Goal: Task Accomplishment & Management: Complete application form

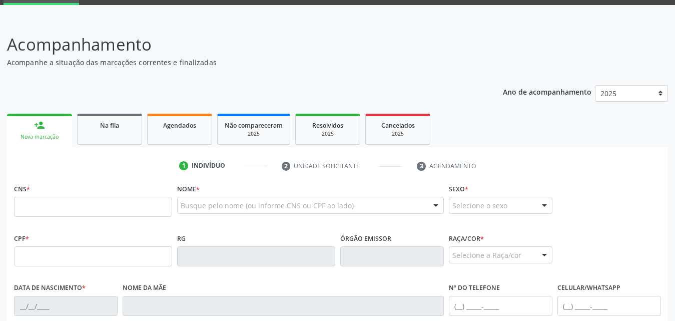
scroll to position [100, 0]
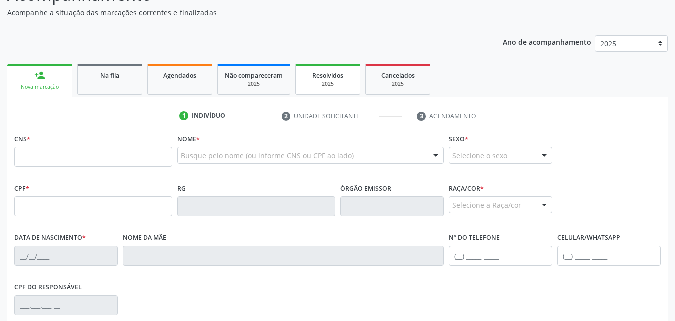
click at [327, 82] on div "2025" at bounding box center [328, 84] width 50 height 8
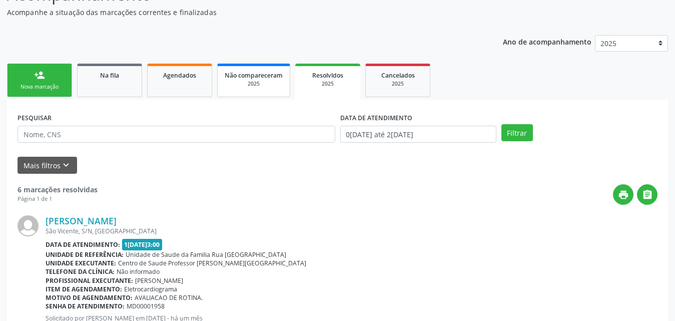
click at [239, 87] on div "2025" at bounding box center [254, 84] width 58 height 8
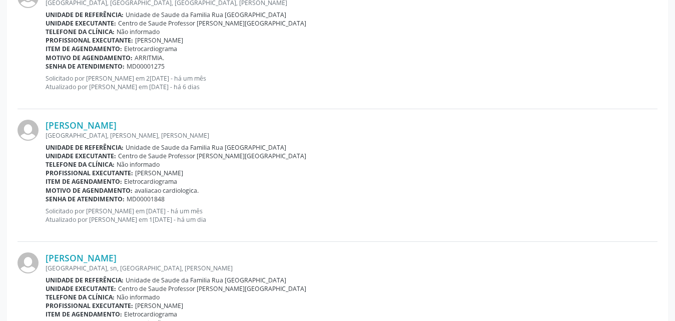
scroll to position [199, 0]
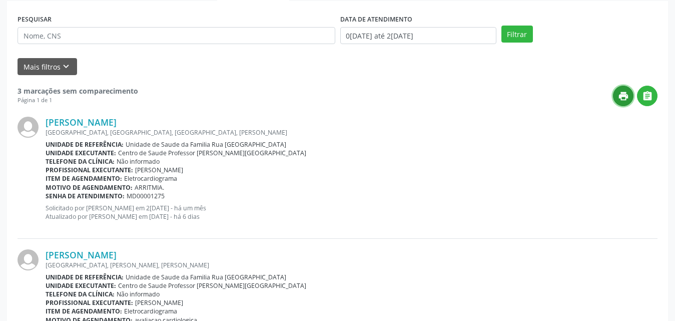
click at [622, 95] on icon "print" at bounding box center [623, 96] width 11 height 11
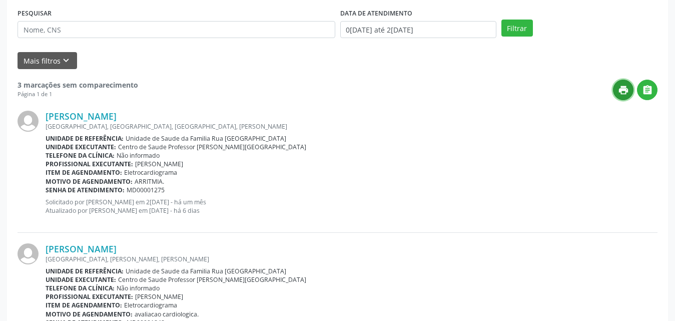
scroll to position [0, 0]
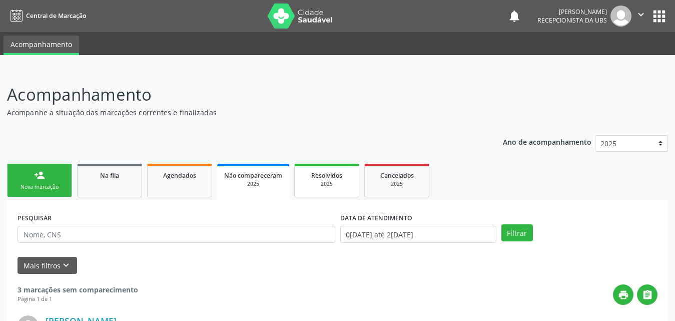
click at [324, 174] on span "Resolvidos" at bounding box center [326, 175] width 31 height 9
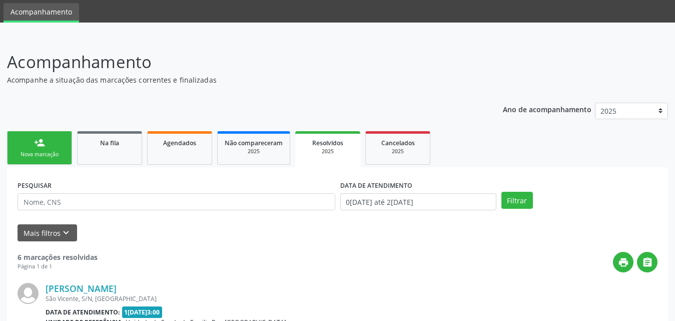
scroll to position [50, 0]
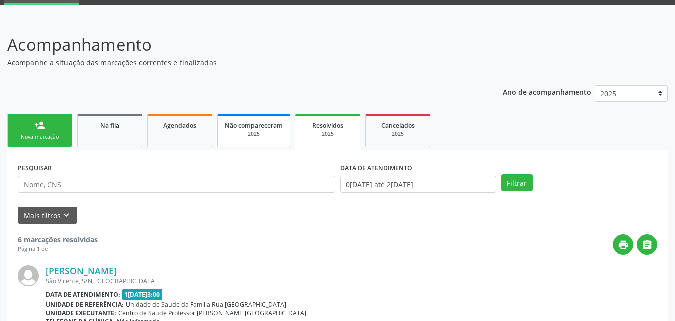
click at [257, 133] on div "2025" at bounding box center [254, 134] width 58 height 8
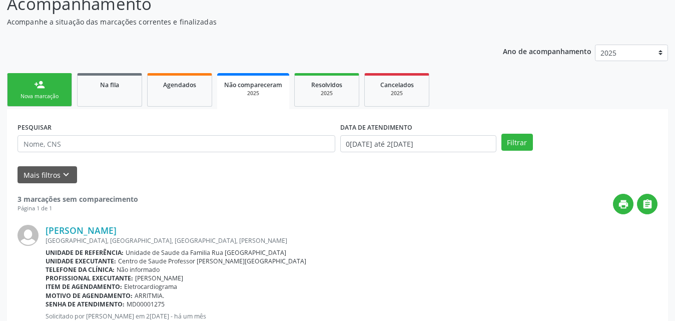
scroll to position [149, 0]
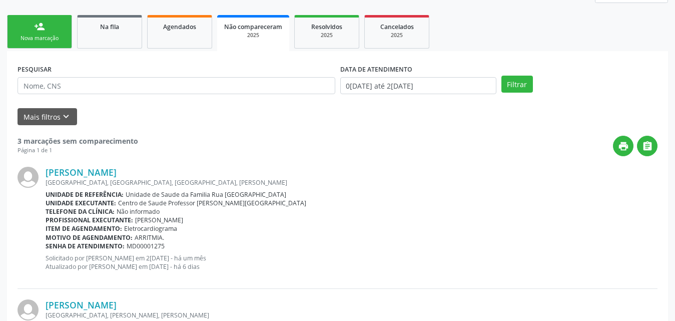
click at [52, 30] on link "person_add Nova marcação" at bounding box center [39, 32] width 65 height 34
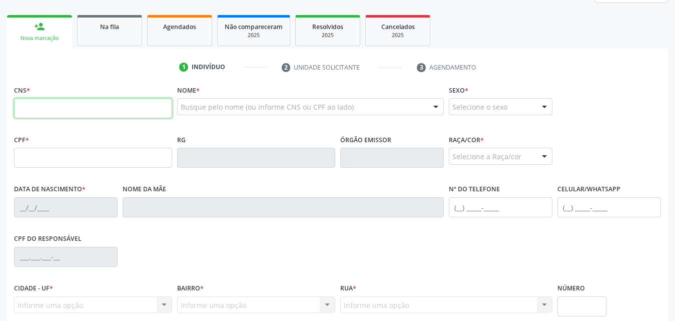
click at [136, 105] on input "text" at bounding box center [93, 108] width 158 height 20
type input "7"
type input "704 2[DEMOGRAPHIC_DATA] 1[DEMOGRAPHIC_DATA] 4383"
type input "119.961.204-92"
type input "[DATE]"
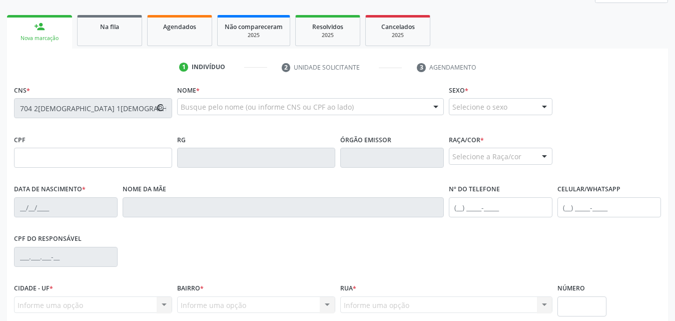
type input "[PERSON_NAME] da Conceicao"
type input "[PHONE_NUMBER]"
type input "186"
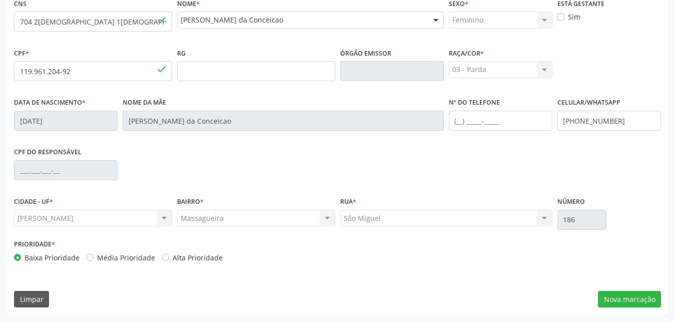
scroll to position [236, 0]
click at [631, 299] on button "Nova marcação" at bounding box center [629, 298] width 63 height 17
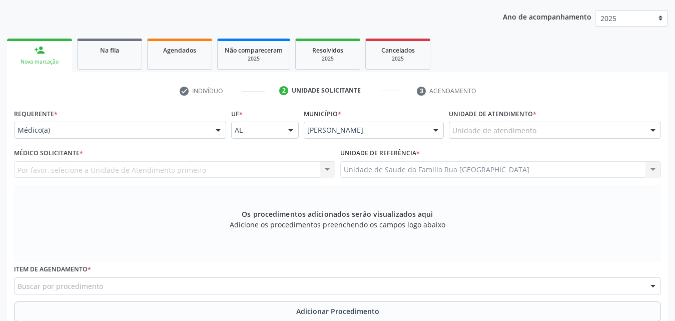
scroll to position [150, 0]
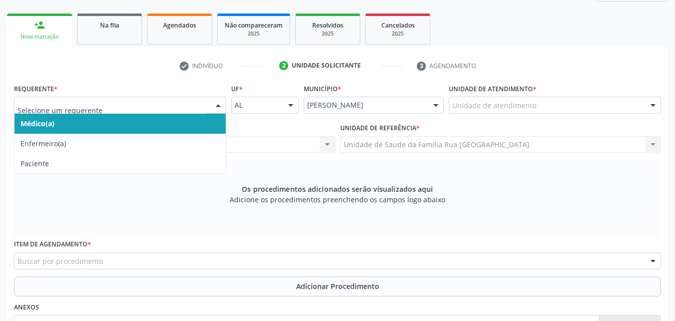
click at [218, 107] on div at bounding box center [218, 105] width 15 height 17
click at [185, 121] on span "Médico(a)" at bounding box center [120, 124] width 211 height 20
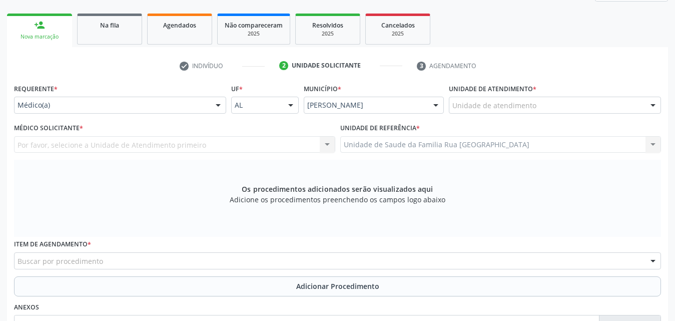
click at [552, 105] on div "Unidade de atendimento" at bounding box center [555, 105] width 212 height 17
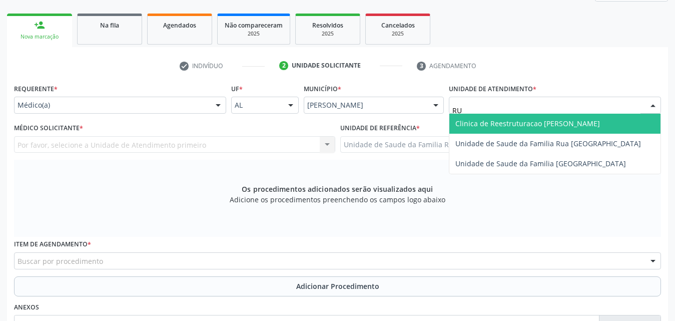
type input "RUA"
click at [560, 120] on span "Unidade de Saude da Familia Rua [GEOGRAPHIC_DATA]" at bounding box center [548, 124] width 186 height 10
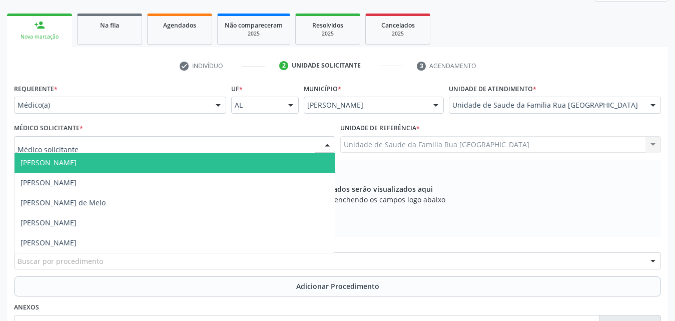
click at [119, 148] on div at bounding box center [174, 144] width 321 height 17
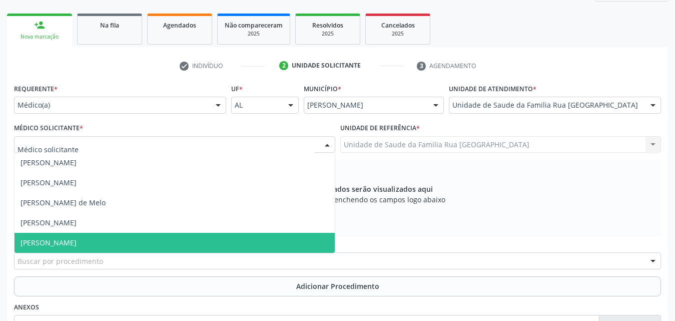
click at [77, 242] on span "[PERSON_NAME]" at bounding box center [49, 243] width 56 height 10
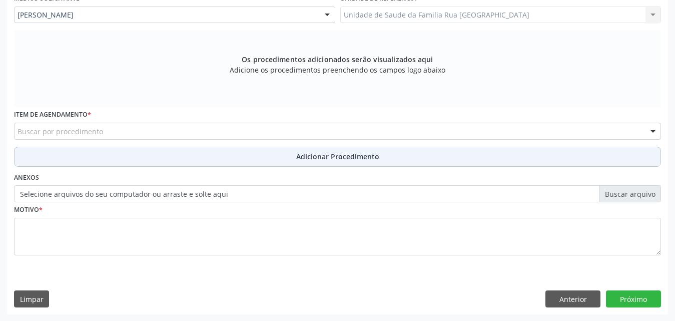
scroll to position [280, 0]
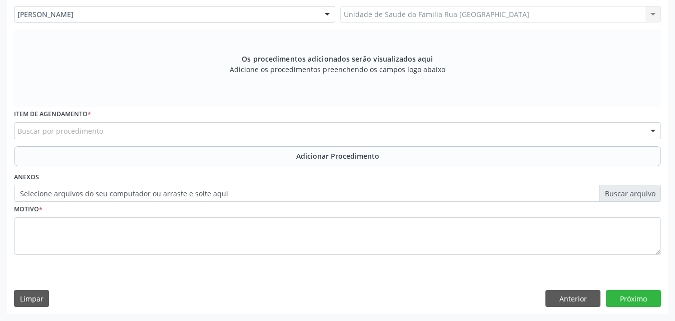
click at [292, 129] on div "Buscar por procedimento" at bounding box center [337, 130] width 647 height 17
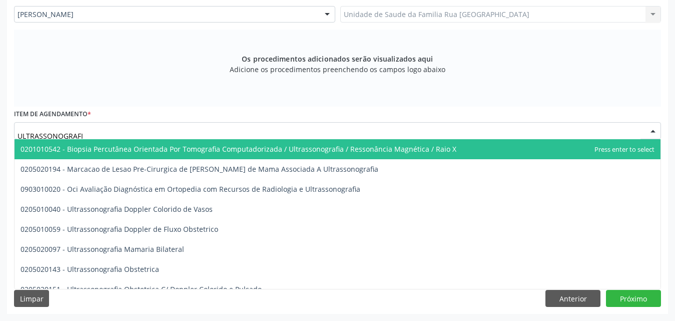
type input "ULTRASSONOGRAFIA"
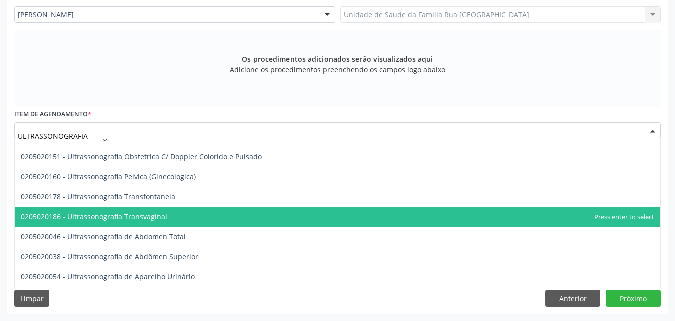
scroll to position [150, 0]
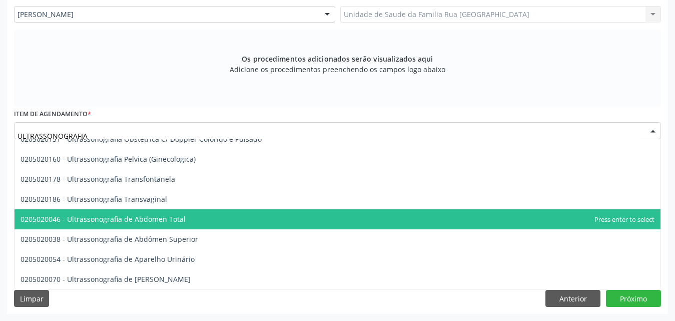
click at [176, 220] on span "0205020046 - Ultrassonografia de Abdomen Total" at bounding box center [103, 219] width 165 height 10
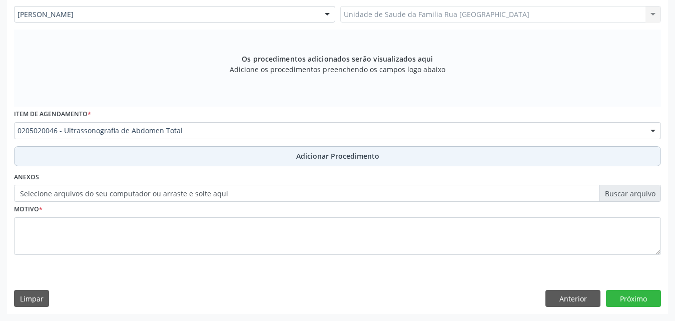
click at [325, 157] on span "Adicionar Procedimento" at bounding box center [337, 156] width 83 height 11
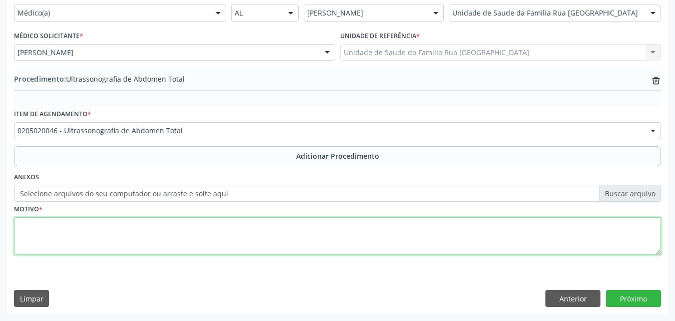
click at [110, 238] on textarea at bounding box center [337, 236] width 647 height 38
type textarea "[MEDICAL_DATA] ABDOMINAL."
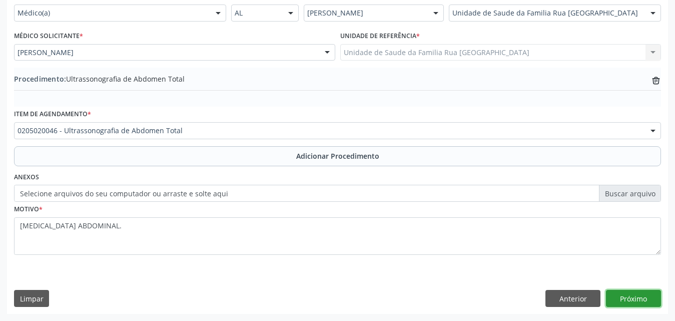
click at [630, 300] on button "Próximo" at bounding box center [633, 298] width 55 height 17
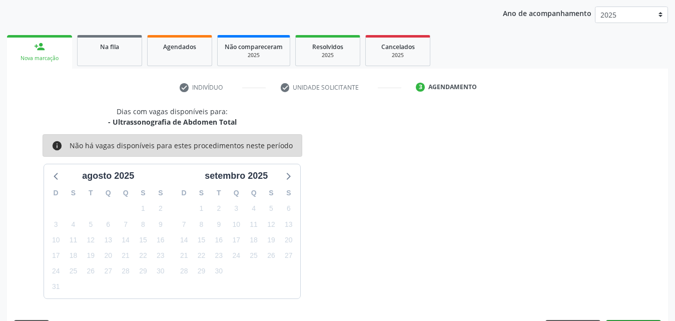
scroll to position [158, 0]
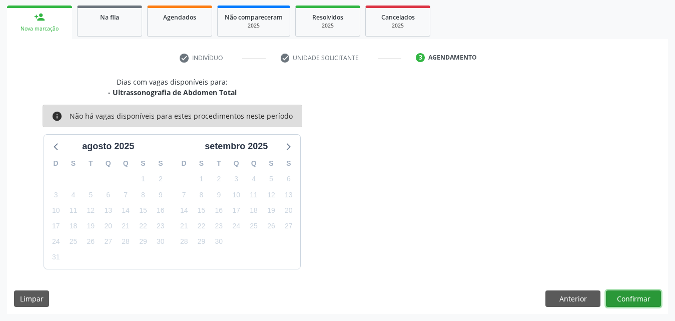
click at [650, 295] on button "Confirmar" at bounding box center [633, 298] width 55 height 17
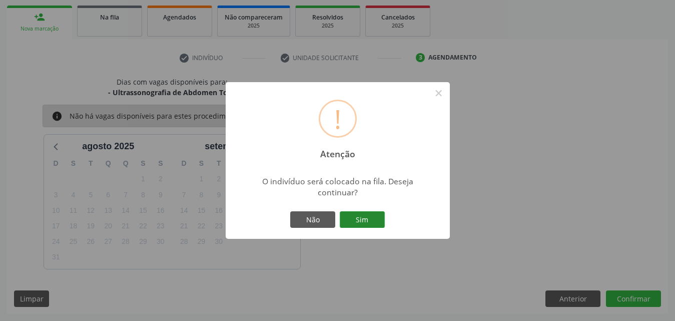
click at [372, 225] on button "Sim" at bounding box center [362, 219] width 45 height 17
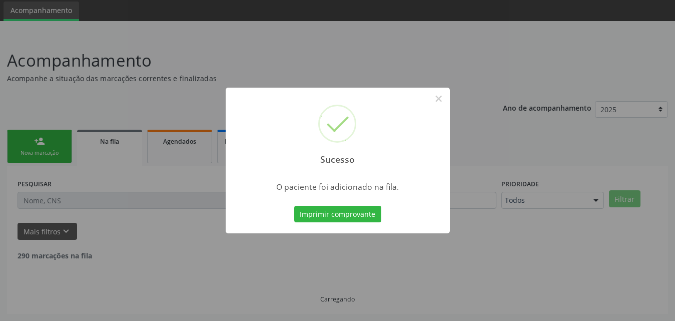
scroll to position [24, 0]
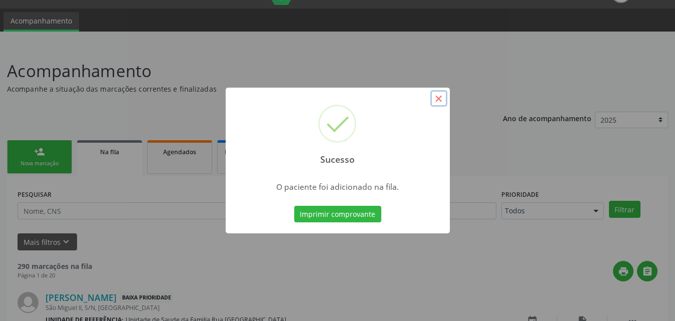
click at [443, 100] on button "×" at bounding box center [438, 98] width 17 height 17
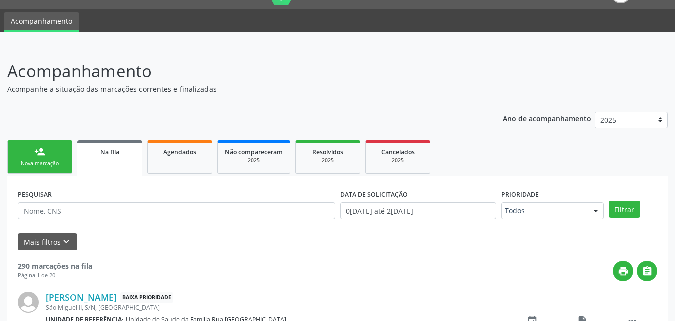
click at [56, 158] on link "person_add Nova marcação" at bounding box center [39, 157] width 65 height 34
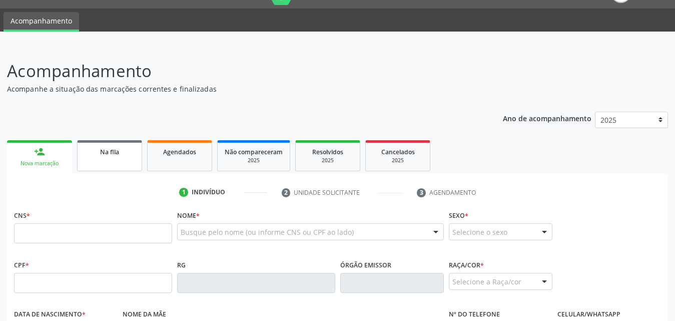
scroll to position [124, 0]
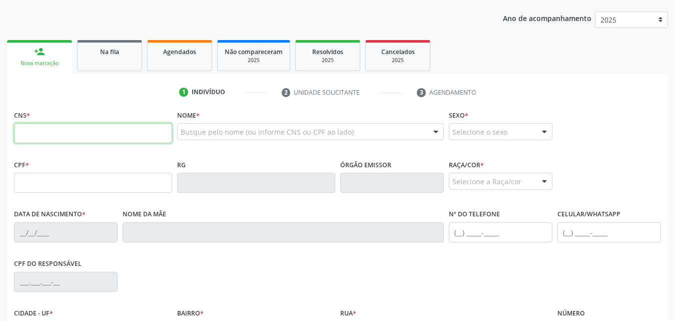
click at [116, 130] on input "text" at bounding box center [93, 133] width 158 height 20
type input "704 2[DEMOGRAPHIC_DATA] 1[DEMOGRAPHIC_DATA] 4383"
type input "119.961.204-92"
type input "[DATE]"
type input "[PERSON_NAME] da Conceicao"
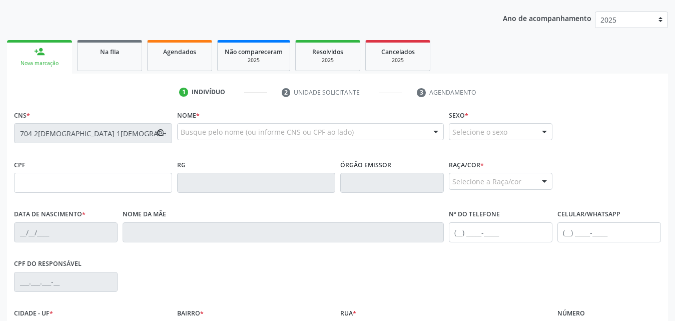
type input "[PHONE_NUMBER]"
type input "186"
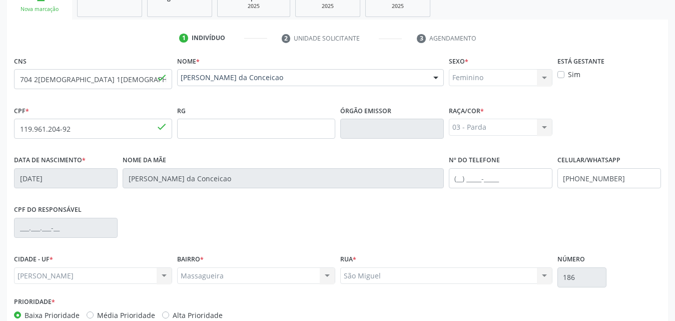
scroll to position [236, 0]
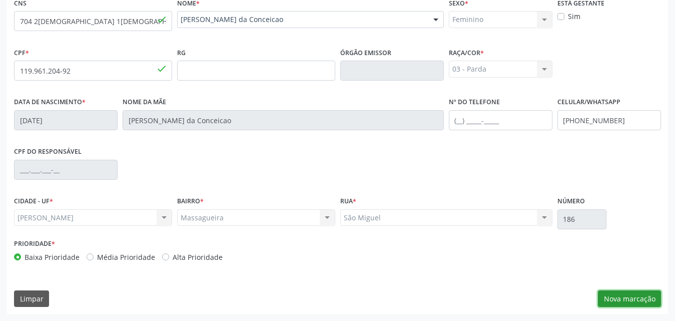
click at [614, 298] on button "Nova marcação" at bounding box center [629, 298] width 63 height 17
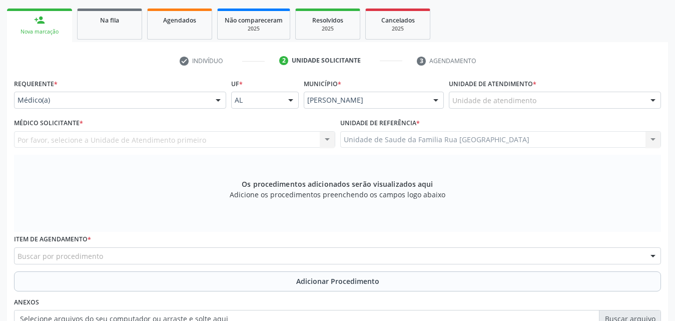
scroll to position [86, 0]
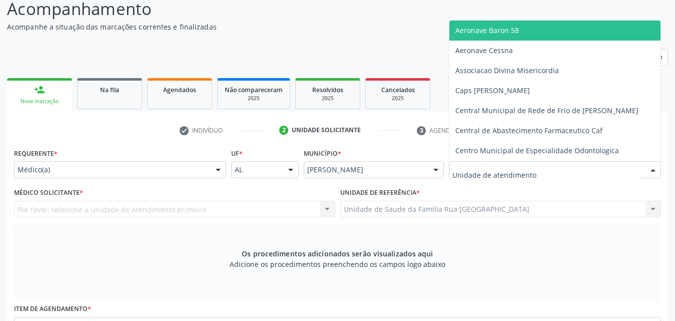
click at [654, 168] on div at bounding box center [652, 170] width 15 height 17
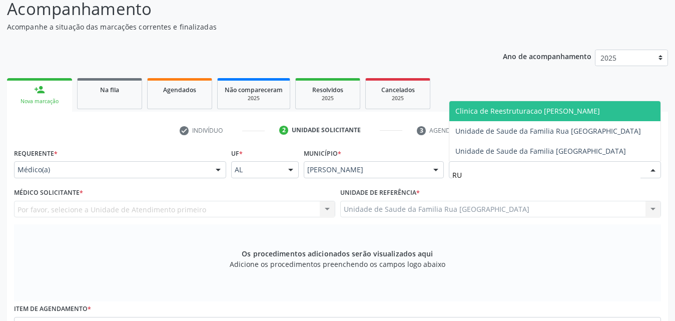
type input "RUA"
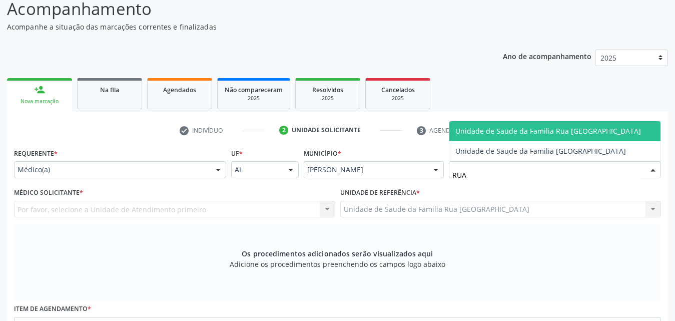
click at [540, 133] on span "Unidade de Saude da Familia Rua [GEOGRAPHIC_DATA]" at bounding box center [548, 131] width 186 height 10
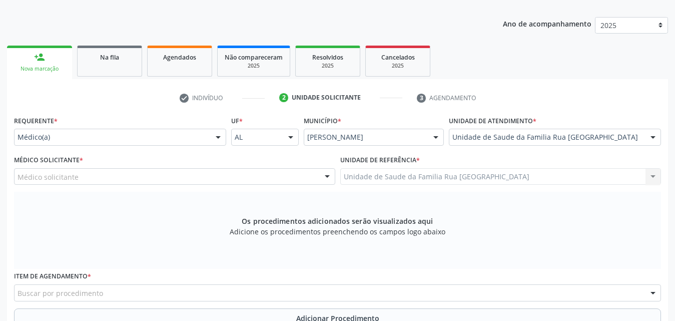
scroll to position [136, 0]
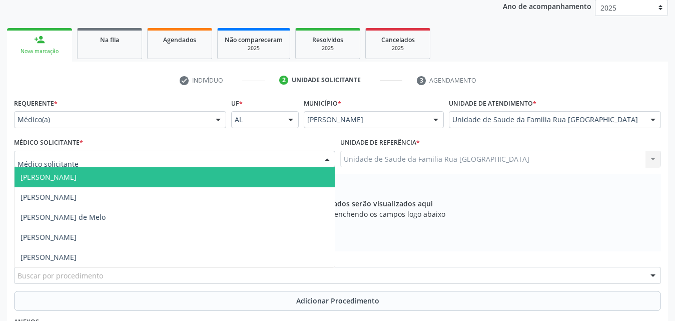
click at [83, 162] on div at bounding box center [174, 159] width 321 height 17
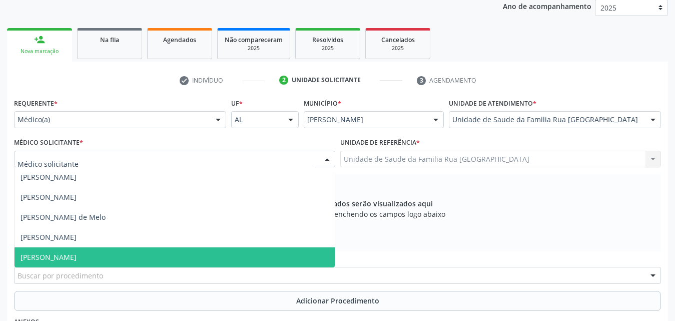
click at [60, 254] on span "[PERSON_NAME]" at bounding box center [49, 257] width 56 height 10
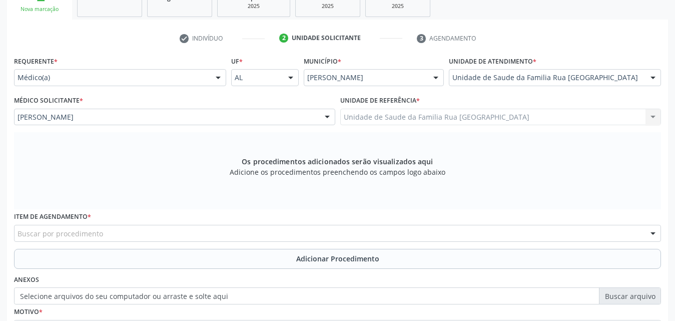
scroll to position [280, 0]
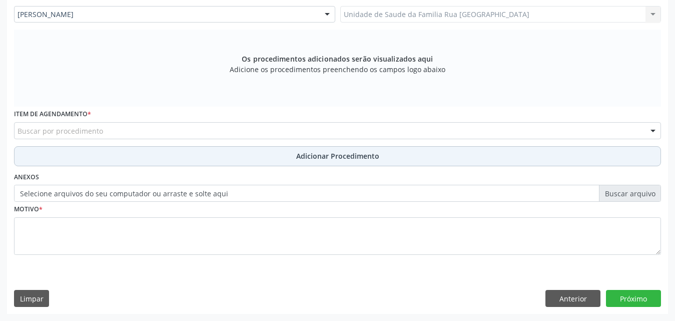
click at [185, 158] on button "Adicionar Procedimento" at bounding box center [337, 156] width 647 height 20
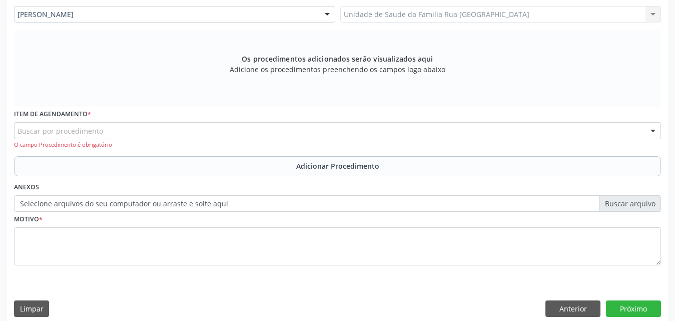
click at [181, 130] on div "Buscar por procedimento" at bounding box center [337, 130] width 647 height 17
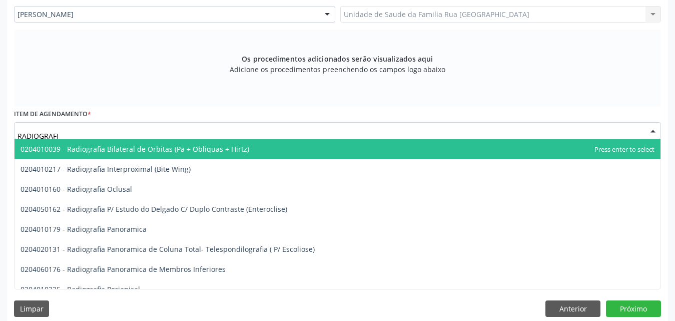
type input "RADIOGRAFIA"
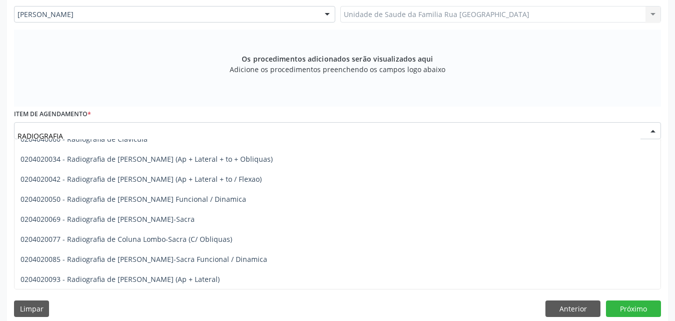
scroll to position [500, 0]
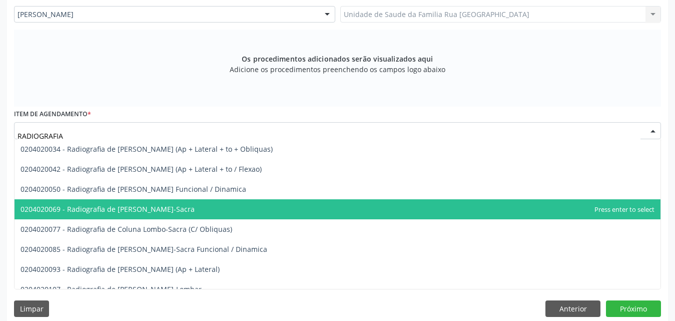
click at [197, 213] on span "0204020069 - Radiografia de [PERSON_NAME]-Sacra" at bounding box center [338, 209] width 646 height 20
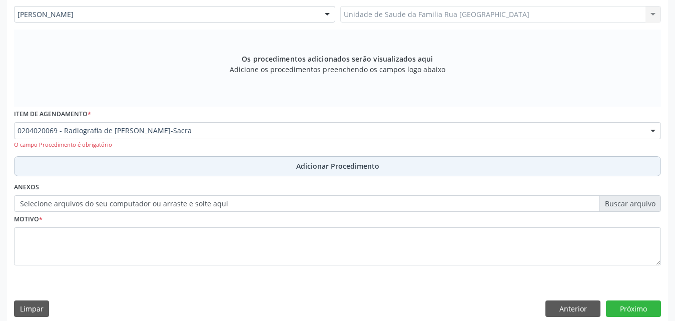
click at [348, 163] on span "Adicionar Procedimento" at bounding box center [337, 166] width 83 height 11
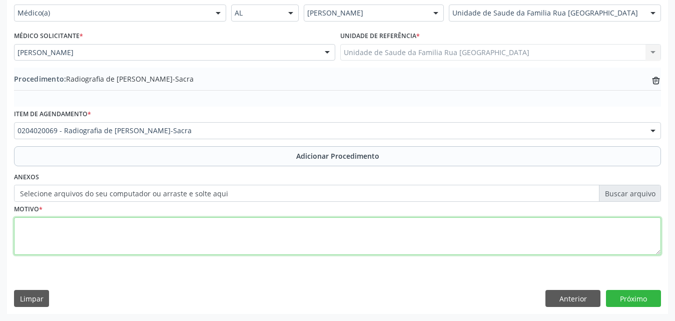
click at [125, 230] on textarea at bounding box center [337, 236] width 647 height 38
type textarea "DOR"
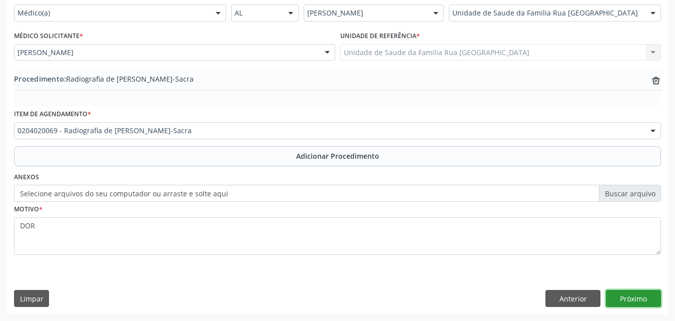
click at [625, 298] on button "Próximo" at bounding box center [633, 298] width 55 height 17
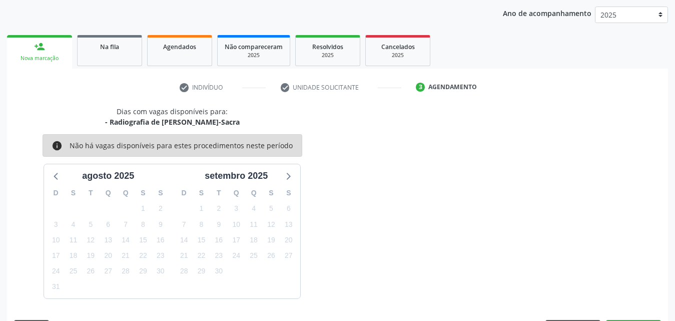
scroll to position [158, 0]
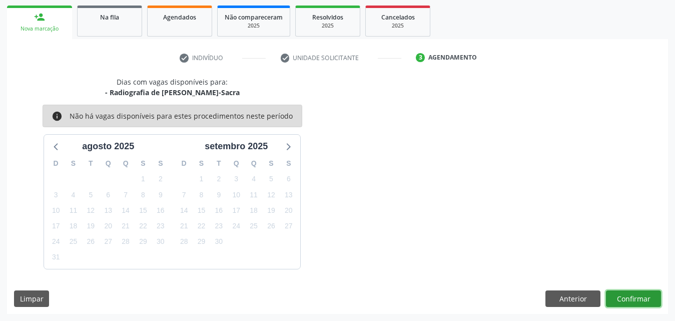
click at [627, 296] on button "Confirmar" at bounding box center [633, 298] width 55 height 17
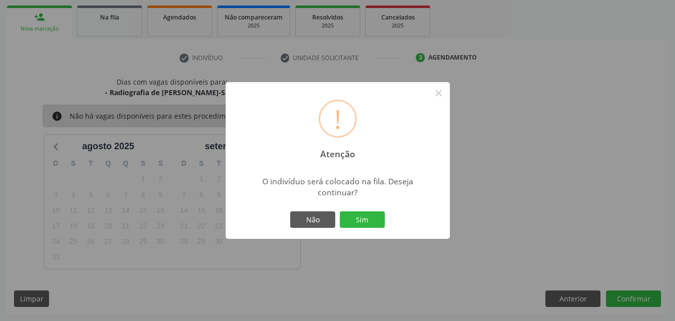
click at [357, 210] on div "Não Sim" at bounding box center [337, 219] width 99 height 21
click at [364, 215] on button "Sim" at bounding box center [362, 219] width 45 height 17
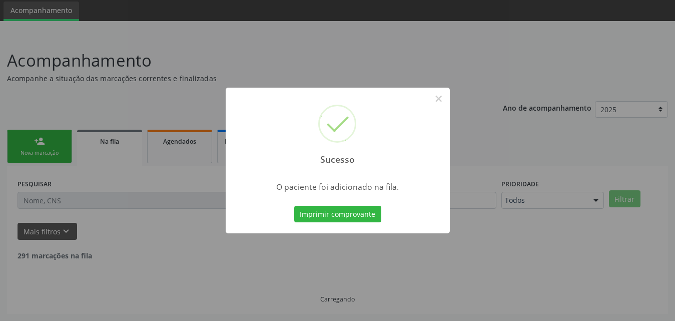
scroll to position [24, 0]
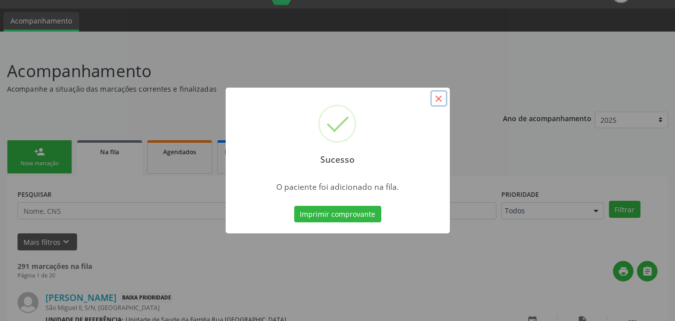
click at [436, 101] on button "×" at bounding box center [438, 98] width 17 height 17
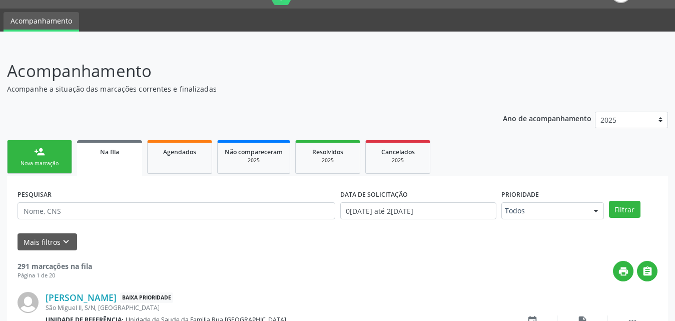
click at [26, 163] on div "Nova marcação" at bounding box center [40, 164] width 50 height 8
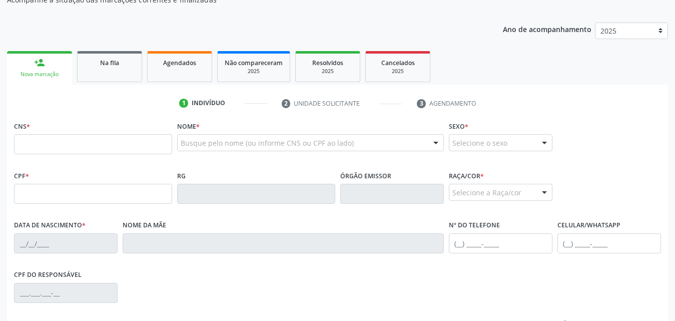
scroll to position [174, 0]
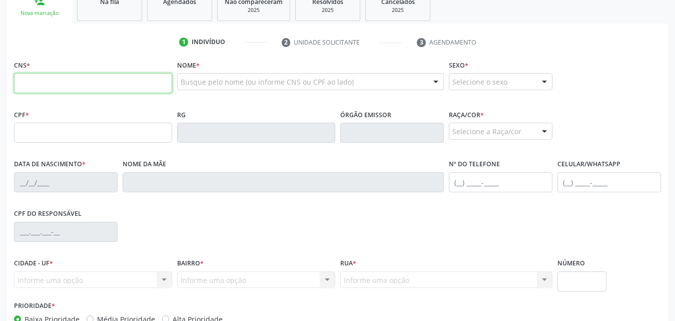
click at [111, 87] on input "text" at bounding box center [93, 83] width 158 height 20
type input "700 9049 3602 1292"
type input "912.238.224-00"
type input "[DATE]"
type input "[PERSON_NAME]"
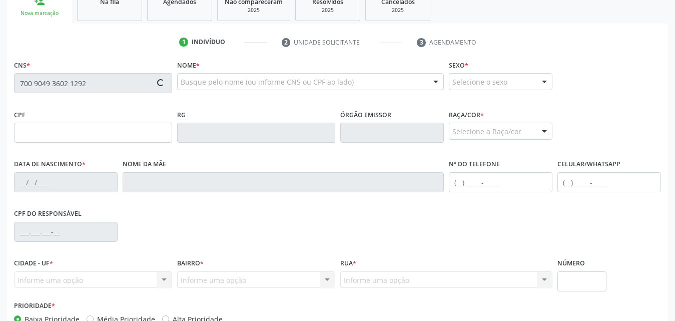
type input "[PHONE_NUMBER]"
type input "S/N"
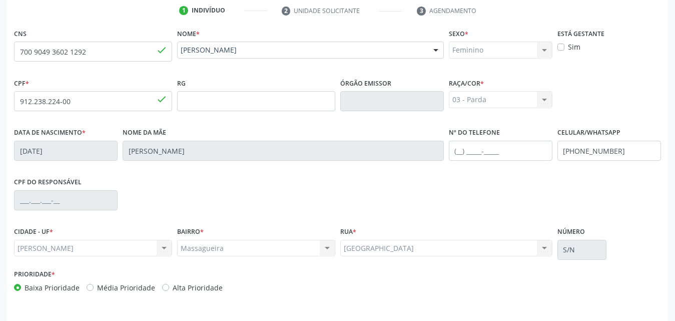
scroll to position [236, 0]
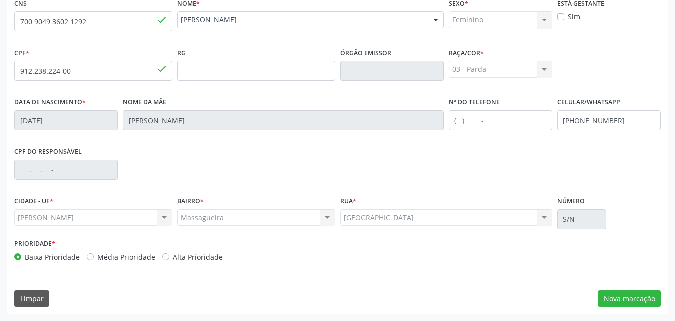
click at [622, 289] on div "CNS 700 9049 3602 1292 done Nome * [PERSON_NAME] [PERSON_NAME] CNS: 700 9049 36…" at bounding box center [337, 154] width 661 height 318
click at [621, 293] on button "Nova marcação" at bounding box center [629, 298] width 63 height 17
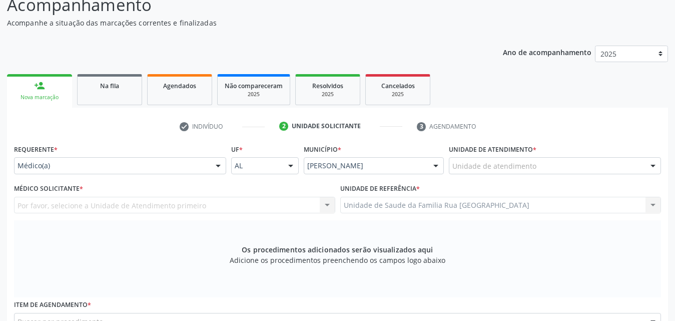
scroll to position [86, 0]
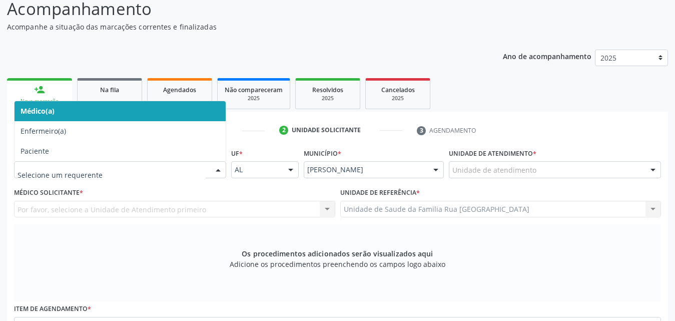
click at [219, 174] on div at bounding box center [218, 170] width 15 height 17
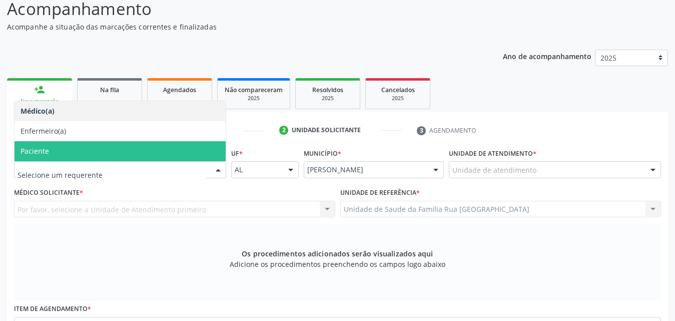
click at [96, 151] on span "Paciente" at bounding box center [120, 151] width 211 height 20
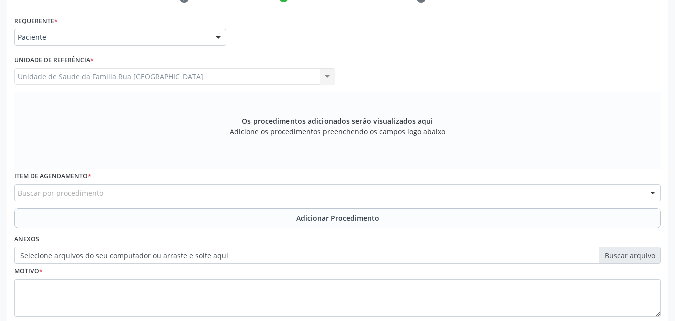
scroll to position [280, 0]
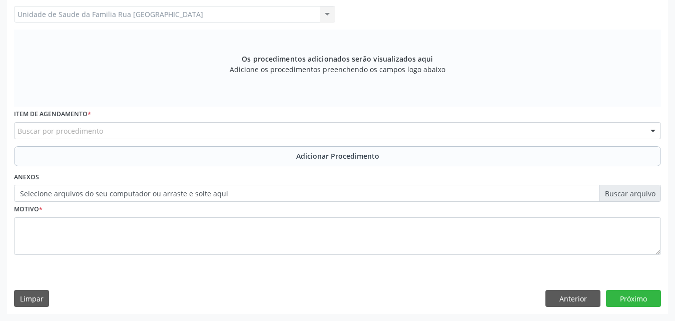
click at [243, 132] on div "Buscar por procedimento" at bounding box center [337, 130] width 647 height 17
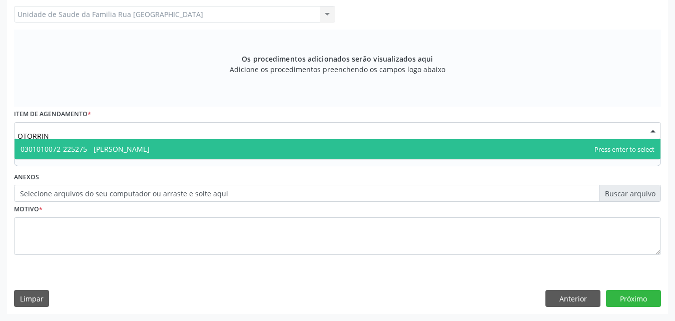
type input "OTORRINO"
click at [242, 146] on span "0301010072-225275 - [PERSON_NAME]" at bounding box center [338, 149] width 646 height 20
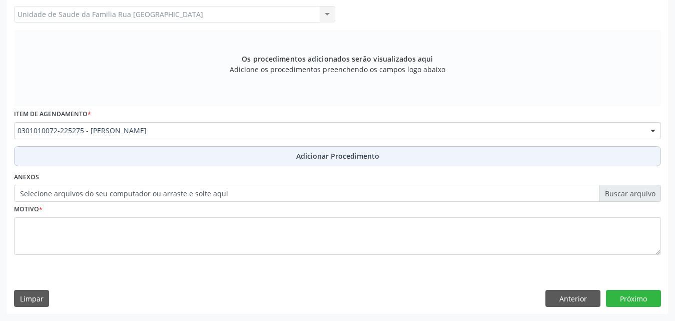
click at [328, 161] on button "Adicionar Procedimento" at bounding box center [337, 156] width 647 height 20
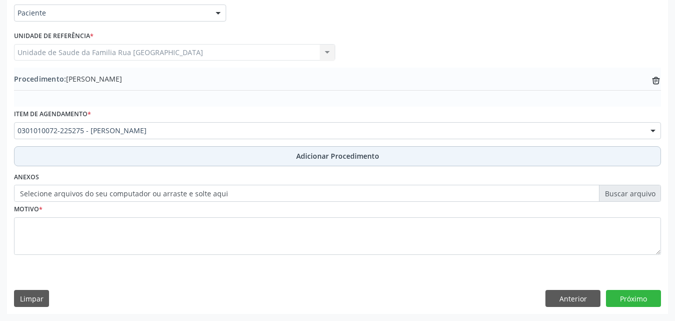
scroll to position [242, 0]
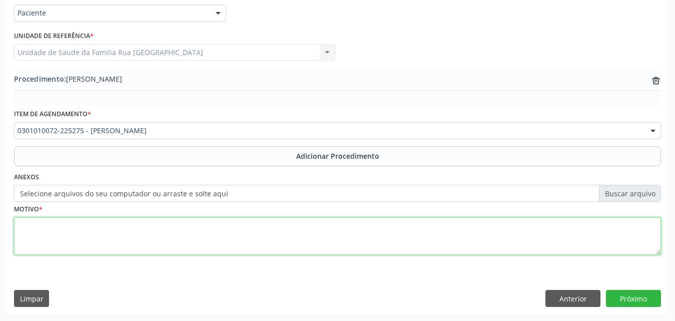
click at [164, 238] on textarea at bounding box center [337, 236] width 647 height 38
type textarea "HIPOACUSIA BILATERAL SEVERA."
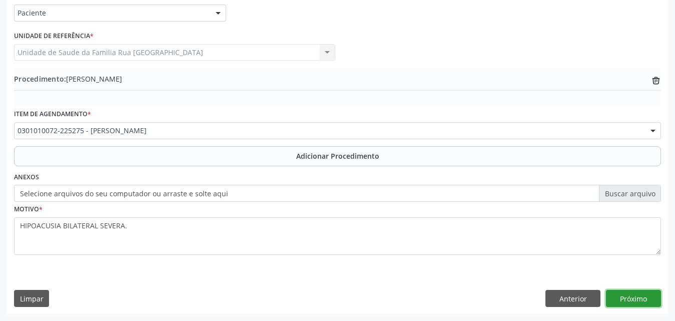
click at [629, 295] on button "Próximo" at bounding box center [633, 298] width 55 height 17
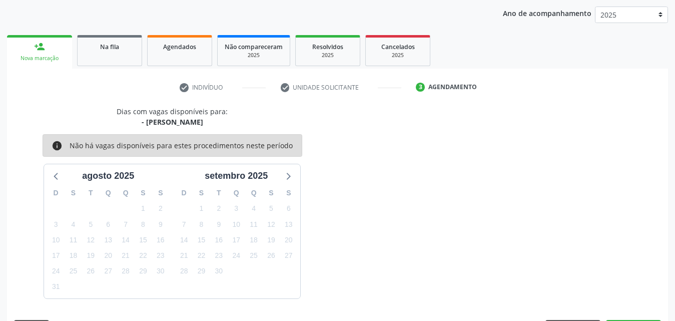
scroll to position [158, 0]
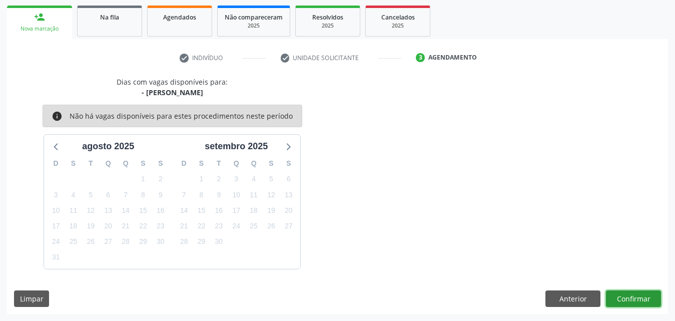
click at [624, 293] on button "Confirmar" at bounding box center [633, 298] width 55 height 17
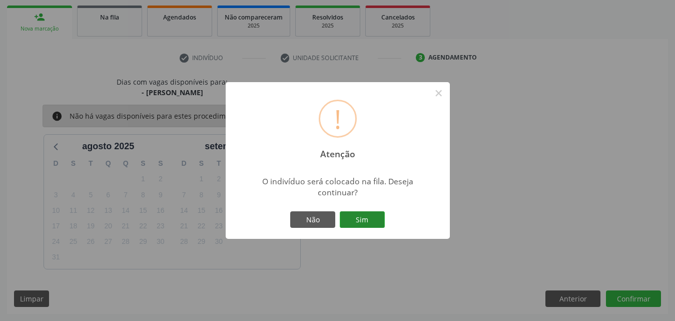
click at [377, 219] on button "Sim" at bounding box center [362, 219] width 45 height 17
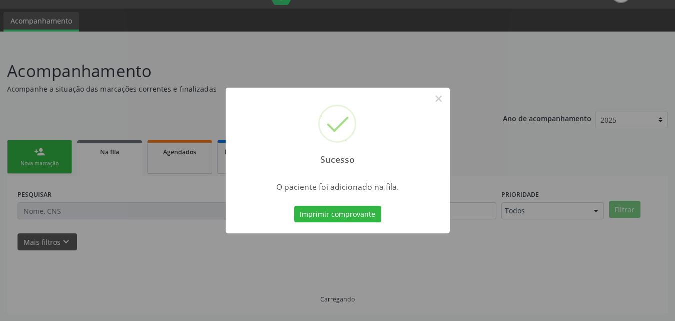
scroll to position [24, 0]
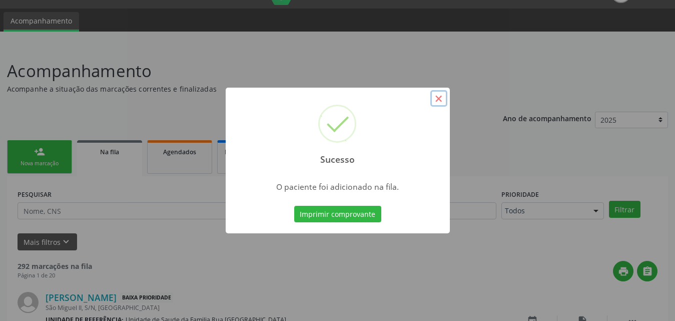
click at [442, 97] on button "×" at bounding box center [438, 98] width 17 height 17
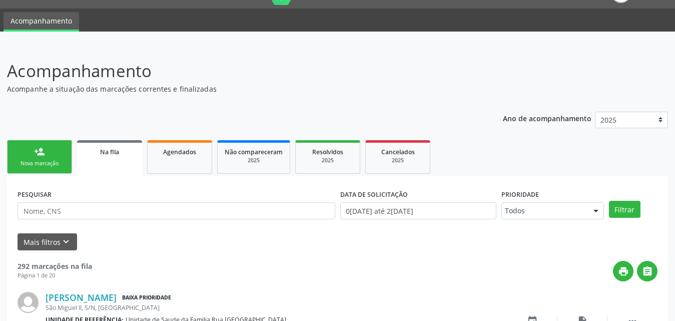
click at [41, 157] on link "person_add Nova marcação" at bounding box center [39, 157] width 65 height 34
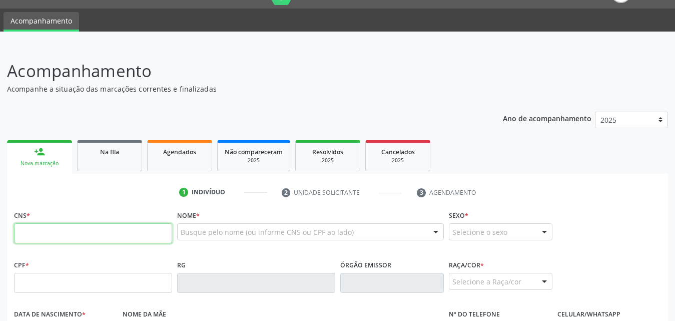
click at [97, 232] on input "text" at bounding box center [93, 233] width 158 height 20
type input "700 9049 3602 1292"
type input "912.238.224-00"
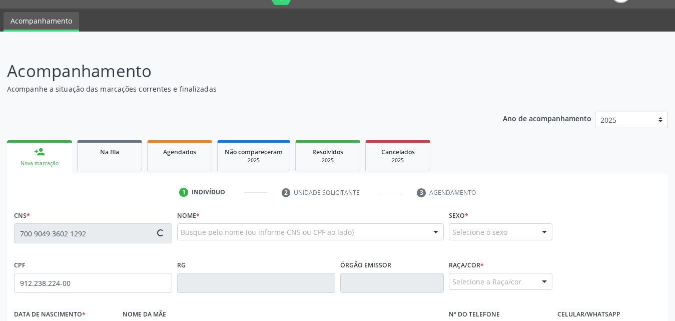
type input "[DATE]"
type input "[PERSON_NAME]"
type input "[PHONE_NUMBER]"
type input "S/N"
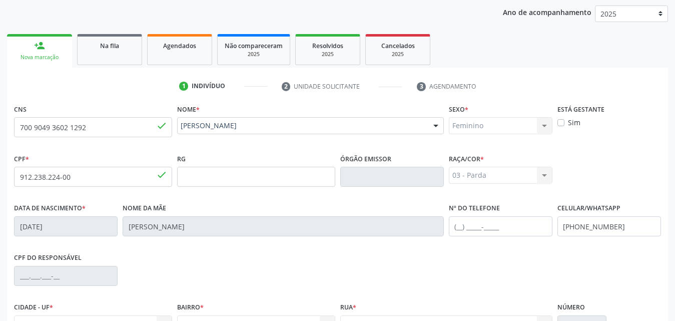
scroll to position [236, 0]
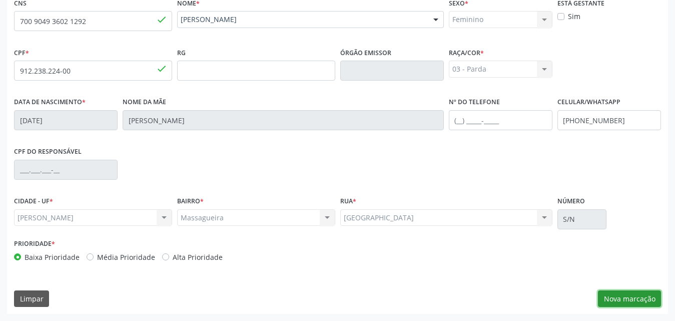
click at [613, 297] on button "Nova marcação" at bounding box center [629, 298] width 63 height 17
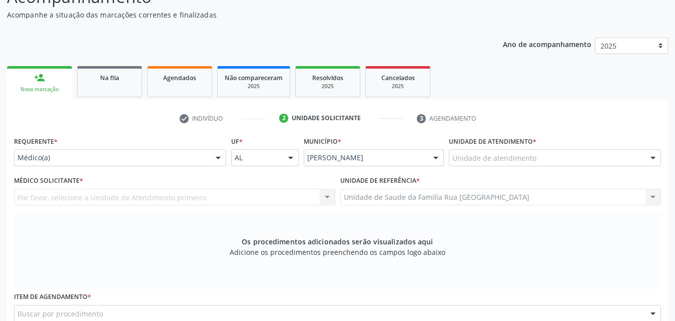
scroll to position [86, 0]
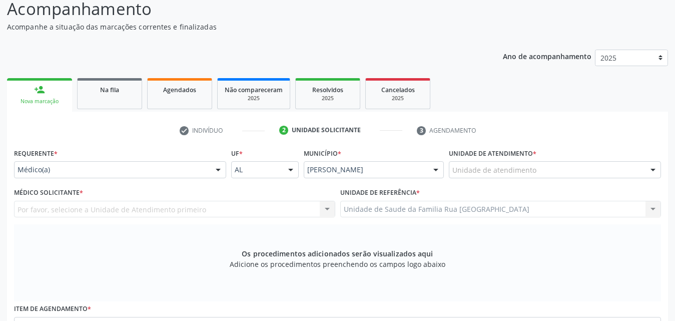
click at [219, 170] on div at bounding box center [218, 170] width 15 height 17
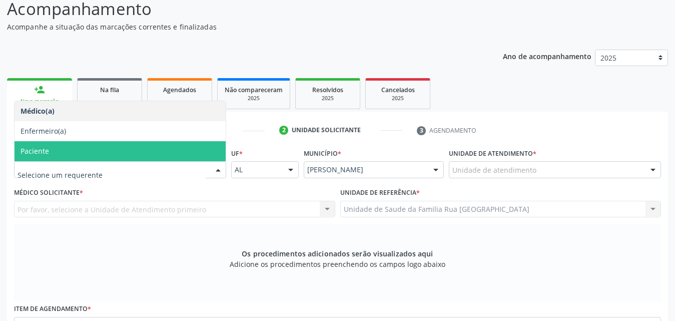
click at [78, 151] on span "Paciente" at bounding box center [120, 151] width 211 height 20
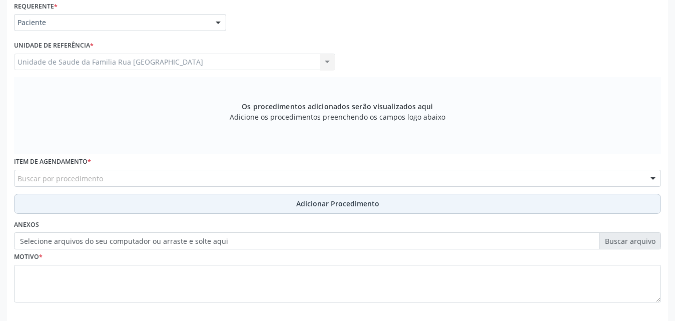
scroll to position [236, 0]
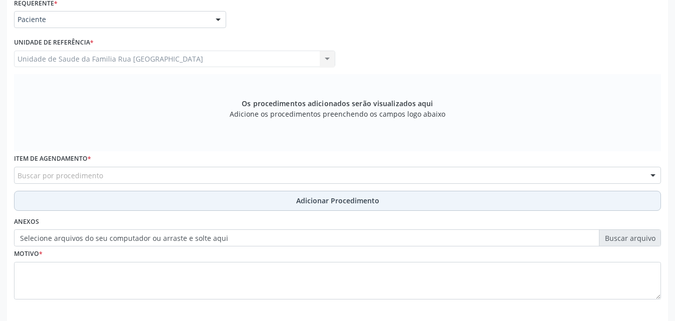
click at [210, 201] on button "Adicionar Procedimento" at bounding box center [337, 201] width 647 height 20
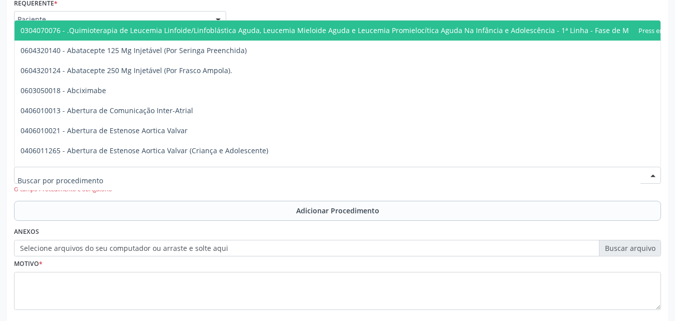
click at [201, 176] on div at bounding box center [337, 175] width 647 height 17
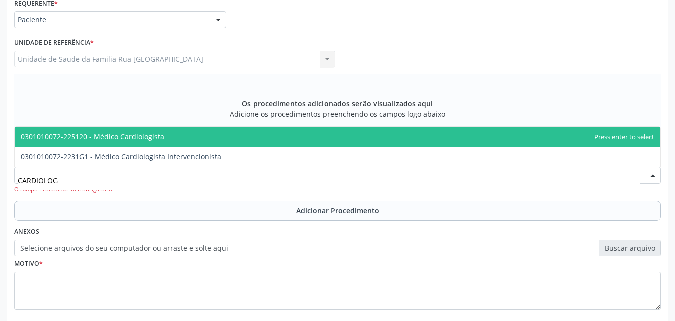
type input "CARDIOLOGI"
click at [161, 143] on span "0301010072-225120 - Médico Cardiologista" at bounding box center [338, 137] width 646 height 20
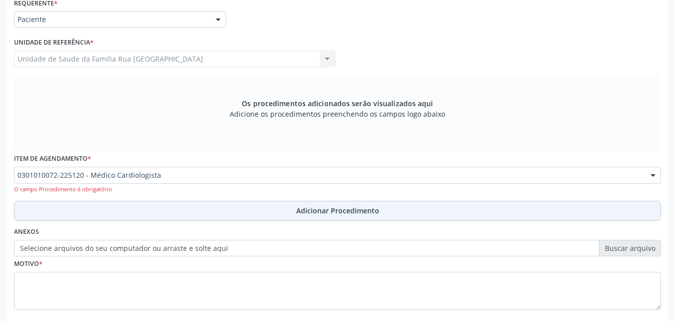
click at [365, 211] on span "Adicionar Procedimento" at bounding box center [337, 210] width 83 height 11
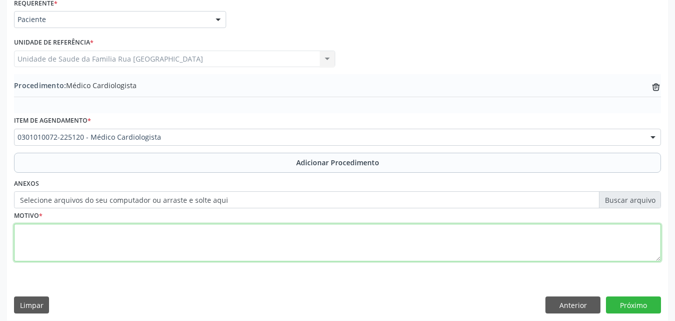
click at [132, 256] on textarea at bounding box center [337, 243] width 647 height 38
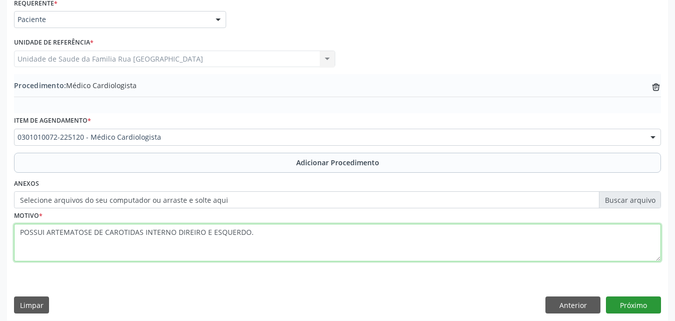
type textarea "POSSUI ARTEMATOSE DE CAROTIDAS INTERNO DIREIRO E ESQUERDO."
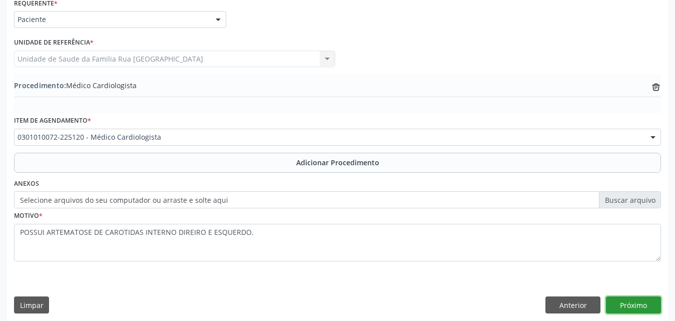
click at [643, 308] on button "Próximo" at bounding box center [633, 304] width 55 height 17
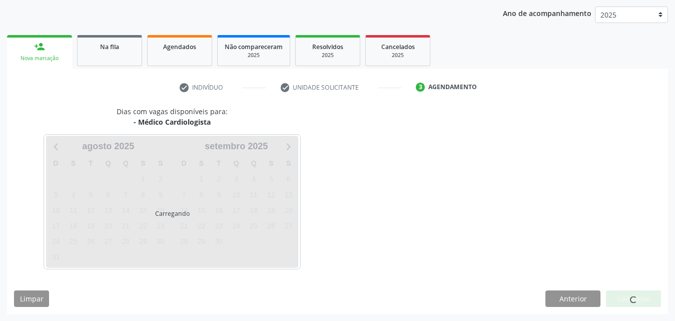
scroll to position [158, 0]
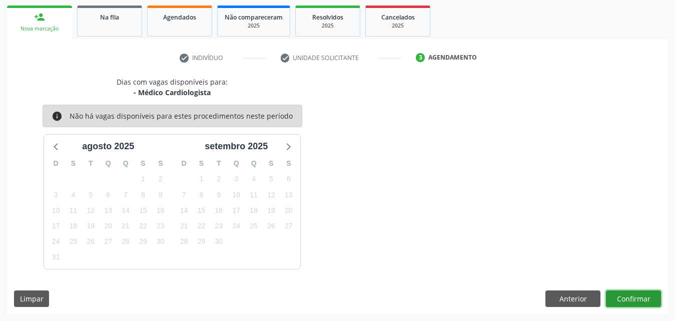
click at [626, 299] on button "Confirmar" at bounding box center [633, 298] width 55 height 17
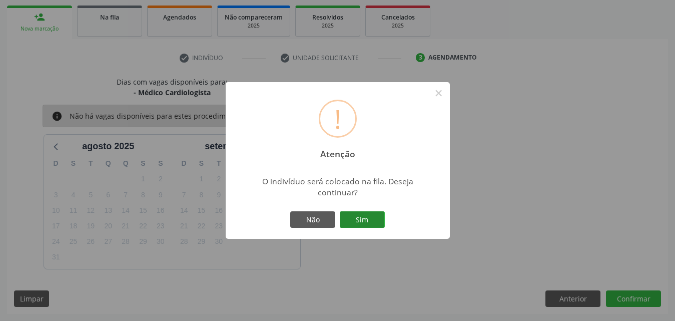
click at [368, 223] on button "Sim" at bounding box center [362, 219] width 45 height 17
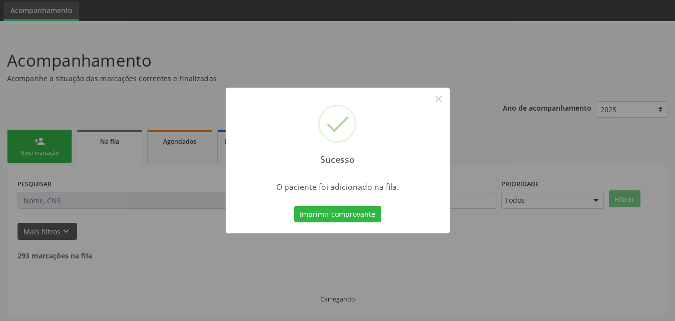
scroll to position [24, 0]
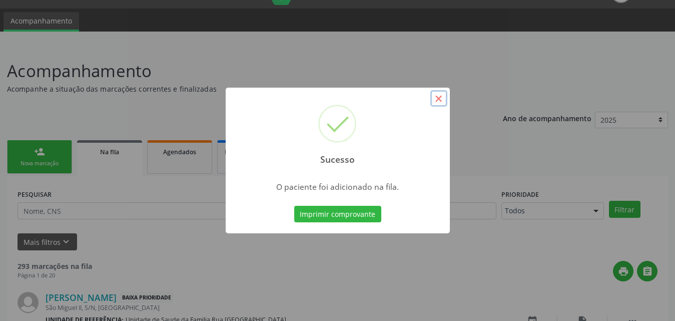
click at [438, 99] on button "×" at bounding box center [438, 98] width 17 height 17
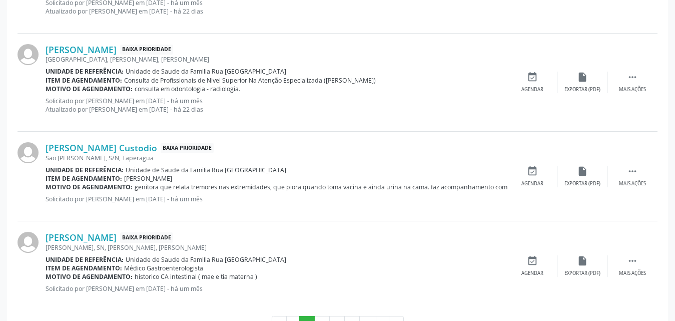
scroll to position [1400, 0]
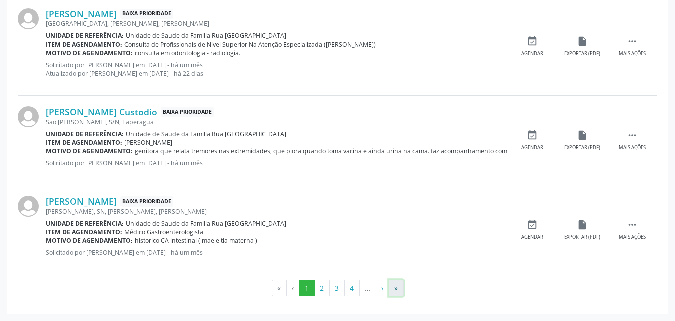
click at [397, 286] on button "»" at bounding box center [396, 288] width 15 height 17
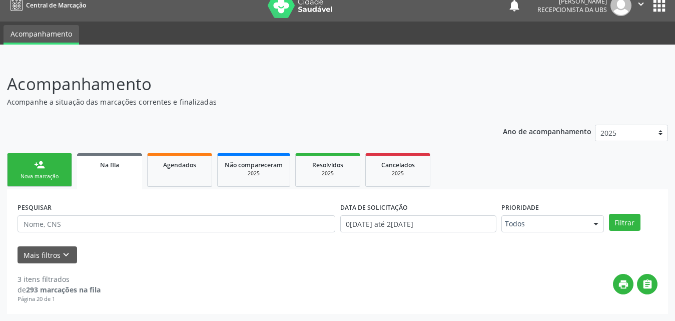
scroll to position [11, 0]
click at [46, 176] on div "Nova marcação" at bounding box center [40, 177] width 50 height 8
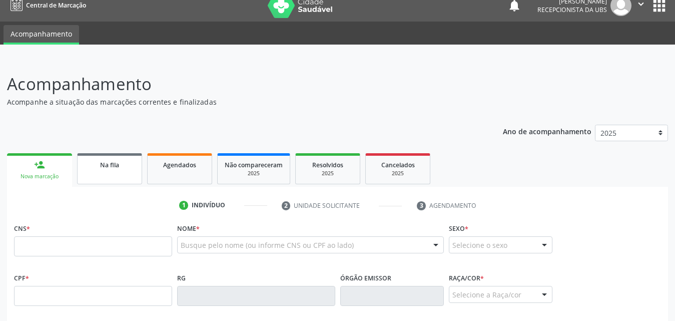
click at [125, 176] on link "Na fila" at bounding box center [109, 168] width 65 height 31
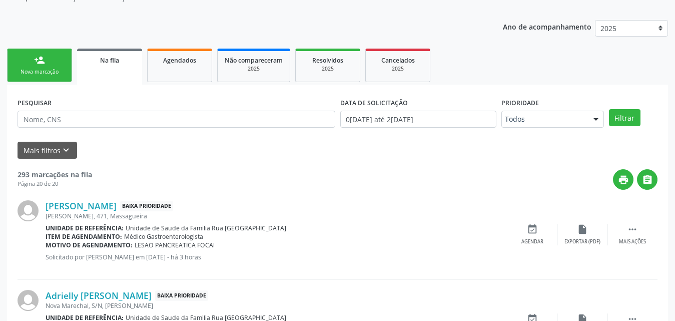
scroll to position [0, 0]
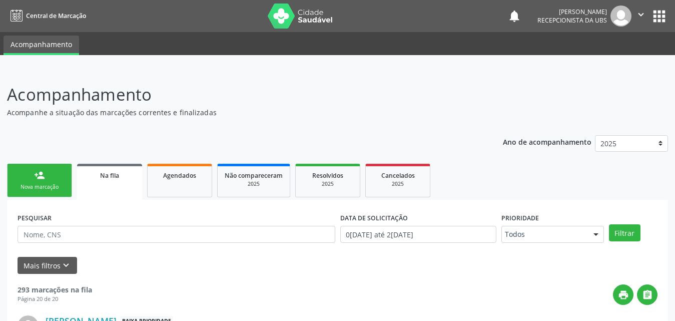
click at [30, 189] on div "Nova marcação" at bounding box center [40, 187] width 50 height 8
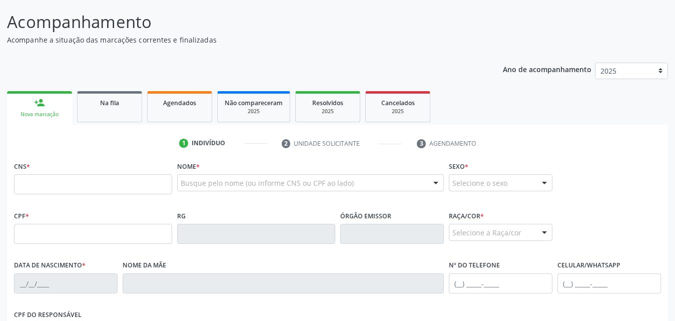
scroll to position [200, 0]
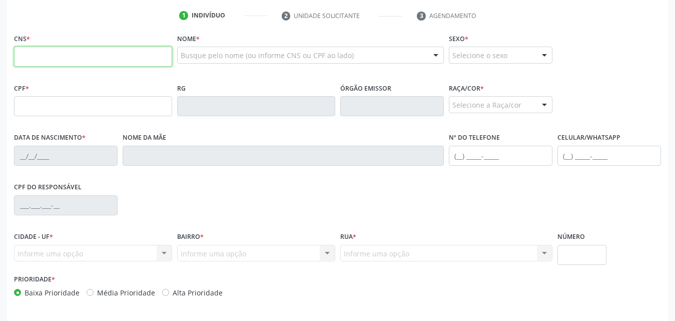
click at [89, 59] on input "text" at bounding box center [93, 57] width 158 height 20
type input "702 6097 9778 3842"
type input "058.883.204-98"
type input "[DATE]"
type input "[PERSON_NAME] da Conceicao"
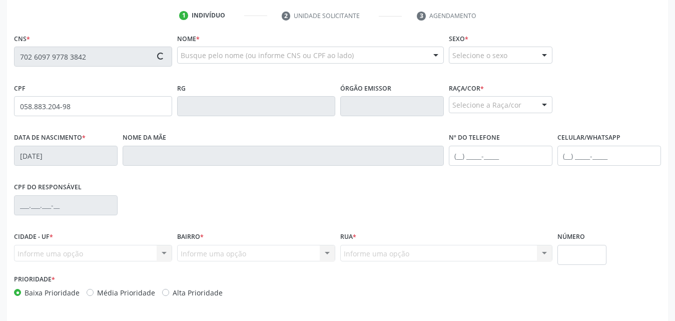
type input "[PHONE_NUMBER]"
type input "355"
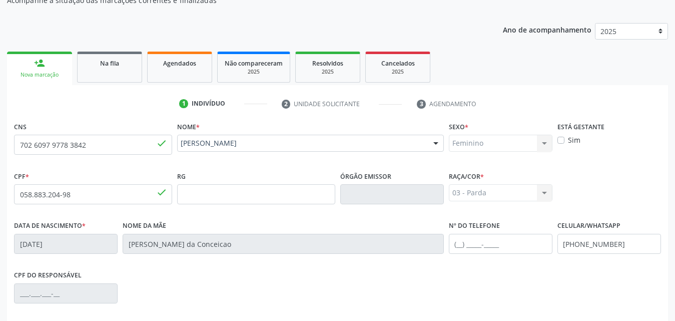
scroll to position [236, 0]
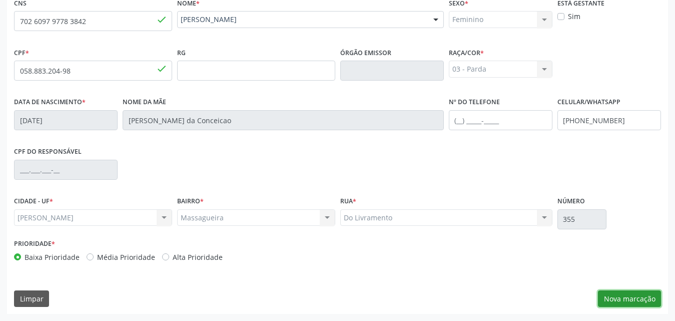
click at [610, 291] on button "Nova marcação" at bounding box center [629, 298] width 63 height 17
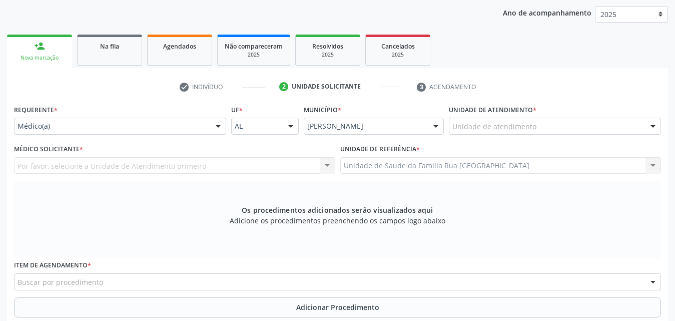
scroll to position [136, 0]
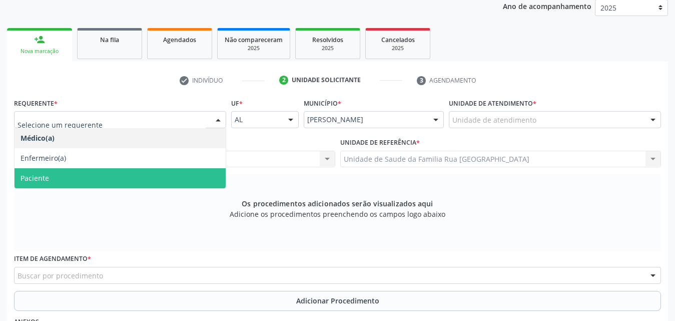
click at [65, 188] on span "Paciente" at bounding box center [120, 178] width 211 height 20
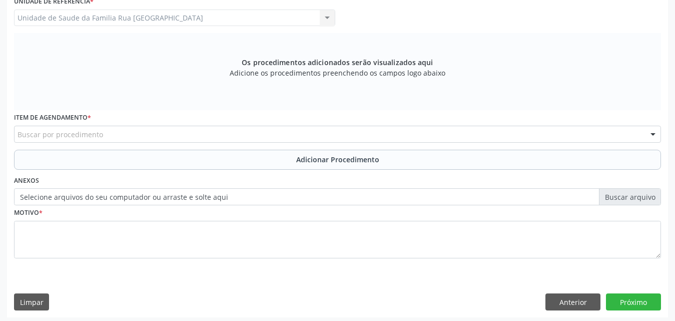
scroll to position [280, 0]
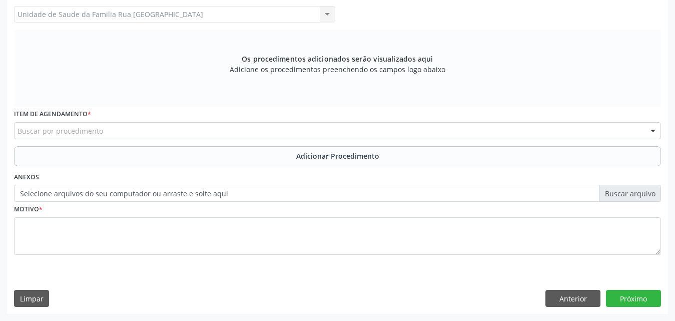
click at [195, 133] on div "Buscar por procedimento" at bounding box center [337, 130] width 647 height 17
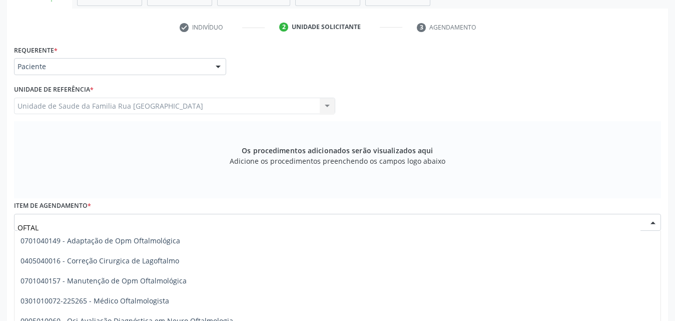
scroll to position [180, 0]
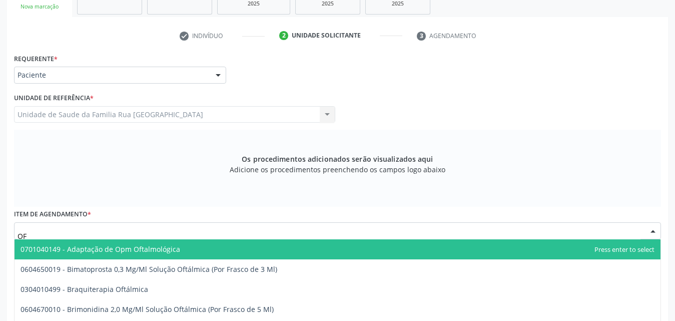
type input "O"
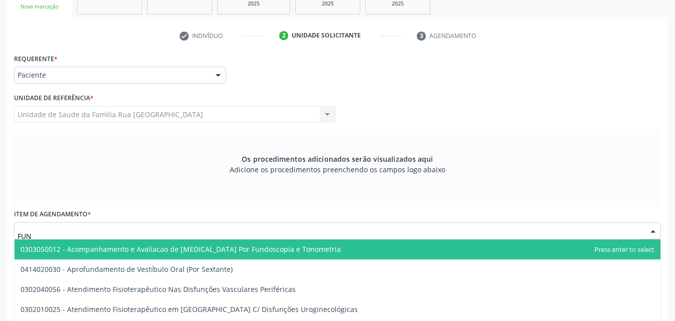
type input "FUND"
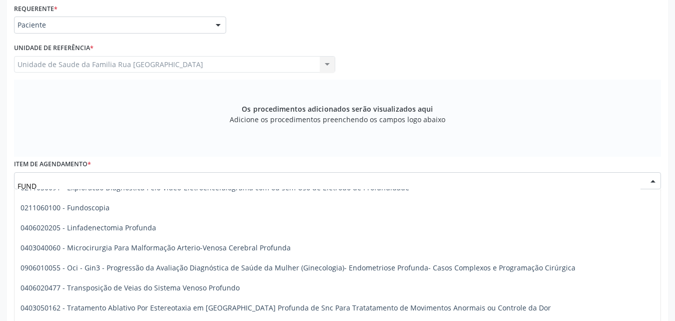
scroll to position [100, 0]
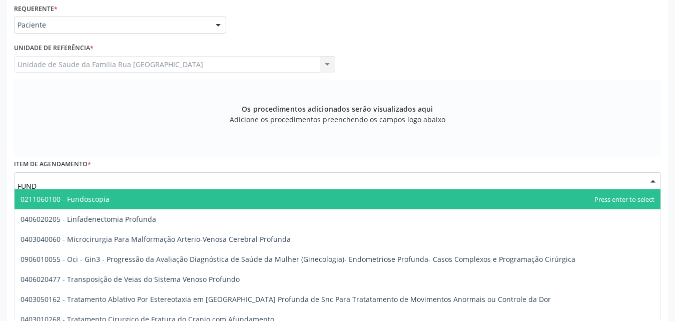
click at [88, 199] on span "0211060100 - Fundoscopia" at bounding box center [65, 199] width 89 height 10
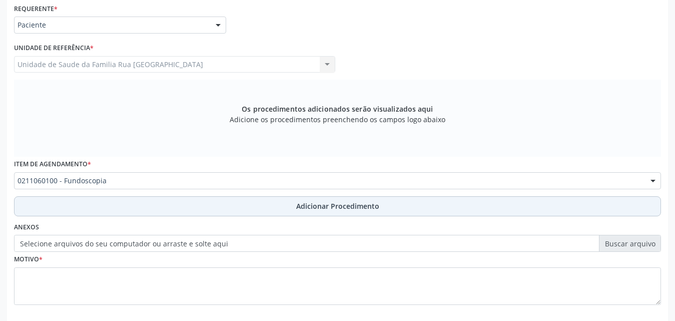
click at [346, 212] on button "Adicionar Procedimento" at bounding box center [337, 206] width 647 height 20
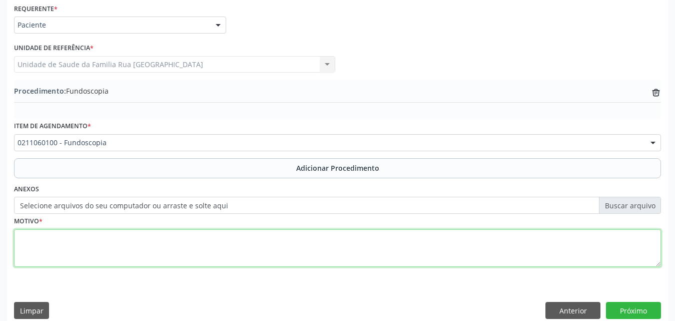
click at [68, 239] on textarea at bounding box center [337, 248] width 647 height 38
type textarea "HAS E DM."
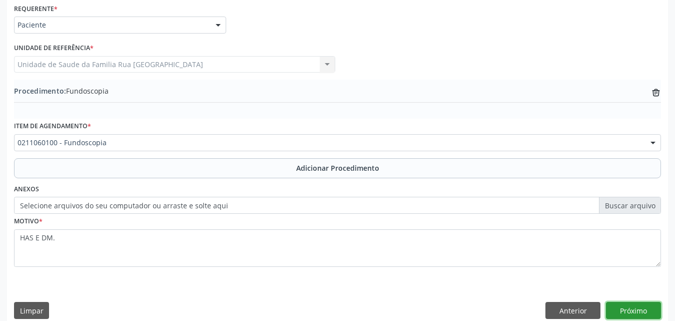
click at [637, 316] on button "Próximo" at bounding box center [633, 310] width 55 height 17
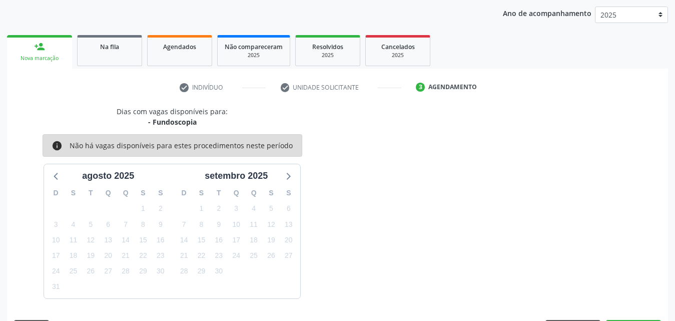
scroll to position [158, 0]
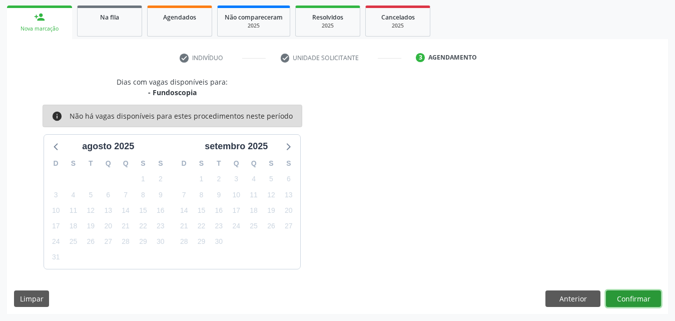
click at [622, 297] on button "Confirmar" at bounding box center [633, 298] width 55 height 17
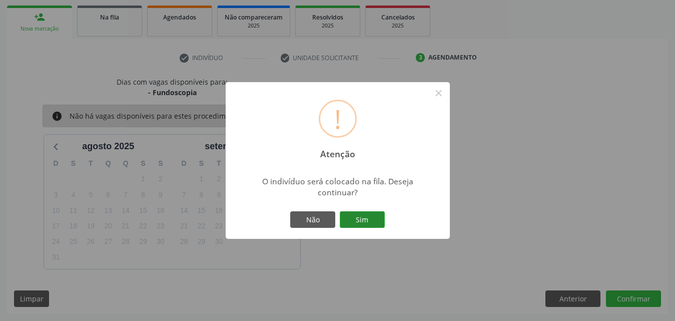
click at [371, 224] on button "Sim" at bounding box center [362, 219] width 45 height 17
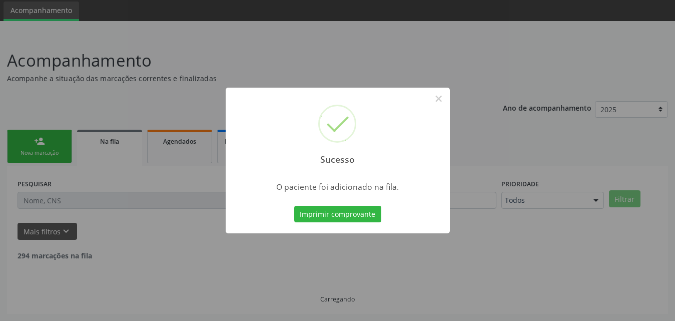
scroll to position [24, 0]
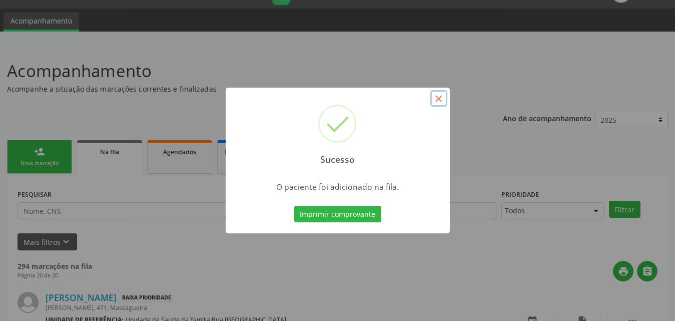
click at [438, 98] on button "×" at bounding box center [438, 98] width 17 height 17
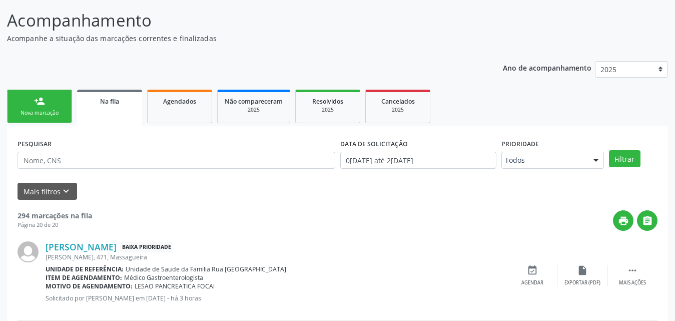
scroll to position [74, 0]
click at [41, 113] on div "Nova marcação" at bounding box center [40, 114] width 50 height 8
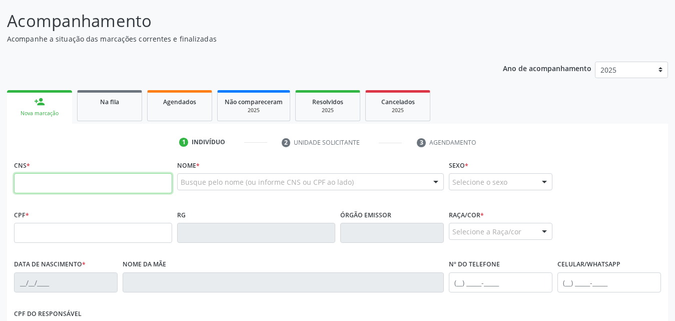
click at [102, 183] on input "text" at bounding box center [93, 183] width 158 height 20
type input "706 7025 3874 2010"
type input "330.172.554-68"
type input "[DATE]"
type input "[PERSON_NAME]"
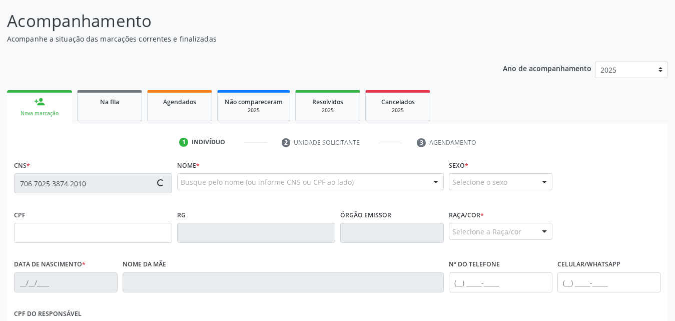
type input "[PHONE_NUMBER]"
type input "S/N"
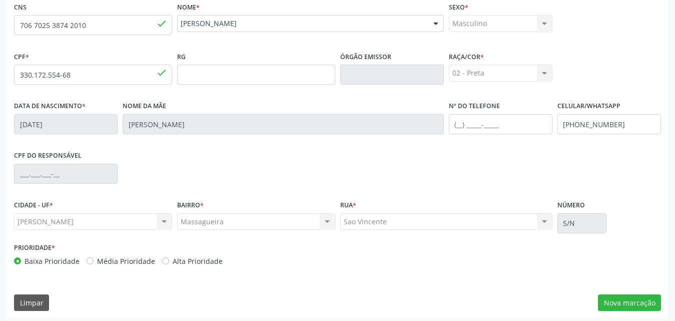
scroll to position [236, 0]
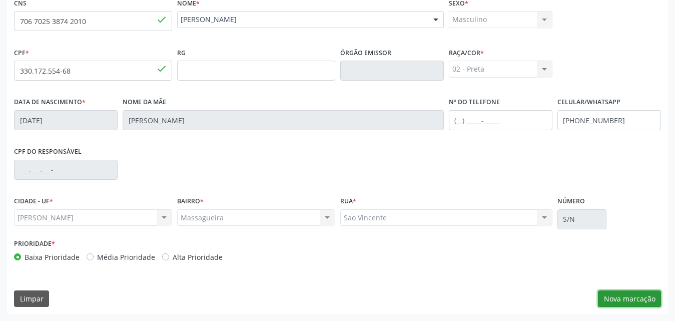
click at [634, 296] on button "Nova marcação" at bounding box center [629, 298] width 63 height 17
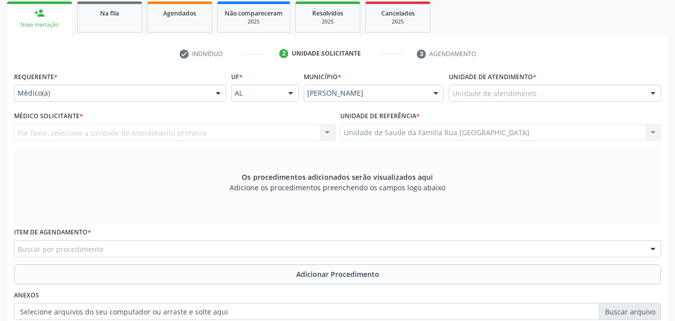
scroll to position [86, 0]
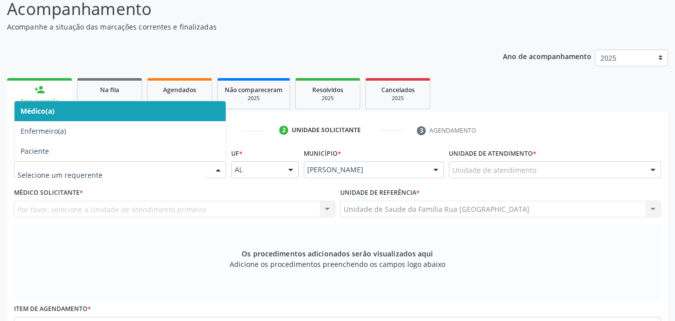
click at [219, 171] on div at bounding box center [218, 170] width 15 height 17
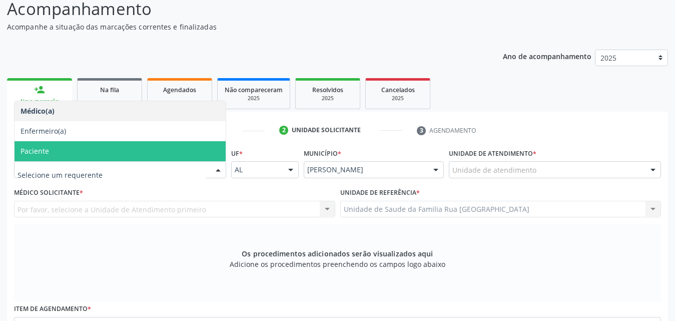
click at [96, 148] on span "Paciente" at bounding box center [120, 151] width 211 height 20
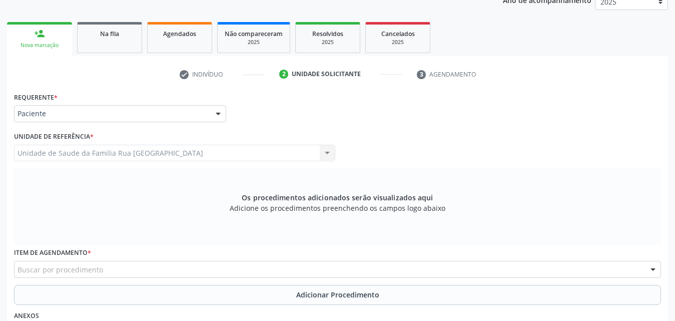
scroll to position [280, 0]
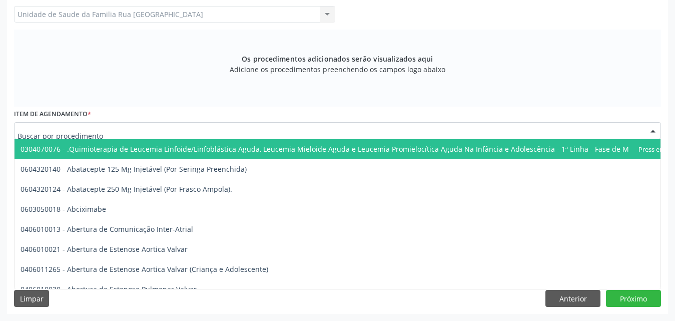
click at [172, 133] on div at bounding box center [337, 130] width 647 height 17
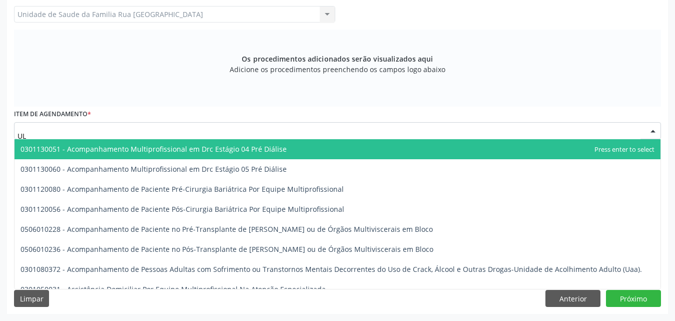
type input "U"
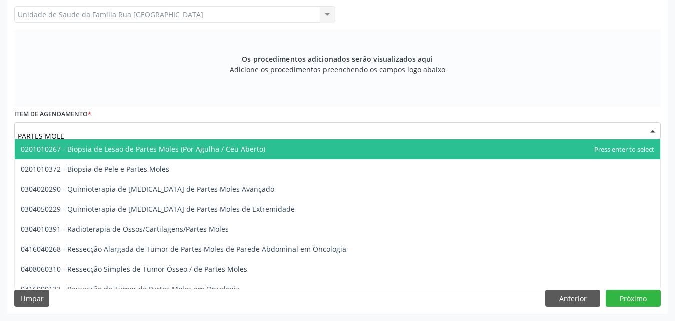
type input "PARTES MOLES"
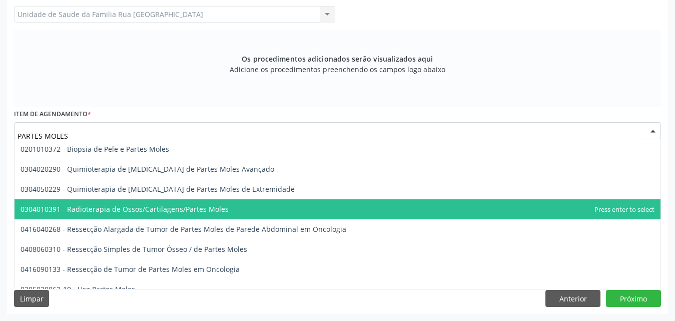
scroll to position [31, 0]
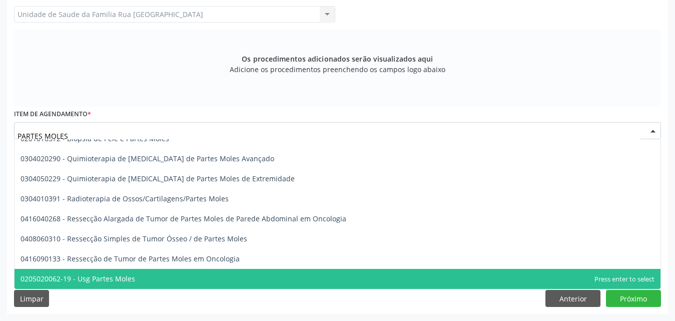
click at [138, 278] on span "0205020062-19 - Usg Partes Moles" at bounding box center [338, 279] width 646 height 20
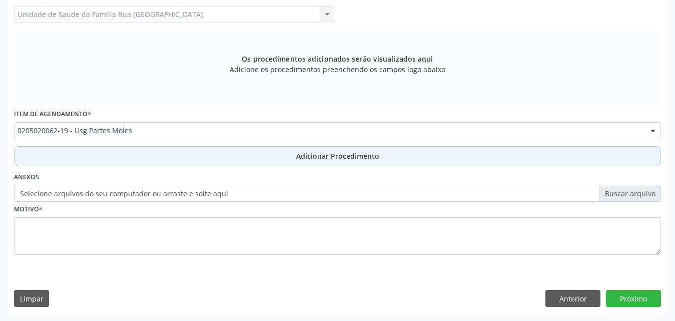
click at [332, 157] on span "Adicionar Procedimento" at bounding box center [337, 156] width 83 height 11
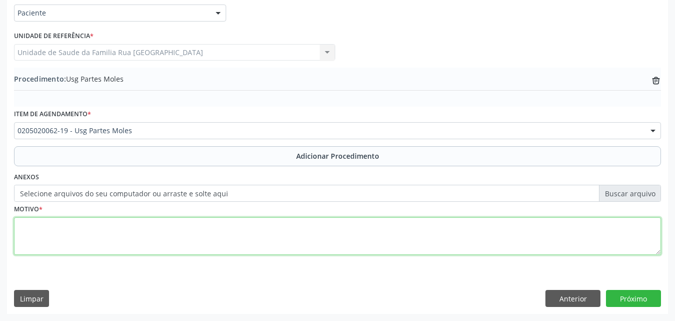
click at [118, 237] on textarea at bounding box center [337, 236] width 647 height 38
type textarea "CISTO."
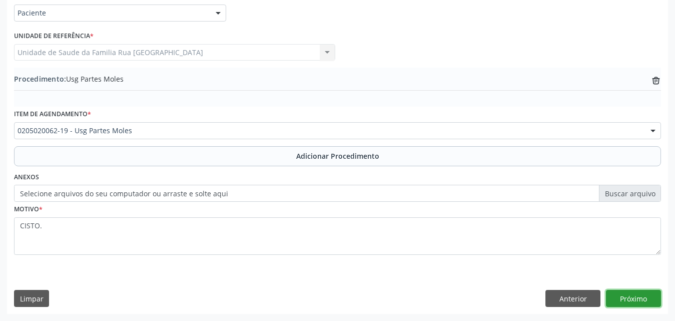
click at [627, 299] on button "Próximo" at bounding box center [633, 298] width 55 height 17
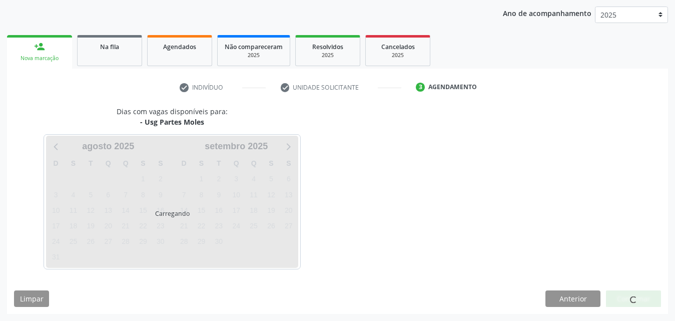
scroll to position [158, 0]
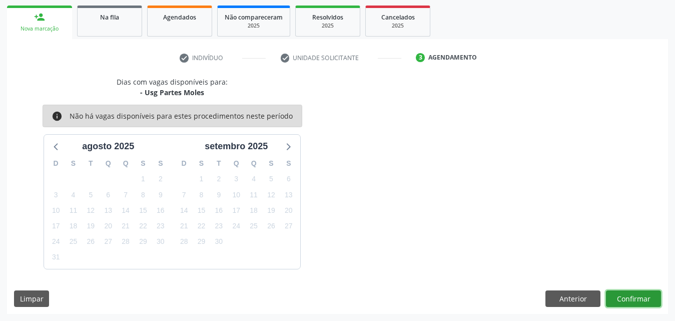
click at [624, 299] on button "Confirmar" at bounding box center [633, 298] width 55 height 17
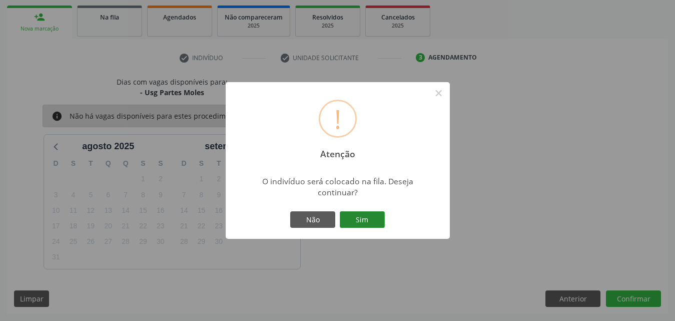
click at [370, 217] on button "Sim" at bounding box center [362, 219] width 45 height 17
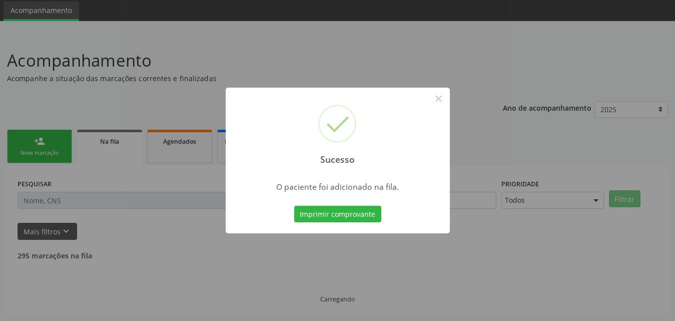
scroll to position [0, 0]
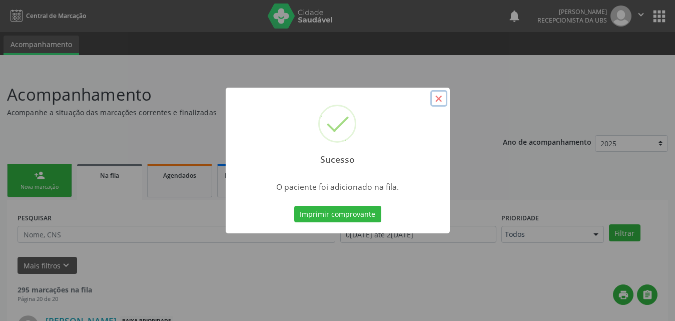
click at [442, 100] on button "×" at bounding box center [438, 98] width 17 height 17
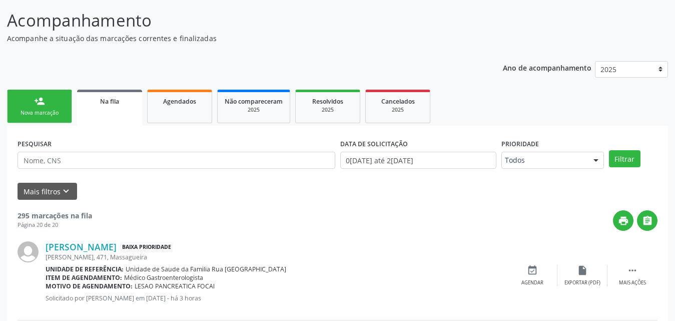
scroll to position [150, 0]
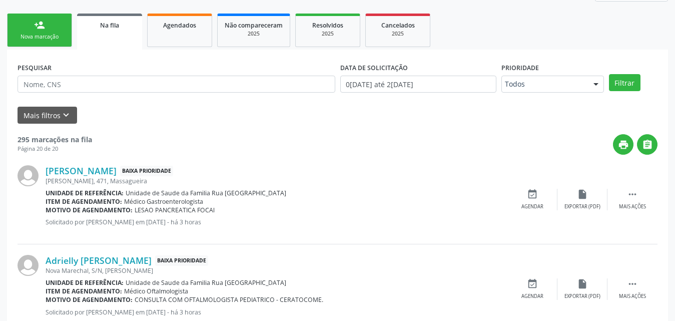
click at [52, 38] on div "Nova marcação" at bounding box center [40, 37] width 50 height 8
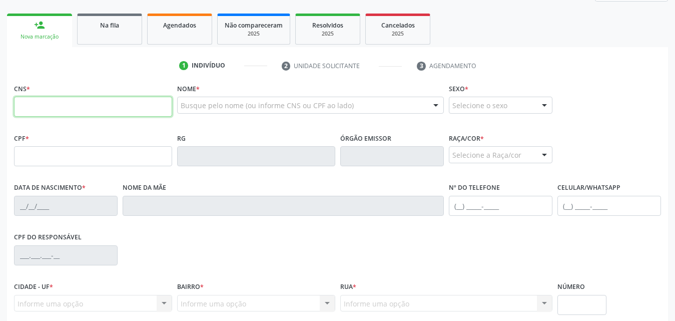
click at [103, 114] on input "text" at bounding box center [93, 107] width 158 height 20
type input "708 0088 2871 1620"
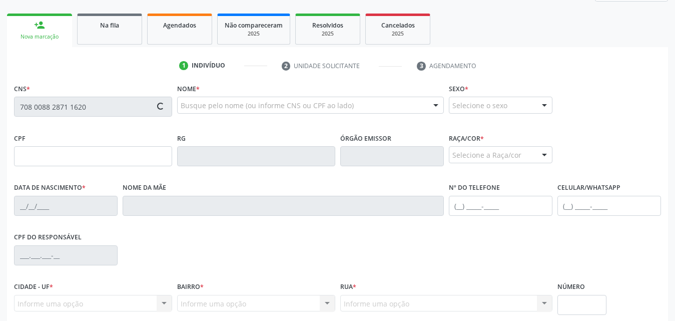
type input "055.805.494-31"
type input "[DATE]"
type input "[PERSON_NAME]"
type input "[PHONE_NUMBER]"
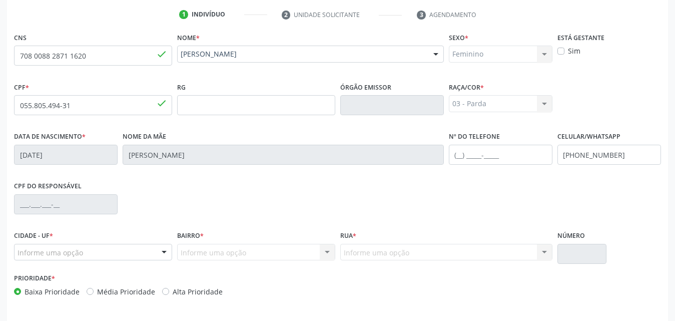
scroll to position [236, 0]
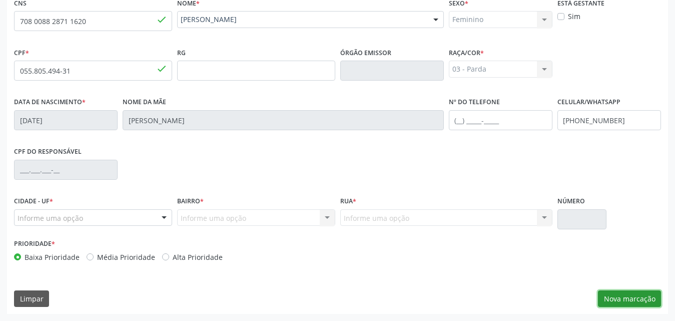
click at [633, 303] on button "Nova marcação" at bounding box center [629, 298] width 63 height 17
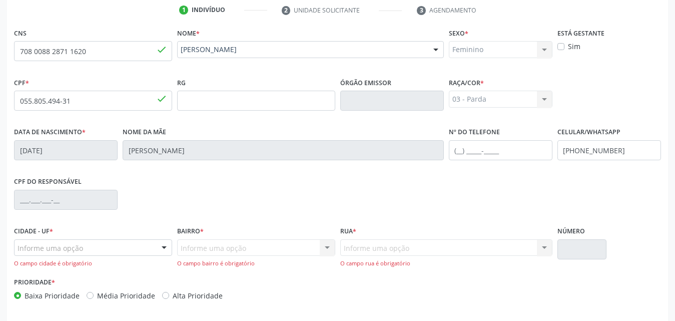
scroll to position [244, 0]
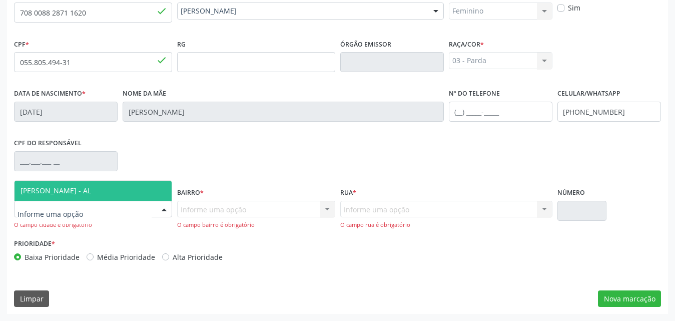
click at [164, 212] on div at bounding box center [164, 209] width 15 height 17
click at [91, 193] on span "[PERSON_NAME] - AL" at bounding box center [56, 191] width 71 height 10
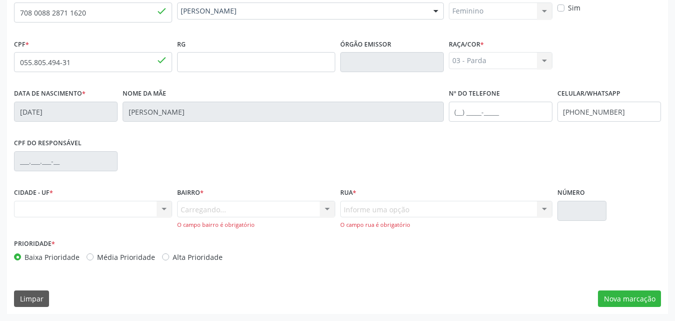
click at [91, 193] on div "CIDADE - UF * Nenhum resultado encontrado para: " " Não há nenhuma opção para s…" at bounding box center [93, 201] width 158 height 32
click at [165, 208] on div "Nenhum resultado encontrado para: " " Não há nenhuma opção para ser exibida." at bounding box center [93, 209] width 158 height 17
click at [284, 208] on div "Informe uma opção" at bounding box center [256, 209] width 158 height 17
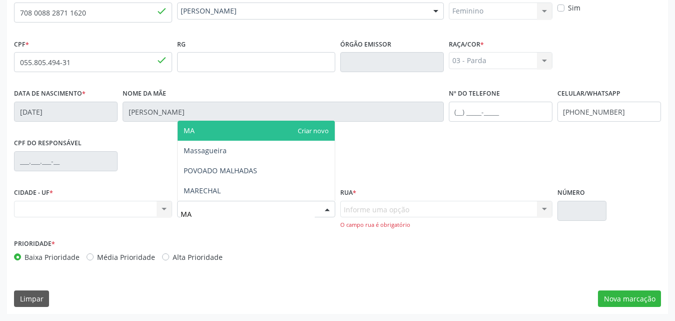
type input "MAS"
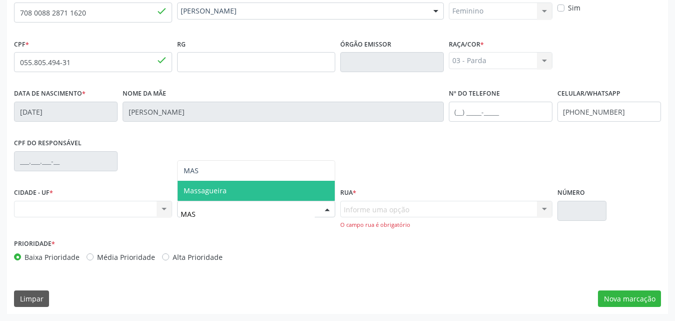
click at [249, 193] on span "Massagueira" at bounding box center [256, 191] width 157 height 20
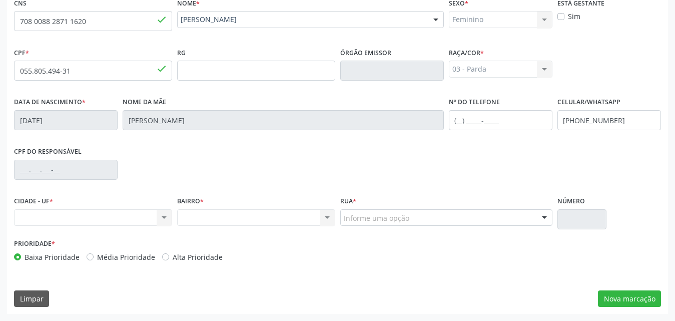
scroll to position [236, 0]
click at [521, 219] on div "Informe uma opção" at bounding box center [446, 217] width 212 height 17
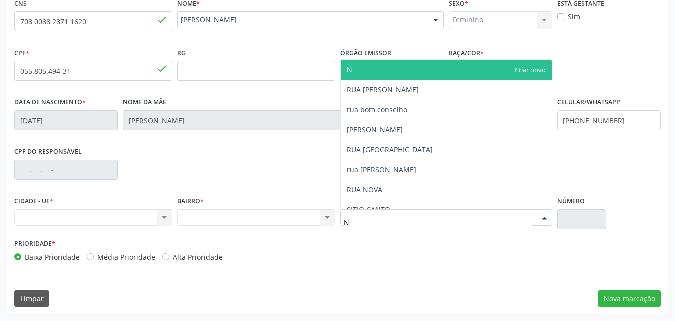
type input "NO"
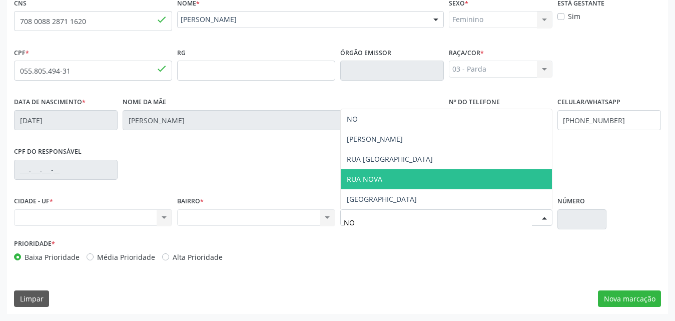
click at [360, 173] on span "RUA NOVA" at bounding box center [446, 179] width 211 height 20
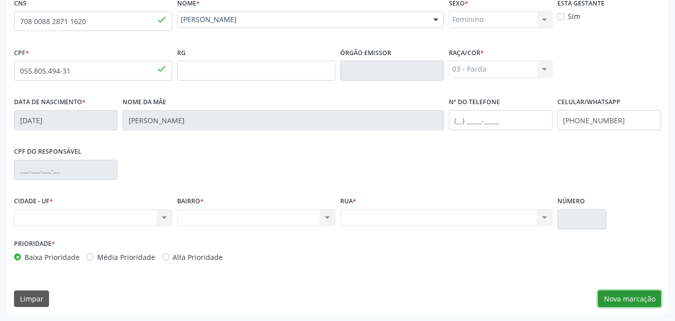
click at [631, 304] on button "Nova marcação" at bounding box center [629, 298] width 63 height 17
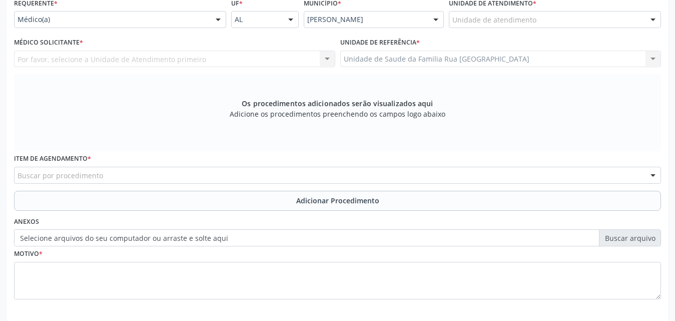
scroll to position [86, 0]
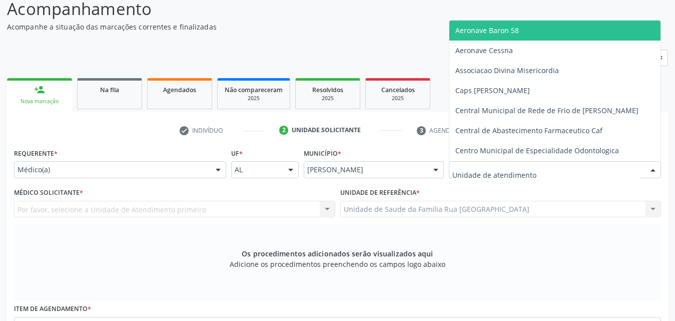
click at [541, 171] on div at bounding box center [555, 169] width 212 height 17
type input "RUA"
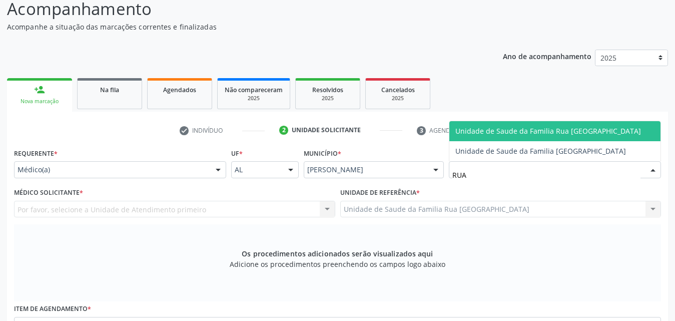
click at [543, 133] on span "Unidade de Saude da Familia Rua [GEOGRAPHIC_DATA]" at bounding box center [548, 131] width 186 height 10
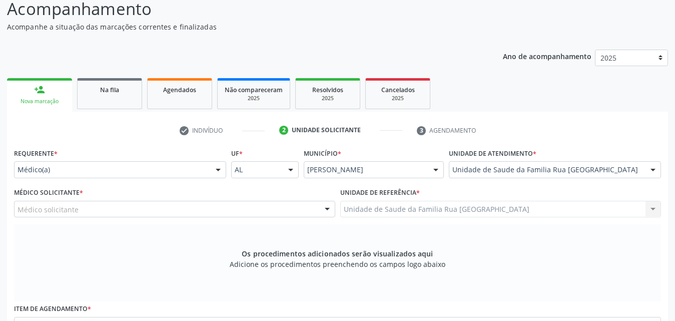
click at [158, 209] on div "Médico solicitante" at bounding box center [174, 209] width 321 height 17
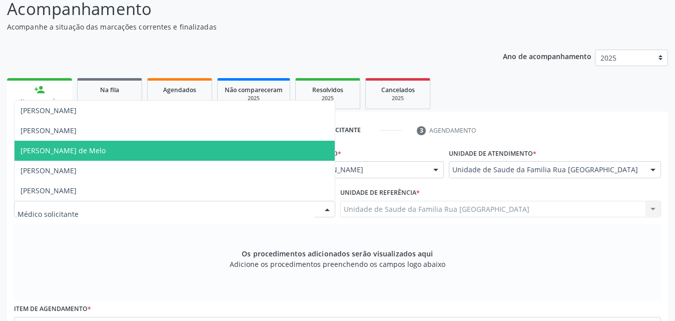
click at [85, 155] on span "[PERSON_NAME] de Melo" at bounding box center [63, 151] width 85 height 10
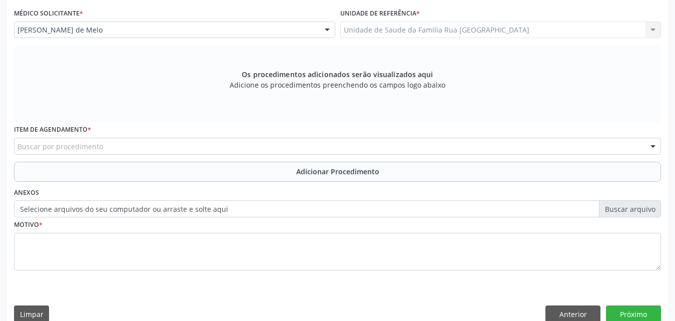
scroll to position [280, 0]
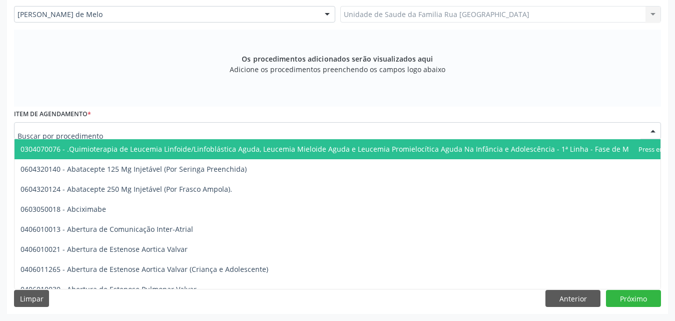
click at [242, 130] on div at bounding box center [337, 130] width 647 height 17
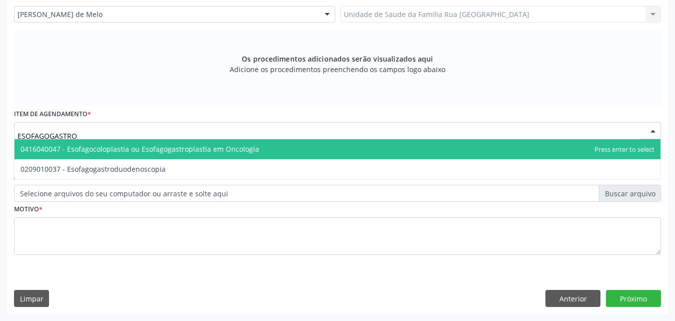
type input "ESOFAGOGASTROD"
click at [135, 148] on span "0209010037 - Esofagogastroduodenoscopia" at bounding box center [93, 149] width 145 height 10
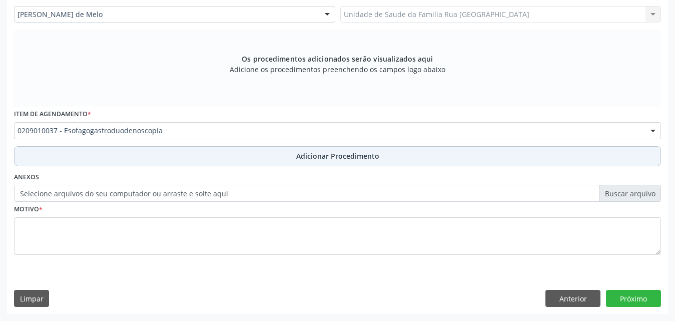
click at [311, 159] on span "Adicionar Procedimento" at bounding box center [337, 156] width 83 height 11
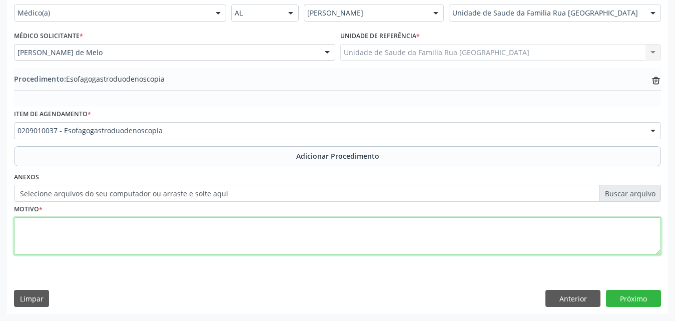
click at [74, 229] on textarea at bounding box center [337, 236] width 647 height 38
click at [79, 226] on textarea "PESQUISA DE H P" at bounding box center [337, 236] width 647 height 38
type textarea "PESQUISA DE H YLORI - REINFECCAO."
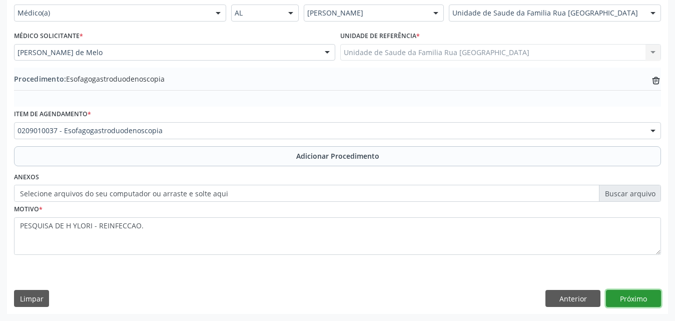
click at [637, 294] on button "Próximo" at bounding box center [633, 298] width 55 height 17
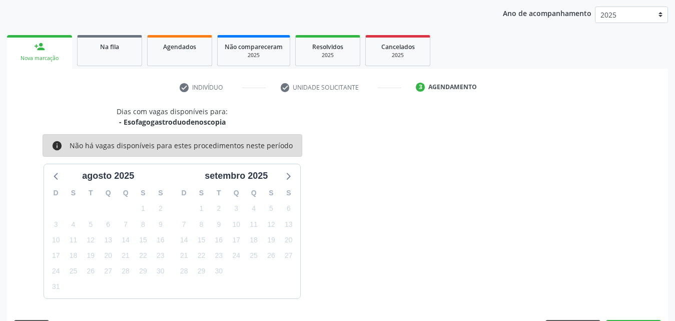
scroll to position [158, 0]
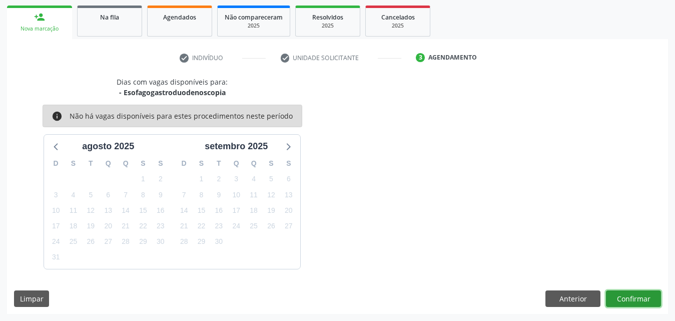
click at [624, 298] on button "Confirmar" at bounding box center [633, 298] width 55 height 17
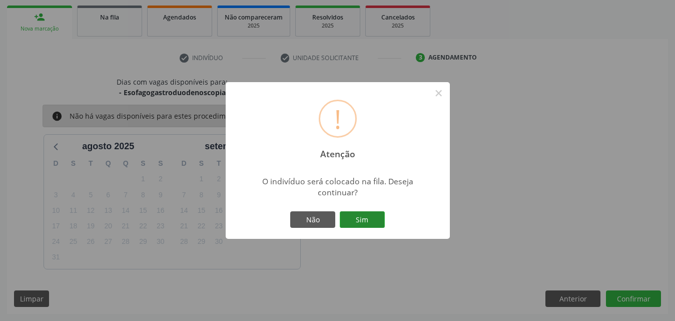
click at [377, 220] on button "Sim" at bounding box center [362, 219] width 45 height 17
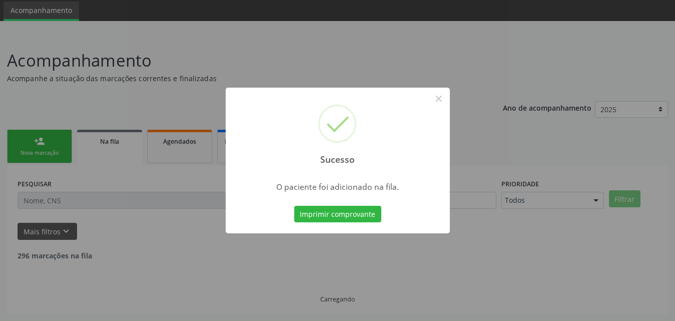
scroll to position [24, 0]
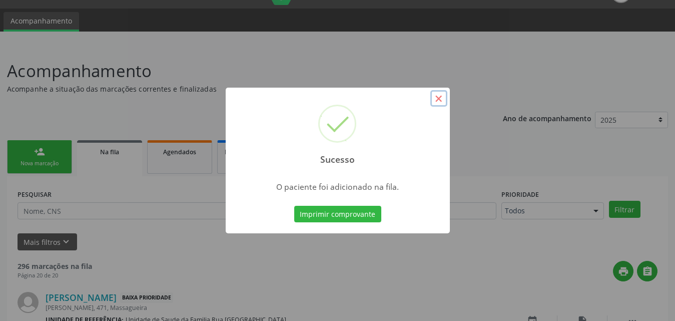
click at [443, 100] on button "×" at bounding box center [438, 98] width 17 height 17
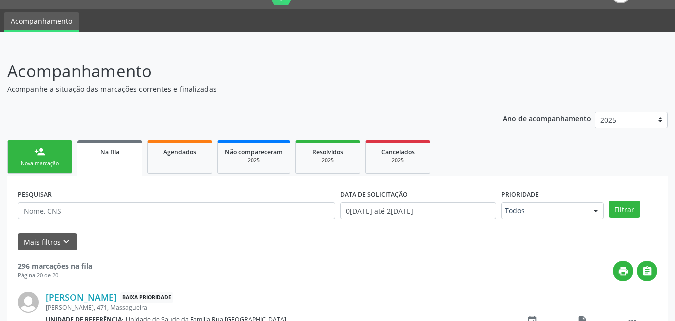
click at [61, 155] on link "person_add Nova marcação" at bounding box center [39, 157] width 65 height 34
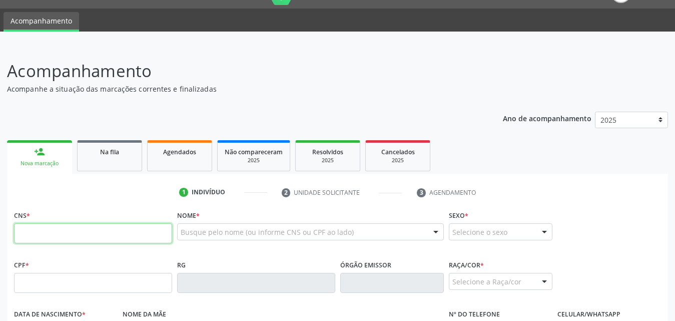
click at [93, 231] on input "text" at bounding box center [93, 233] width 158 height 20
type input "704 2027 2047 9581"
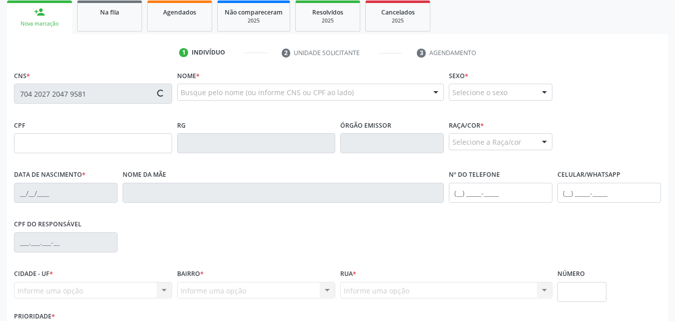
scroll to position [174, 0]
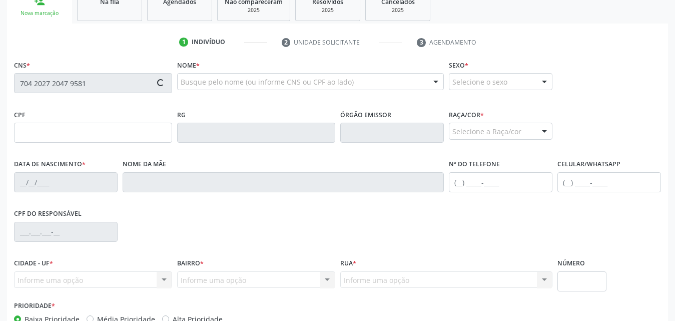
type input "042.623.594-09"
type input "[DATE]"
type input "[PERSON_NAME]"
type input "[PHONE_NUMBER]"
type input "276"
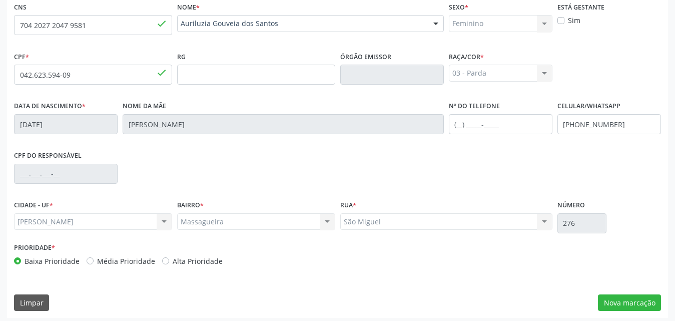
scroll to position [236, 0]
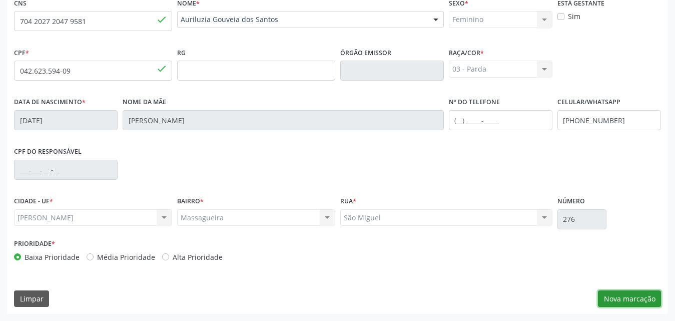
click at [617, 299] on button "Nova marcação" at bounding box center [629, 298] width 63 height 17
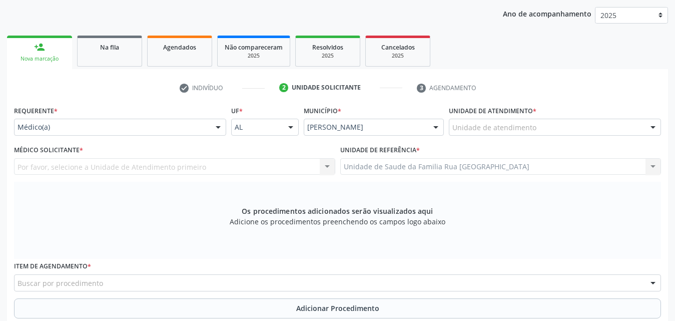
scroll to position [136, 0]
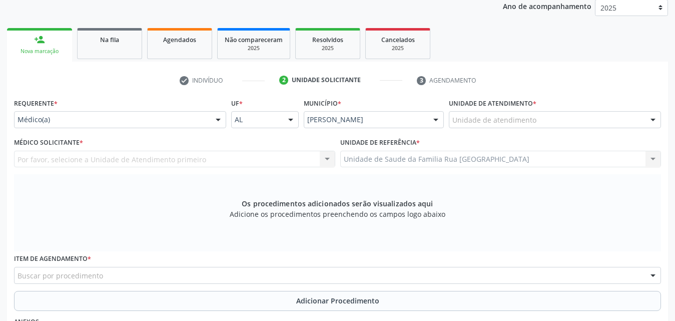
click at [217, 119] on div at bounding box center [218, 120] width 15 height 17
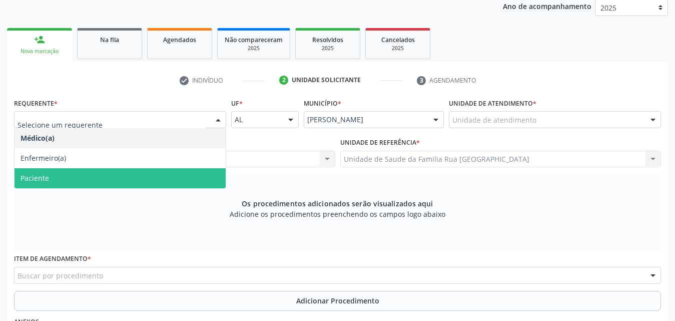
drag, startPoint x: 80, startPoint y: 173, endPoint x: 126, endPoint y: 172, distance: 46.0
click at [80, 174] on span "Paciente" at bounding box center [120, 178] width 211 height 20
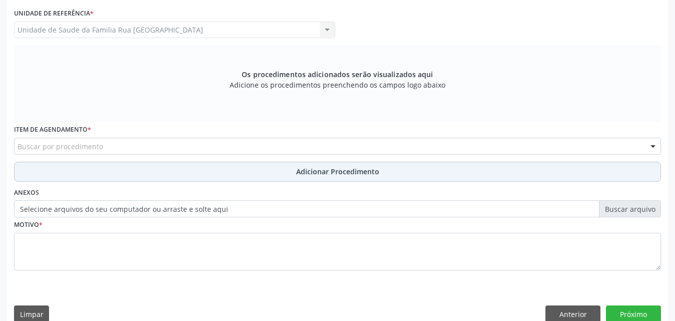
scroll to position [280, 0]
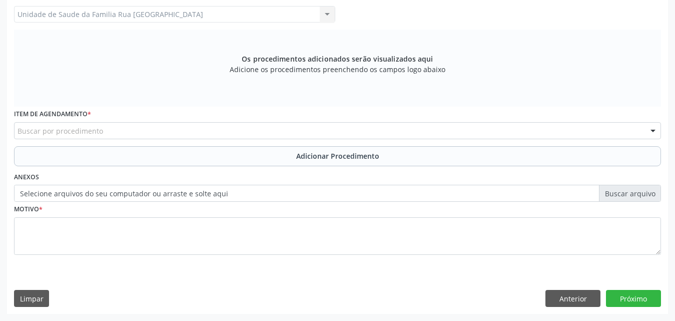
click at [270, 131] on div "Buscar por procedimento" at bounding box center [337, 130] width 647 height 17
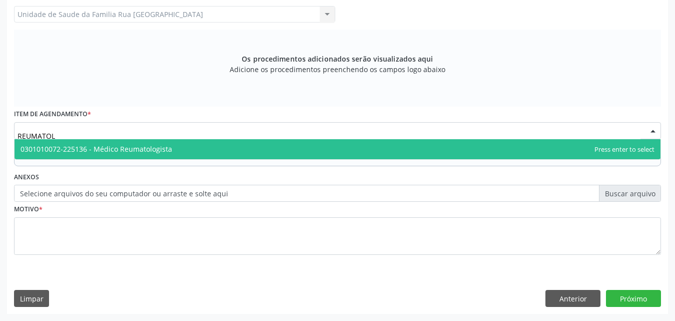
type input "REUMATOLO"
click at [192, 151] on span "0301010072-225136 - Médico Reumatologista" at bounding box center [338, 149] width 646 height 20
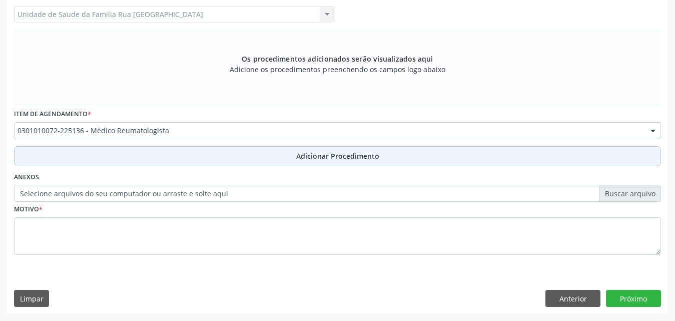
click at [320, 160] on span "Adicionar Procedimento" at bounding box center [337, 156] width 83 height 11
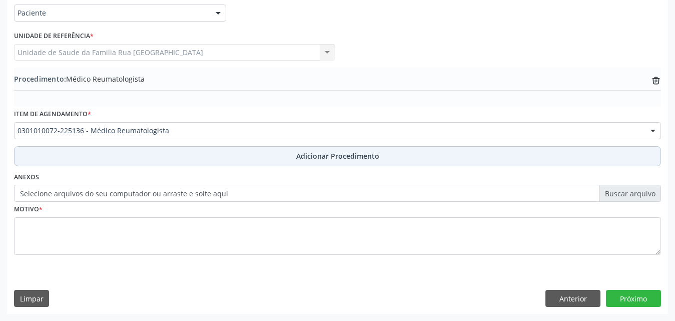
scroll to position [242, 0]
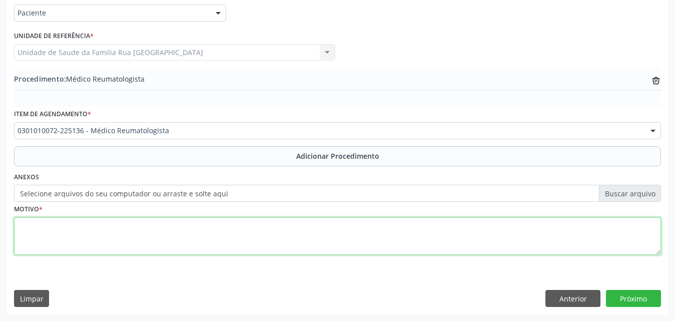
click at [85, 227] on textarea at bounding box center [337, 236] width 647 height 38
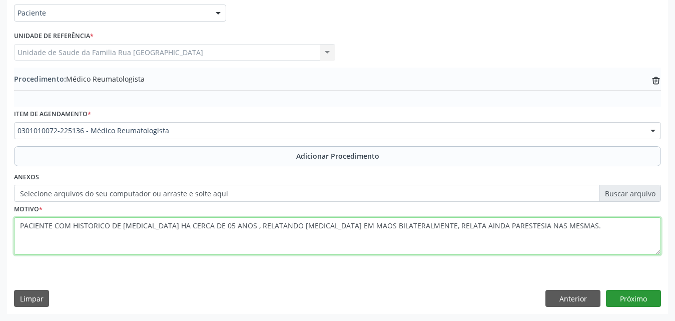
type textarea "PACIENTE COM HISTORICO DE [MEDICAL_DATA] HA CERCA DE 05 ANOS , RELATANDO [MEDIC…"
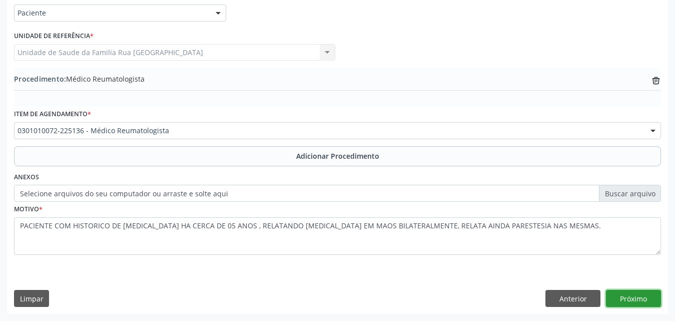
click at [631, 299] on button "Próximo" at bounding box center [633, 298] width 55 height 17
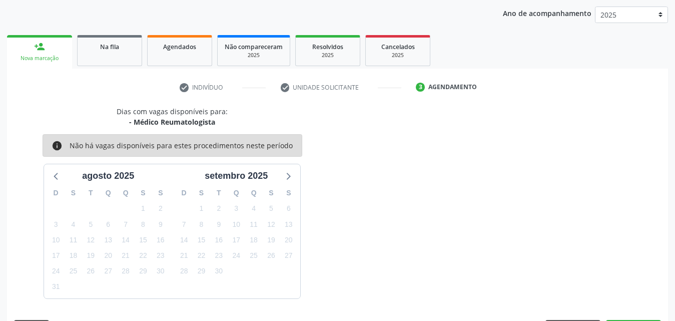
scroll to position [158, 0]
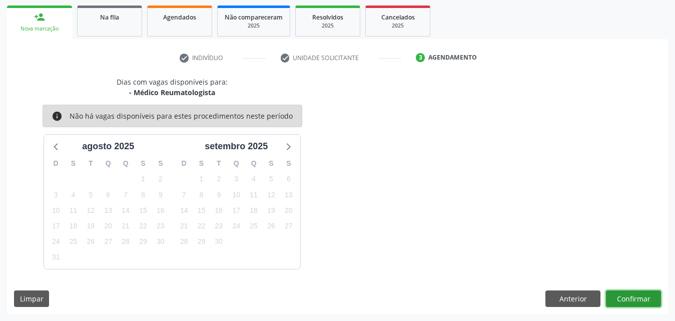
click at [645, 298] on button "Confirmar" at bounding box center [633, 298] width 55 height 17
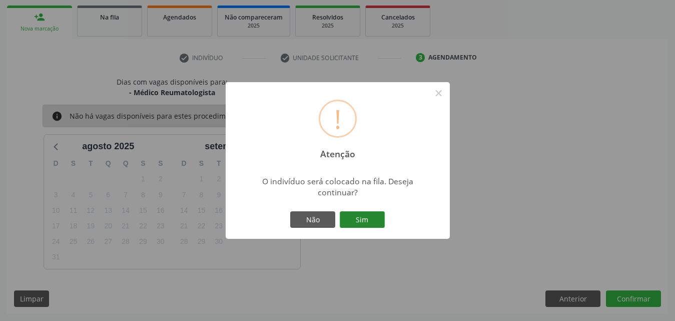
click at [373, 219] on button "Sim" at bounding box center [362, 219] width 45 height 17
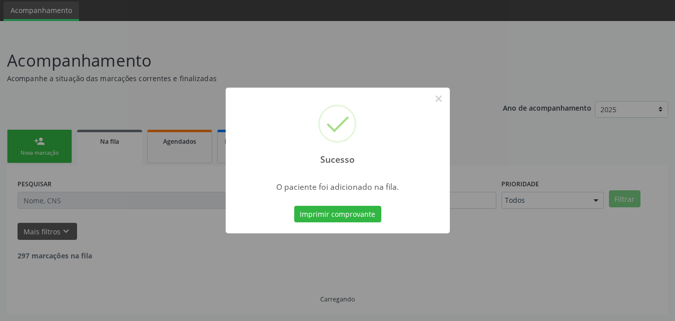
scroll to position [24, 0]
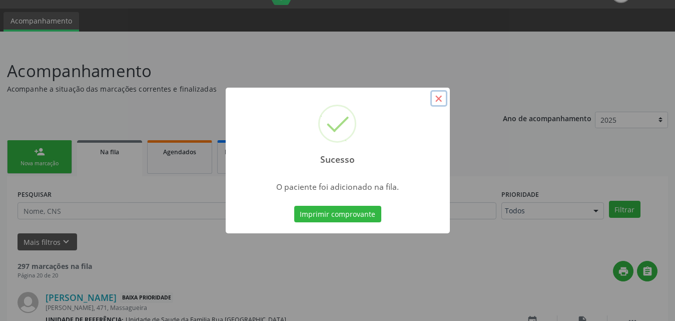
click at [444, 98] on button "×" at bounding box center [438, 98] width 17 height 17
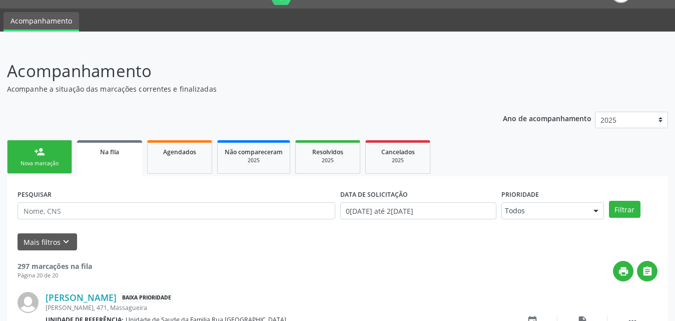
click at [43, 168] on link "person_add Nova marcação" at bounding box center [39, 157] width 65 height 34
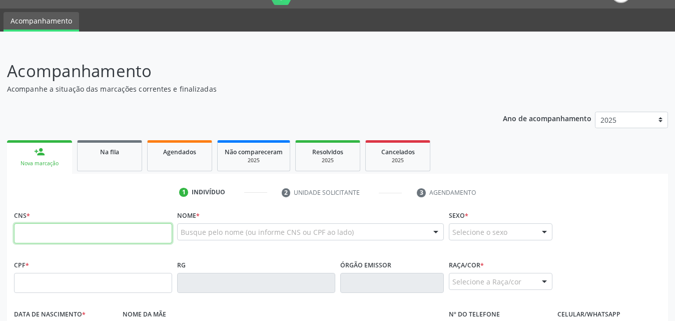
click at [141, 231] on input "text" at bounding box center [93, 233] width 158 height 20
type input "704 8045 8768 5445"
type input "3[DATE]"
type input "Elieldes [PERSON_NAME]"
type input "[PHONE_NUMBER]"
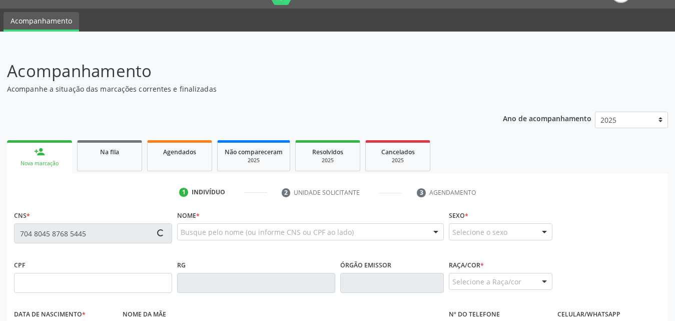
type input "sn"
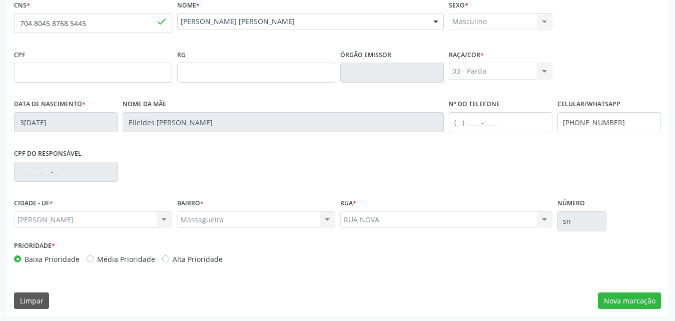
scroll to position [236, 0]
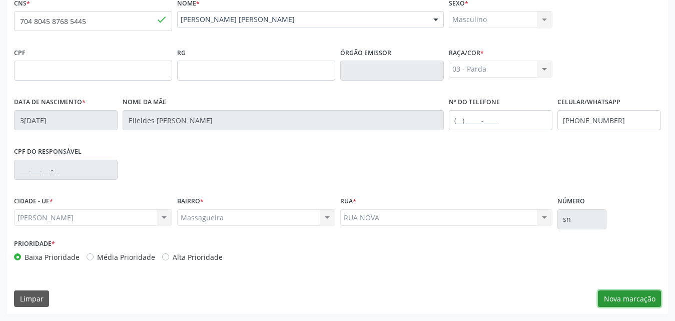
click at [619, 296] on button "Nova marcação" at bounding box center [629, 298] width 63 height 17
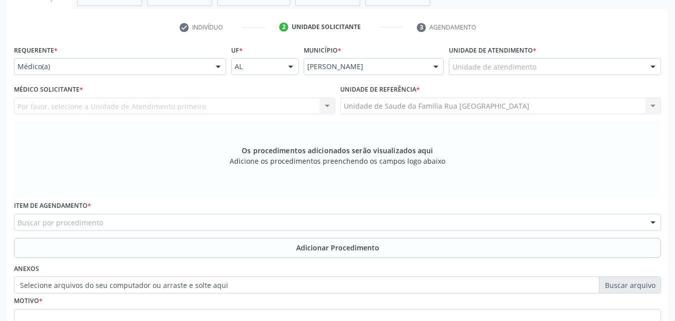
scroll to position [86, 0]
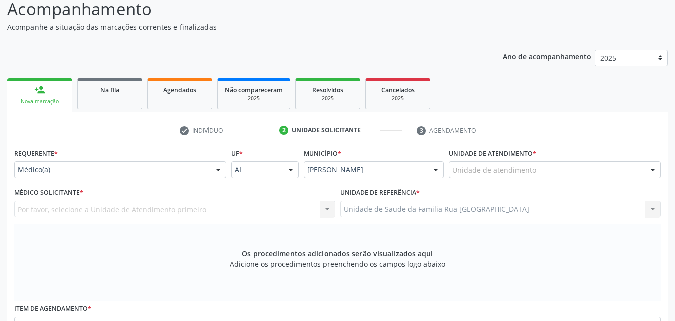
click at [651, 172] on div at bounding box center [652, 170] width 15 height 17
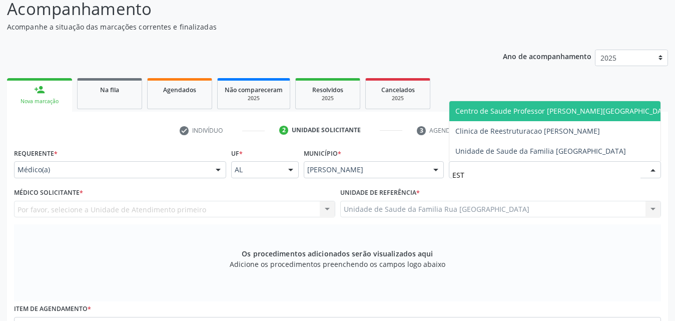
type input "ESTA"
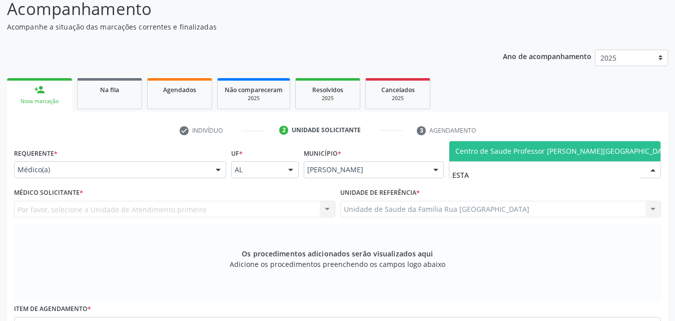
click at [564, 147] on span "Centro de Saude Professor [PERSON_NAME][GEOGRAPHIC_DATA]" at bounding box center [564, 151] width 218 height 10
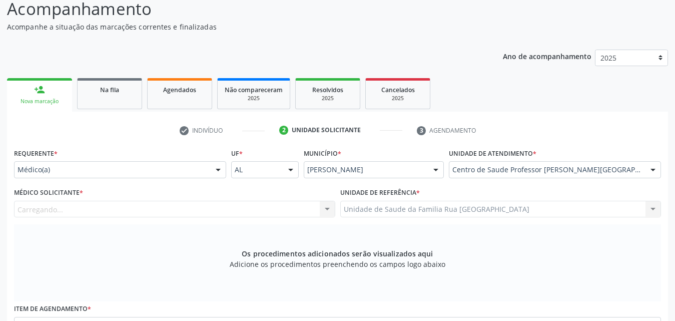
click at [211, 204] on div "Carregando... Nenhum resultado encontrado para: " " Não há nenhuma opção para s…" at bounding box center [174, 209] width 321 height 17
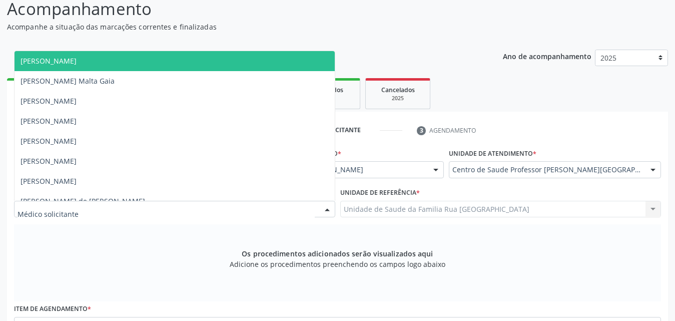
click at [213, 209] on div at bounding box center [174, 209] width 321 height 17
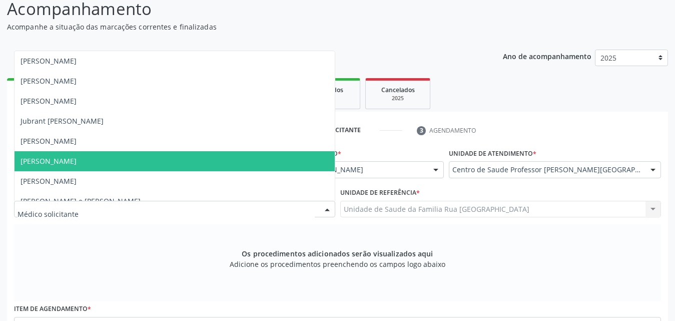
scroll to position [450, 0]
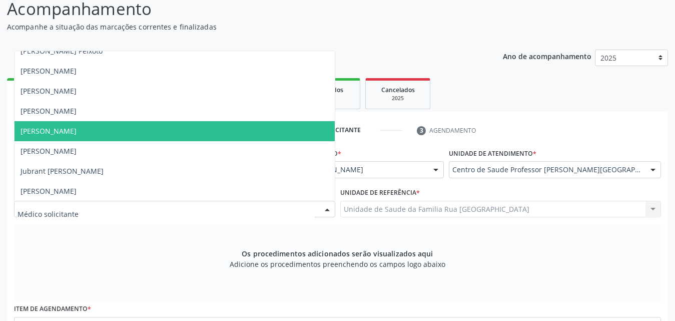
click at [153, 125] on span "[PERSON_NAME]" at bounding box center [175, 131] width 320 height 20
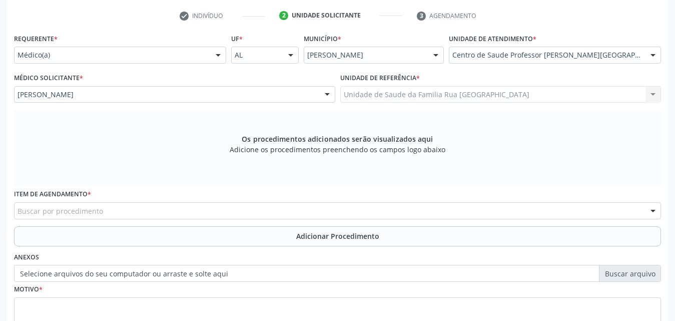
scroll to position [236, 0]
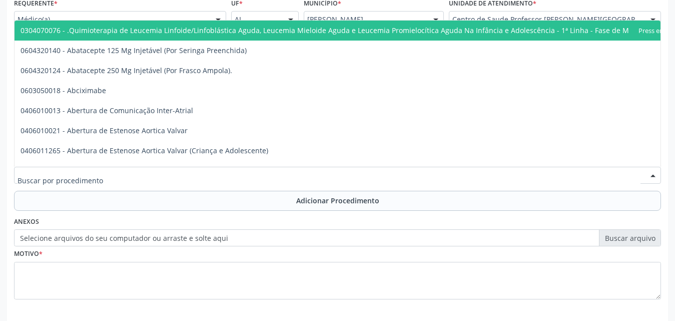
click at [232, 174] on div at bounding box center [337, 175] width 647 height 17
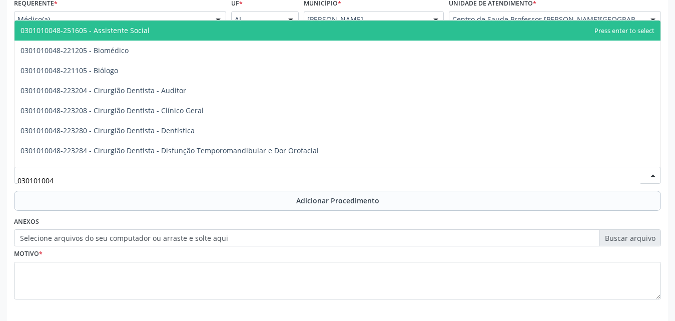
type input "0301010048"
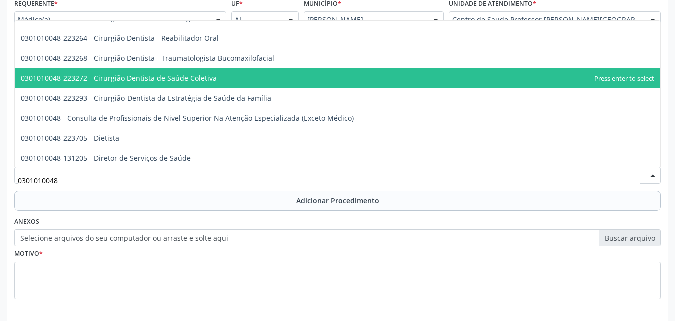
scroll to position [450, 0]
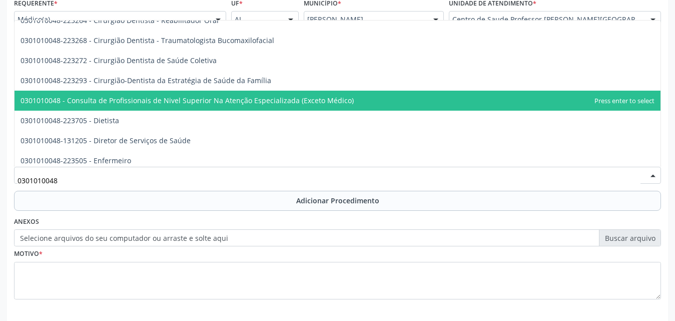
click at [222, 103] on span "0301010048 - Consulta de Profissionais de Nivel Superior Na Atenção Especializa…" at bounding box center [187, 101] width 333 height 10
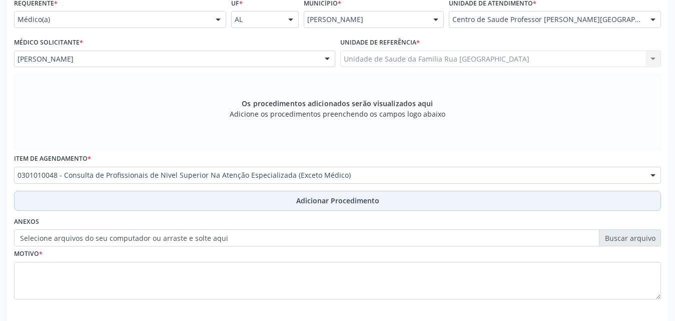
click at [314, 197] on span "Adicionar Procedimento" at bounding box center [337, 200] width 83 height 11
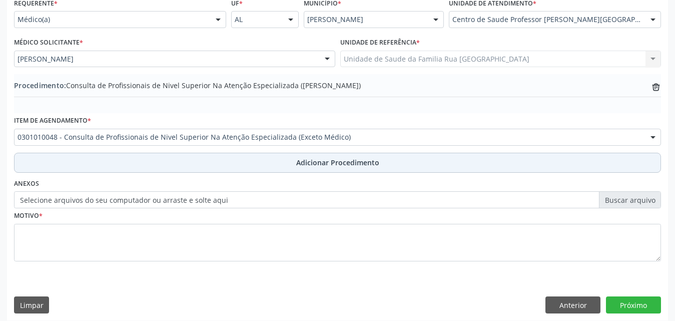
scroll to position [242, 0]
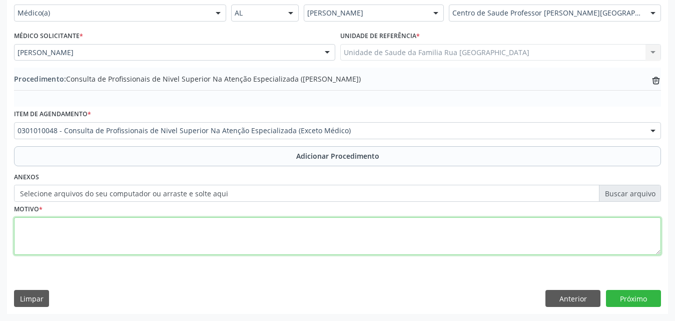
click at [118, 225] on textarea at bounding box center [337, 236] width 647 height 38
type textarea "CONSULTA COM PSICOLOGO INFANTIL."
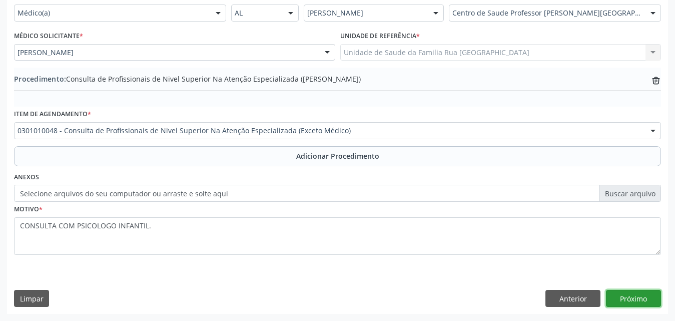
click at [627, 301] on button "Próximo" at bounding box center [633, 298] width 55 height 17
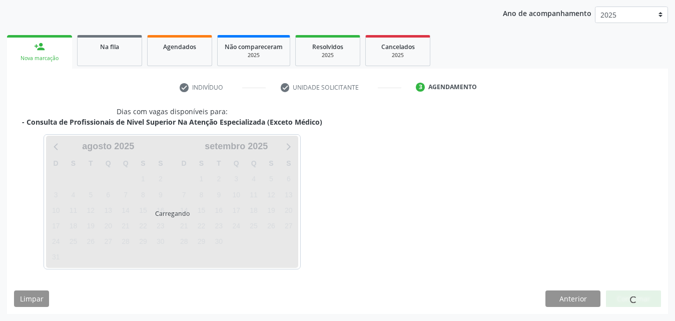
scroll to position [158, 0]
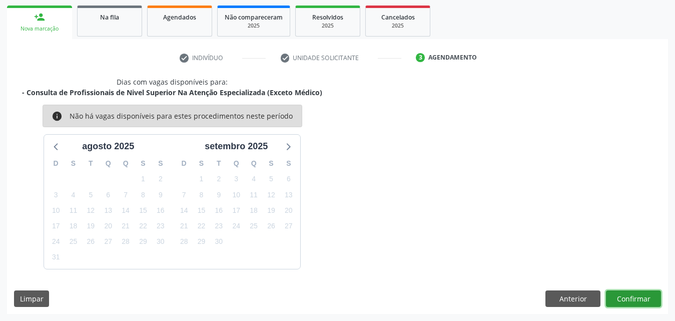
click at [627, 301] on button "Confirmar" at bounding box center [633, 298] width 55 height 17
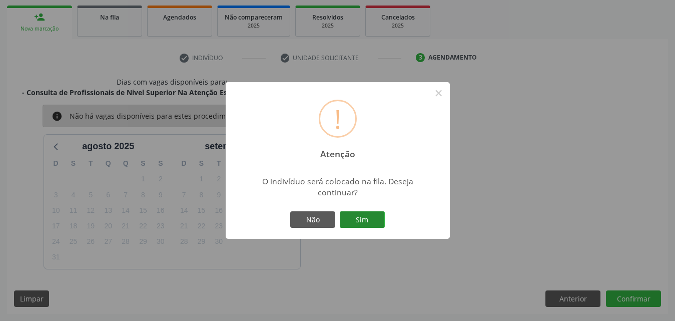
click at [383, 218] on button "Sim" at bounding box center [362, 219] width 45 height 17
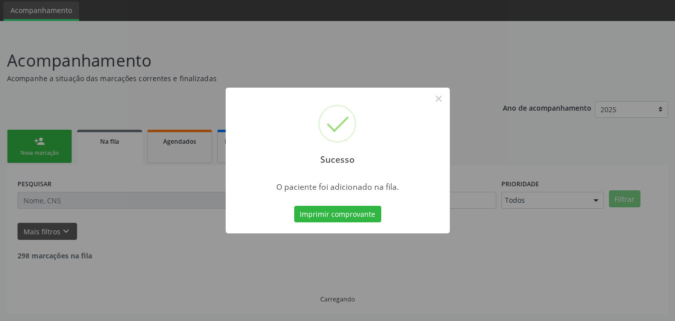
scroll to position [24, 0]
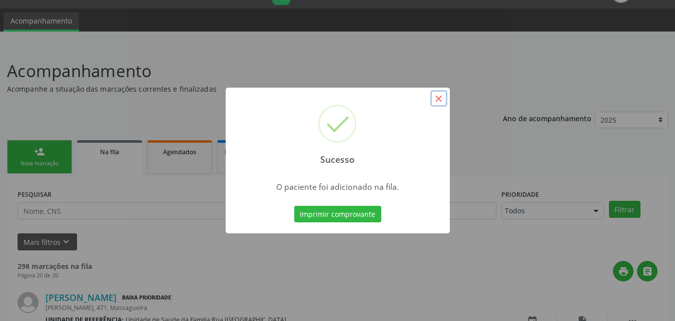
click at [442, 99] on button "×" at bounding box center [438, 98] width 17 height 17
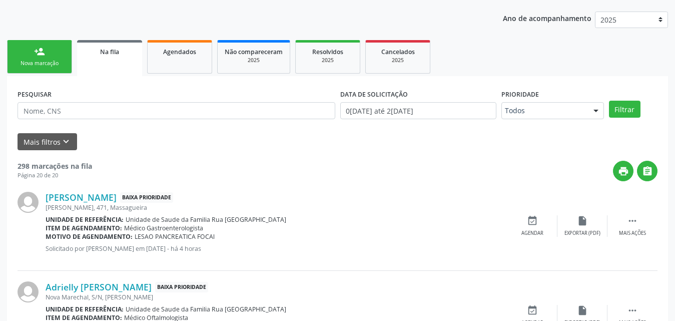
click at [116, 54] on span "Na fila" at bounding box center [109, 52] width 19 height 9
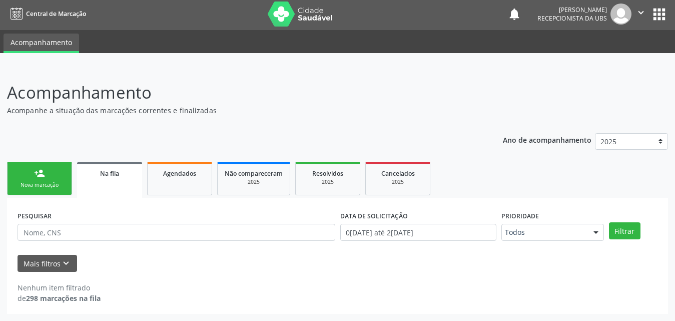
click at [109, 173] on span "Na fila" at bounding box center [109, 173] width 19 height 9
click at [125, 178] on link "Na fila" at bounding box center [109, 180] width 65 height 36
click at [180, 178] on link "Agendados" at bounding box center [179, 179] width 65 height 34
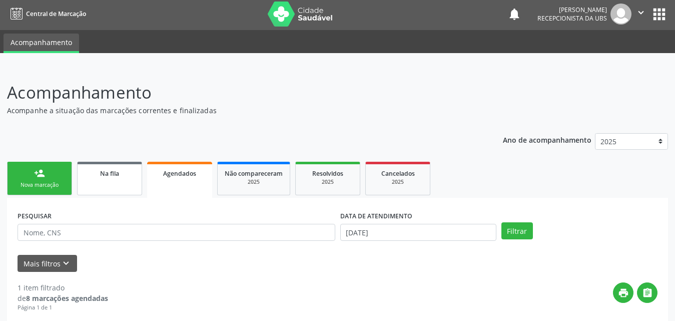
click at [111, 178] on link "Na fila" at bounding box center [109, 179] width 65 height 34
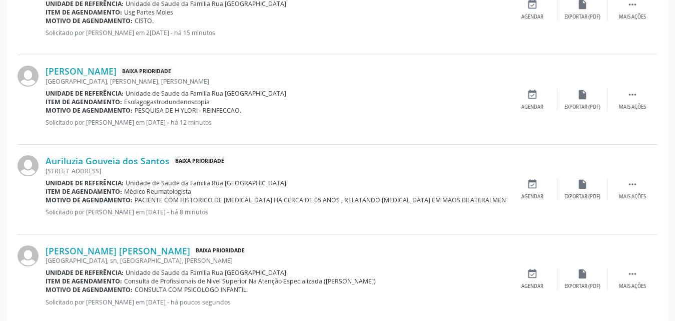
scroll to position [1195, 0]
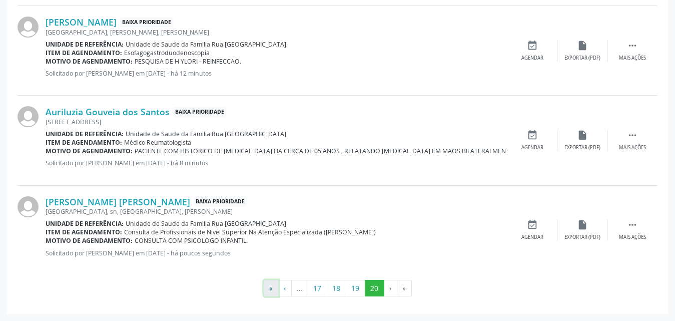
click at [268, 289] on button "«" at bounding box center [271, 288] width 15 height 17
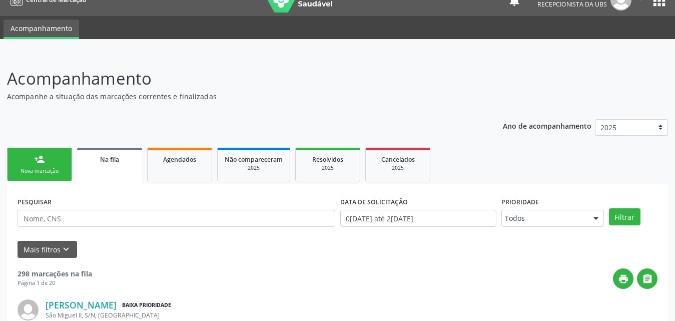
scroll to position [0, 0]
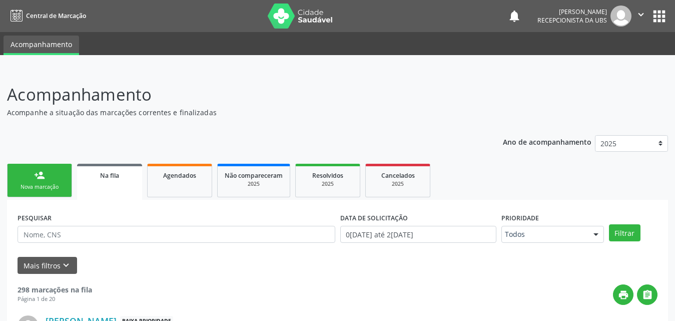
click at [48, 188] on div "Nova marcação" at bounding box center [40, 187] width 50 height 8
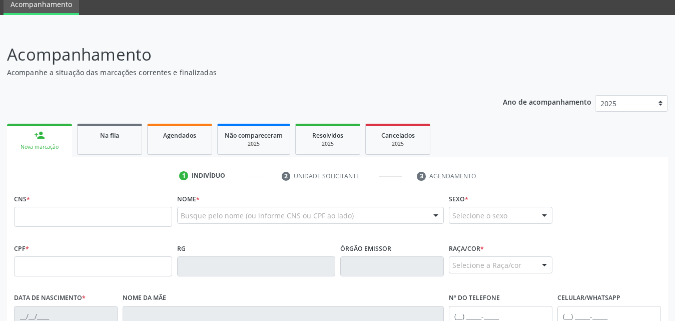
scroll to position [100, 0]
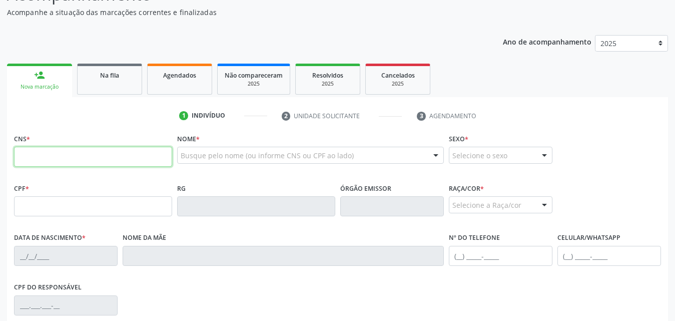
click at [116, 154] on input "text" at bounding box center [93, 157] width 158 height 20
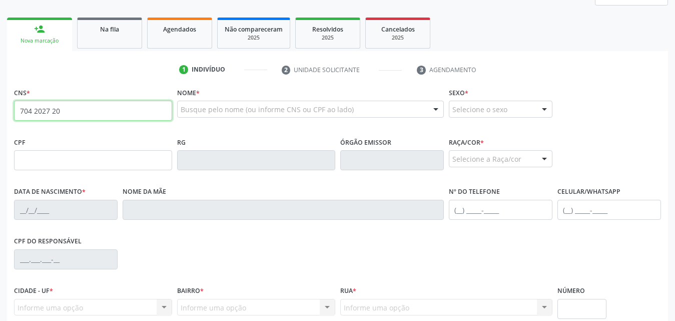
scroll to position [200, 0]
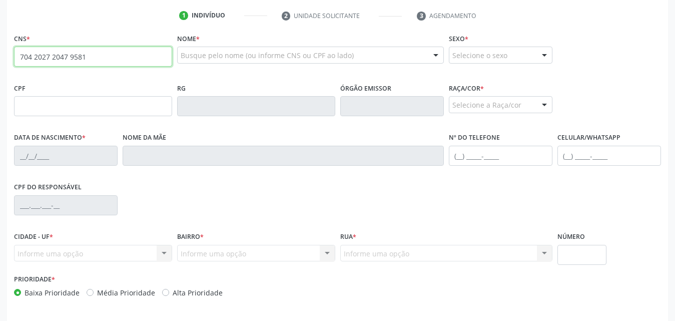
type input "704 2027 2047 9581"
type input "042.623.594-09"
type input "[DATE]"
type input "[PERSON_NAME]"
type input "[PHONE_NUMBER]"
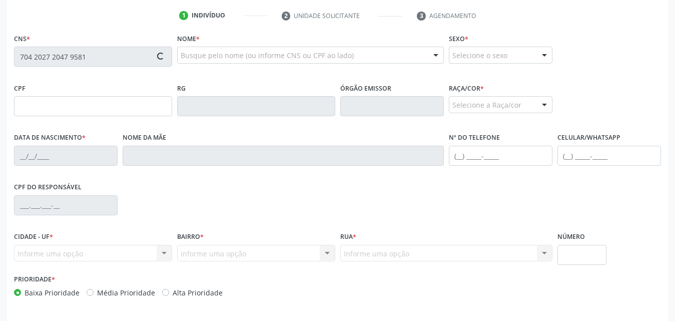
type input "276"
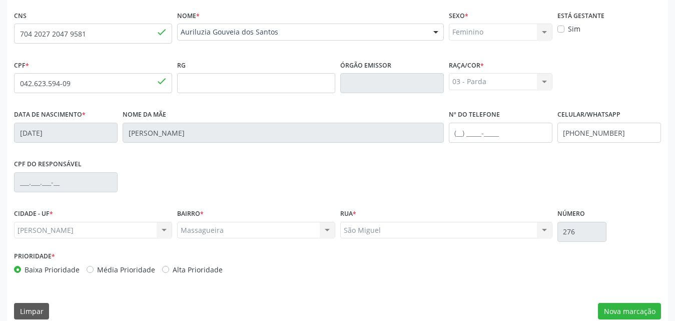
scroll to position [236, 0]
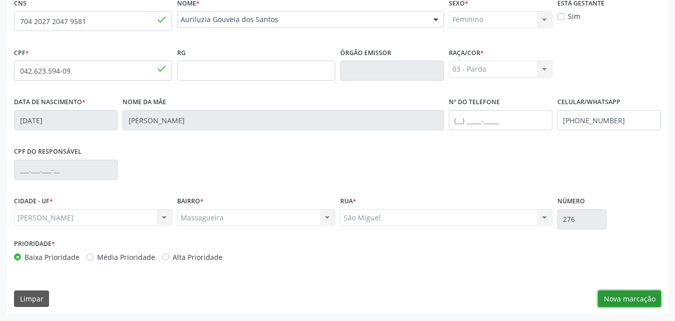
click at [624, 301] on button "Nova marcação" at bounding box center [629, 298] width 63 height 17
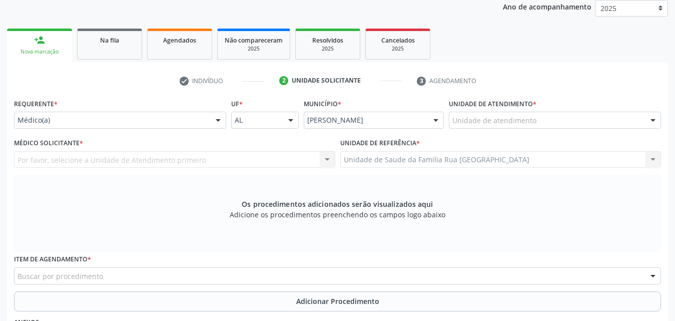
scroll to position [136, 0]
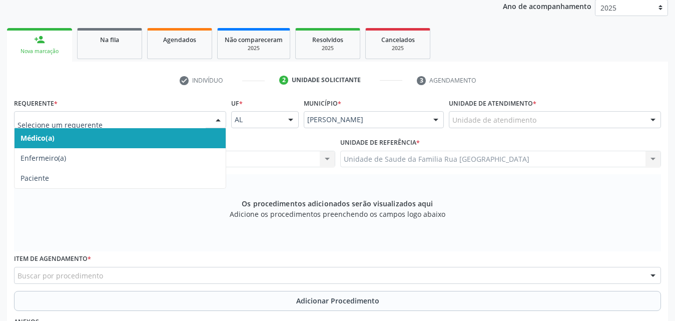
click at [218, 125] on div at bounding box center [218, 120] width 15 height 17
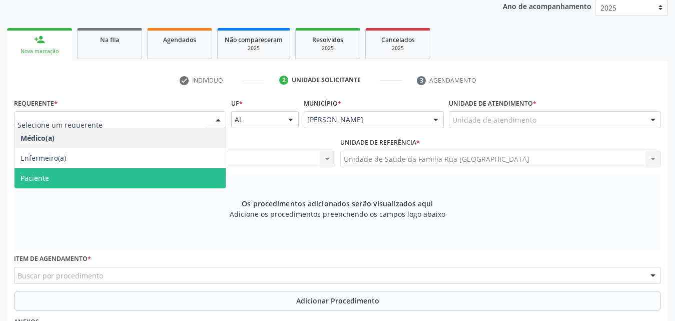
click at [82, 181] on span "Paciente" at bounding box center [120, 178] width 211 height 20
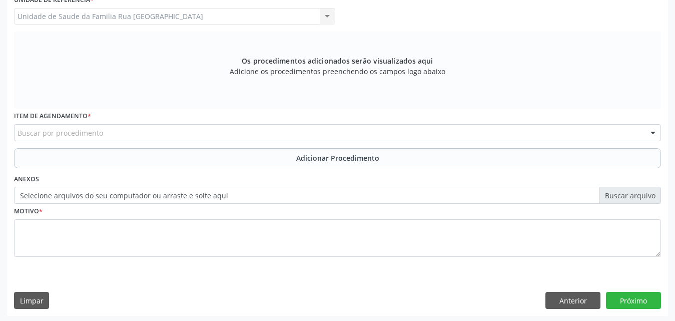
scroll to position [280, 0]
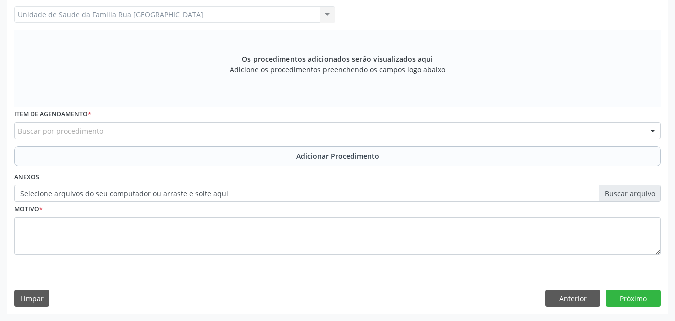
click at [125, 130] on div "Buscar por procedimento" at bounding box center [337, 130] width 647 height 17
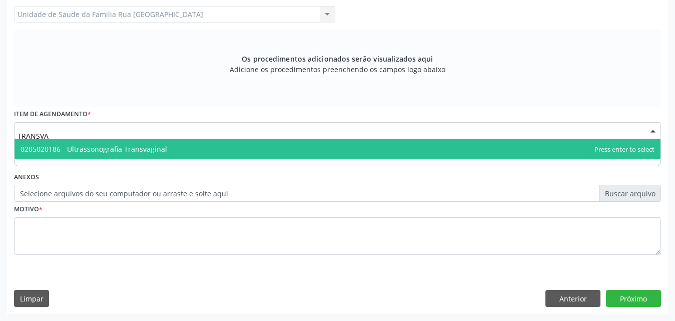
click at [116, 148] on span "0205020186 - Ultrassonografia Transvaginal" at bounding box center [94, 149] width 147 height 10
type input "TRANSVA"
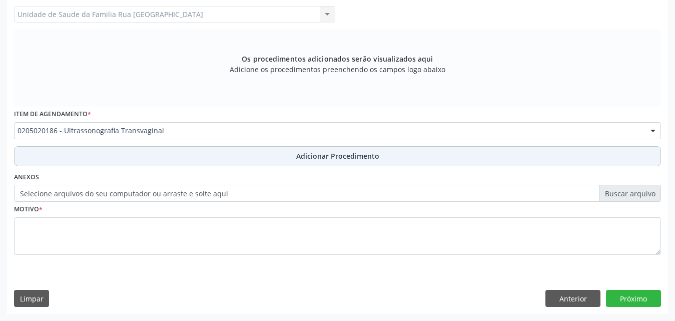
click at [315, 159] on span "Adicionar Procedimento" at bounding box center [337, 156] width 83 height 11
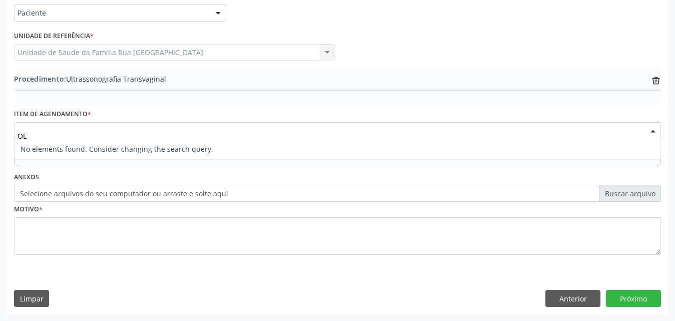
type input "O"
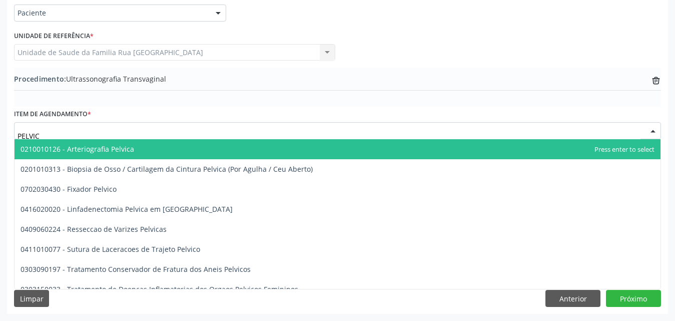
type input "PELVICA"
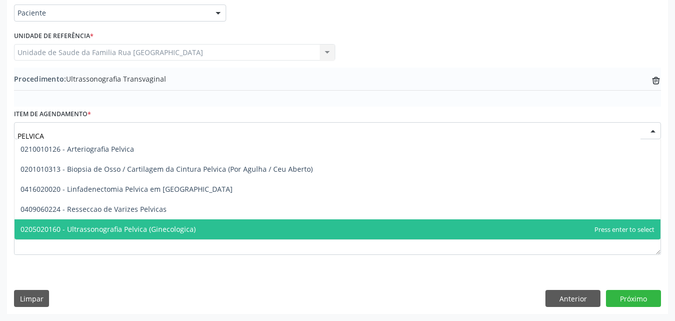
click at [159, 231] on span "0205020160 - Ultrassonografia Pelvica (Ginecologica)" at bounding box center [108, 229] width 175 height 10
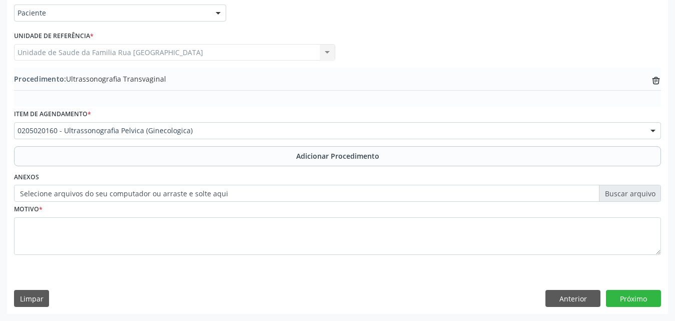
click at [352, 155] on span "Adicionar Procedimento" at bounding box center [337, 156] width 83 height 11
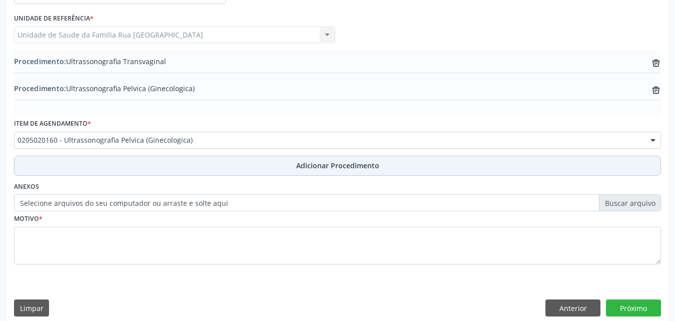
scroll to position [269, 0]
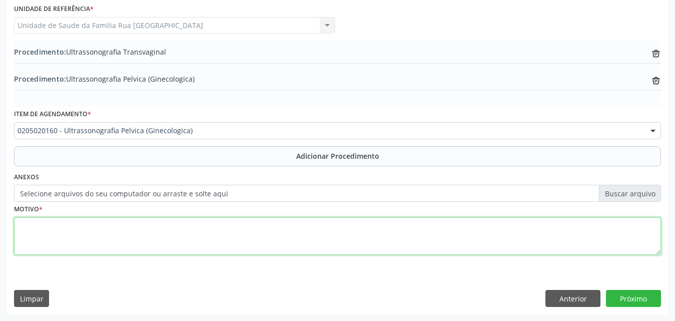
click at [106, 236] on textarea at bounding box center [337, 236] width 647 height 38
type textarea "C"
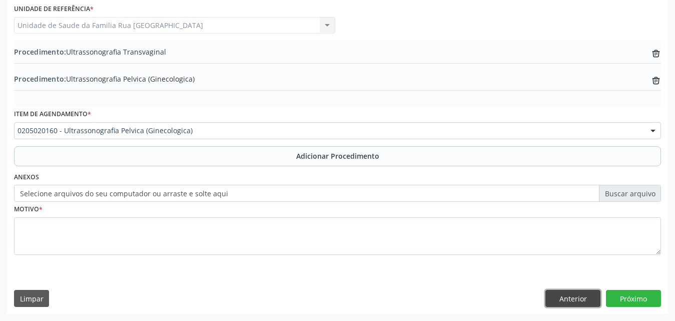
click at [570, 299] on button "Anterior" at bounding box center [572, 298] width 55 height 17
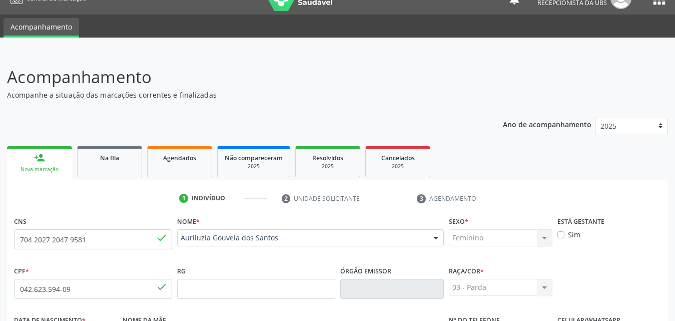
scroll to position [0, 0]
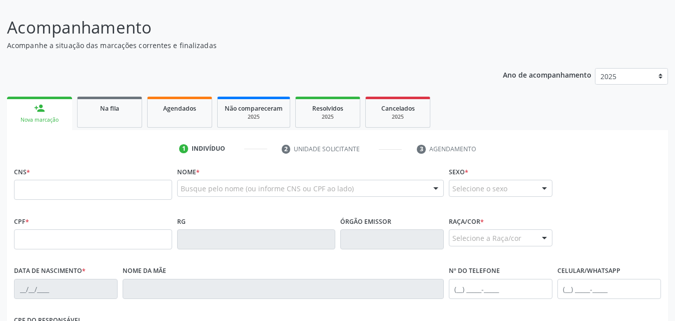
scroll to position [150, 0]
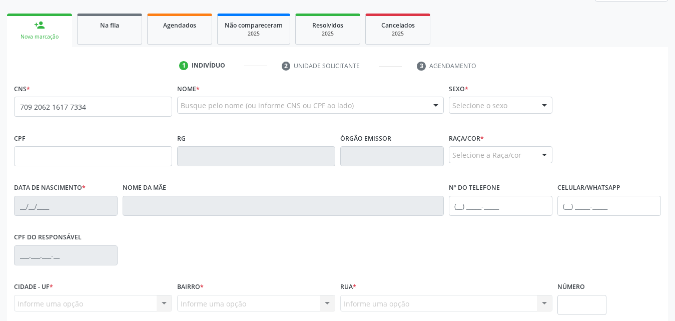
type input "709 2062 1617 7334"
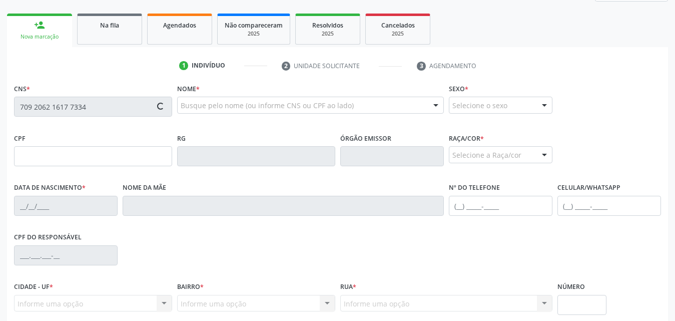
type input "120.075.097-76"
type input "10/10/1988"
type input "Jussara da Silva Mesquita"
type input "(82) 99317-6671"
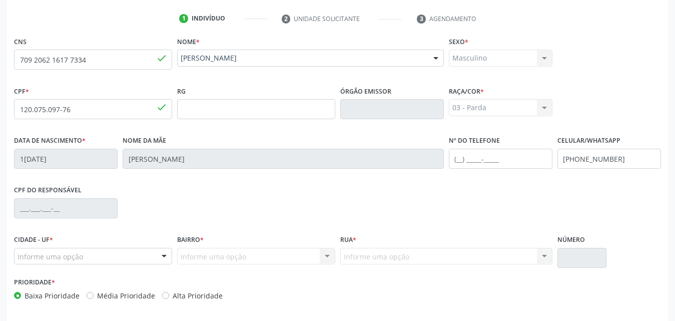
scroll to position [236, 0]
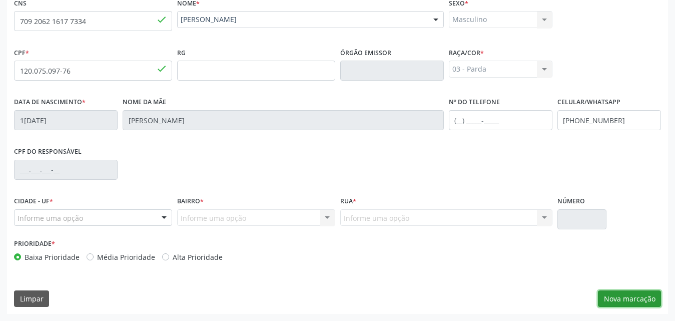
click at [642, 303] on button "Nova marcação" at bounding box center [629, 298] width 63 height 17
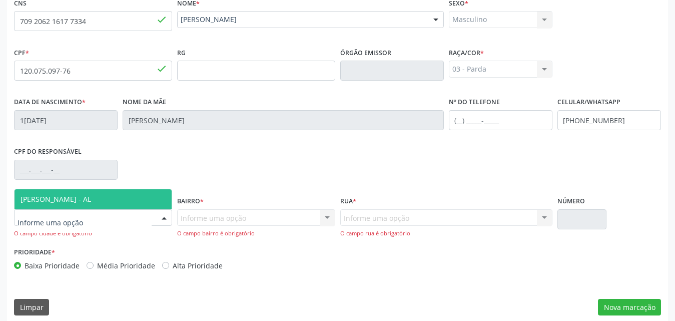
click at [166, 216] on div at bounding box center [164, 218] width 15 height 17
click at [124, 196] on span "[PERSON_NAME] - AL" at bounding box center [93, 199] width 157 height 20
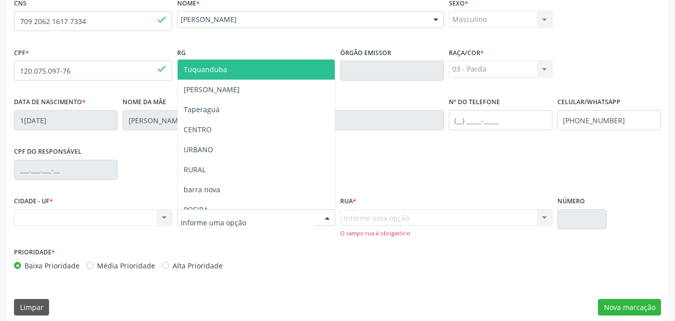
click at [307, 214] on div at bounding box center [256, 217] width 158 height 17
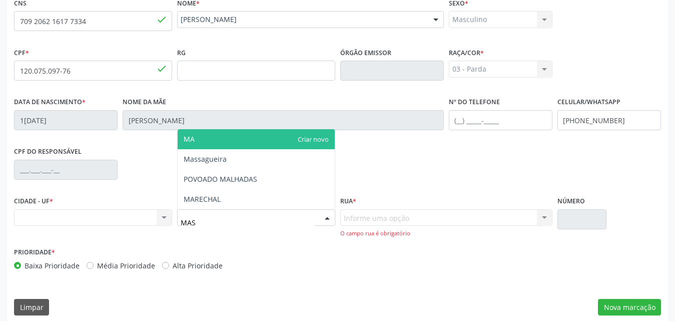
type input "MASS"
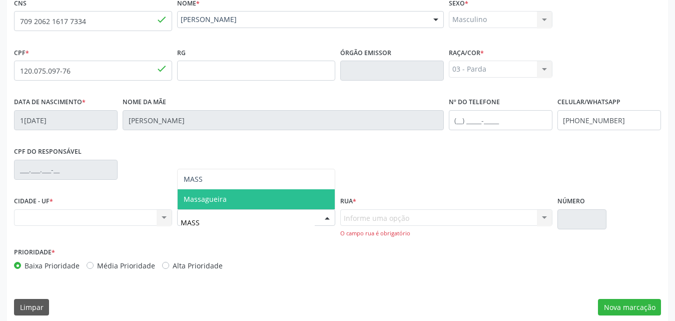
click at [269, 205] on span "Massagueira" at bounding box center [256, 199] width 157 height 20
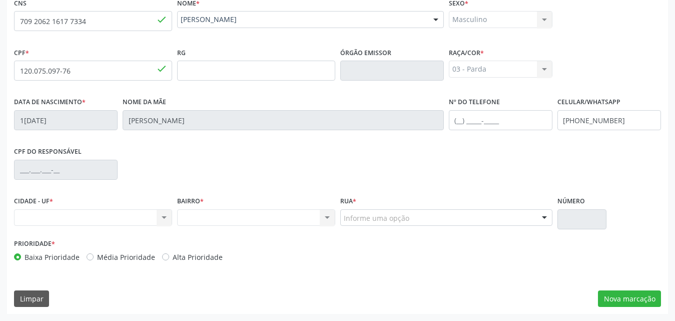
click at [410, 218] on div "Informe uma opção" at bounding box center [446, 217] width 212 height 17
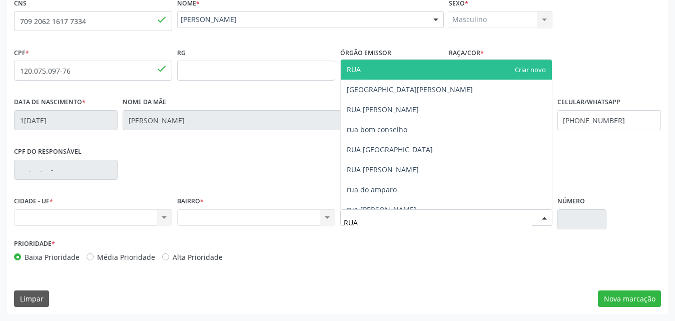
type input "RUA N"
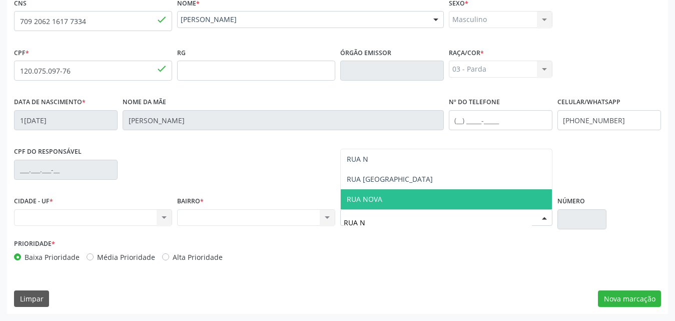
click at [387, 194] on span "RUA NOVA" at bounding box center [446, 199] width 211 height 20
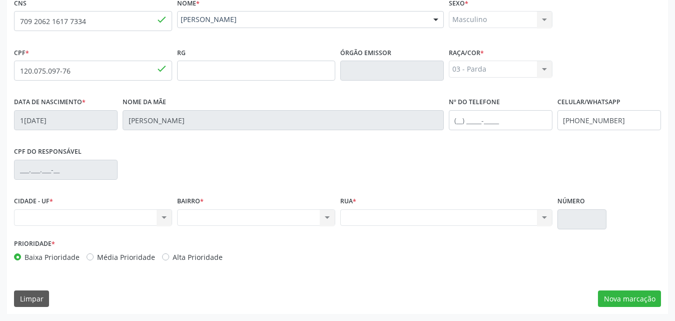
click at [78, 217] on div "Nenhum resultado encontrado para: " " Não há nenhuma opção para ser exibida." at bounding box center [93, 217] width 158 height 17
click at [543, 223] on div "Nenhum resultado encontrado para: " " Não há nenhuma opção para ser exibida." at bounding box center [446, 217] width 212 height 17
click at [367, 214] on div "Nenhum resultado encontrado para: " " Não há nenhuma opção para ser exibida." at bounding box center [446, 217] width 212 height 17
click at [643, 303] on button "Nova marcação" at bounding box center [629, 298] width 63 height 17
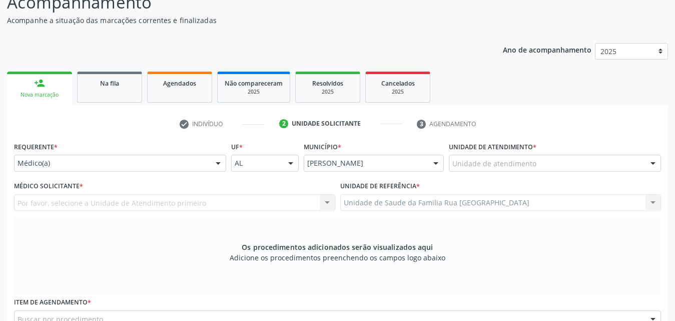
scroll to position [136, 0]
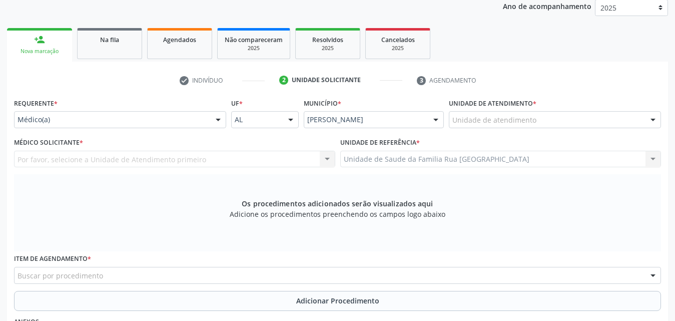
click at [221, 123] on div at bounding box center [218, 120] width 15 height 17
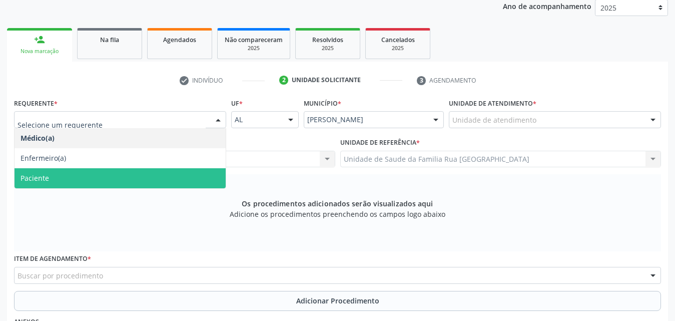
click at [61, 176] on span "Paciente" at bounding box center [120, 178] width 211 height 20
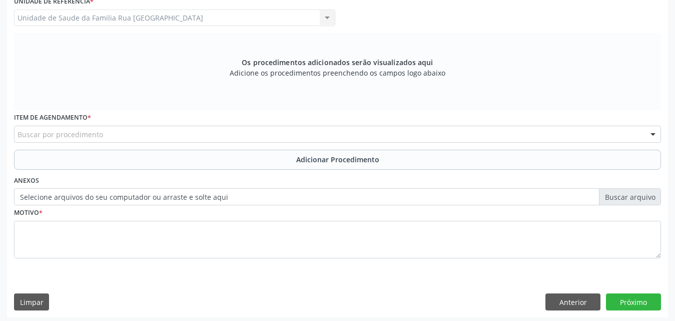
scroll to position [280, 0]
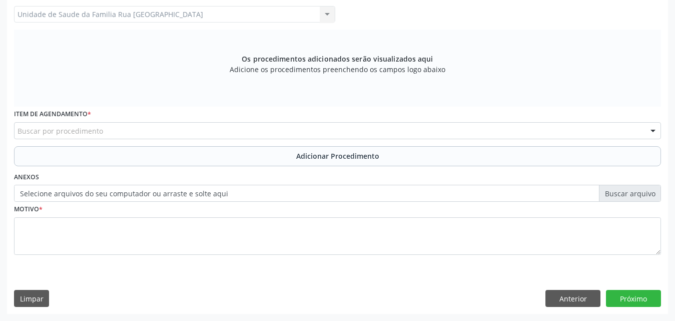
click at [166, 133] on div "Buscar por procedimento" at bounding box center [337, 130] width 647 height 17
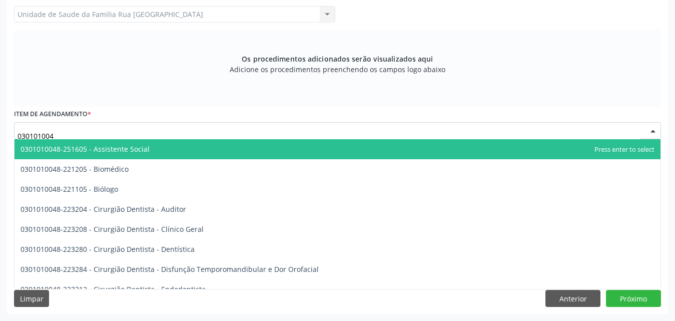
type input "0301010048"
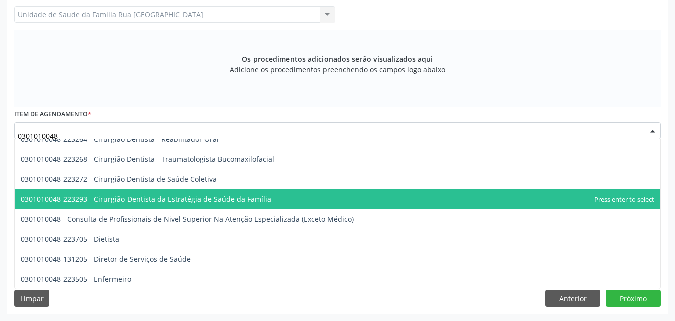
scroll to position [500, 0]
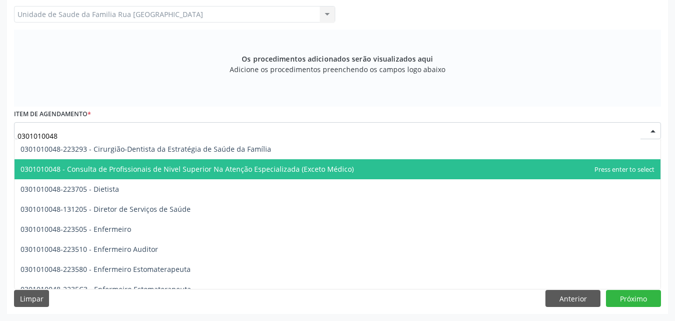
click at [177, 168] on span "0301010048 - Consulta de Profissionais de Nivel Superior Na Atenção Especializa…" at bounding box center [187, 169] width 333 height 10
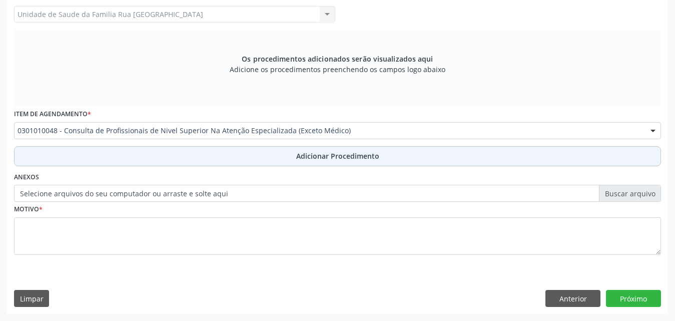
click at [347, 156] on span "Adicionar Procedimento" at bounding box center [337, 156] width 83 height 11
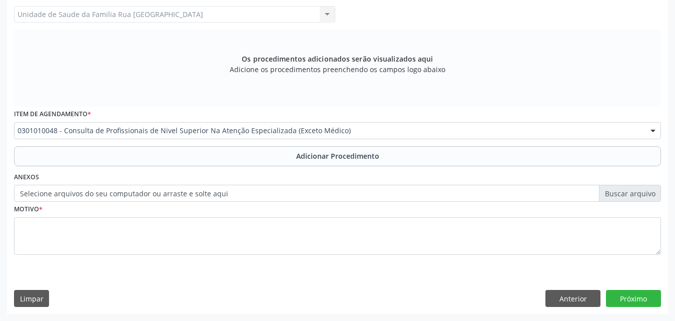
scroll to position [242, 0]
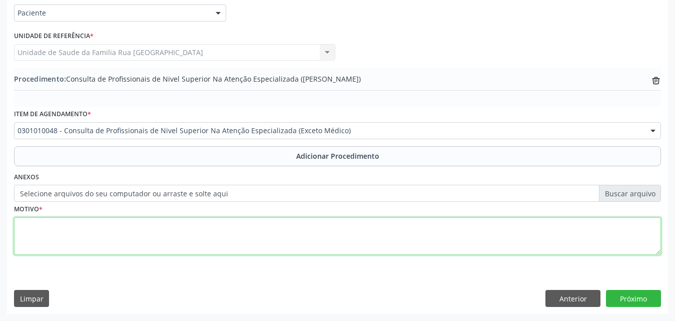
click at [94, 241] on textarea at bounding box center [337, 236] width 647 height 38
click at [248, 229] on textarea "PARA O CEO - SOLICITO RX PERIAPICAL DOS DENTES FRATURADOS 26 E 46" at bounding box center [337, 236] width 647 height 38
type textarea "PARA O CEO - SOLICITO RX PERIAPICAL DOS DENTES FRATURADOS (26 E 46)"
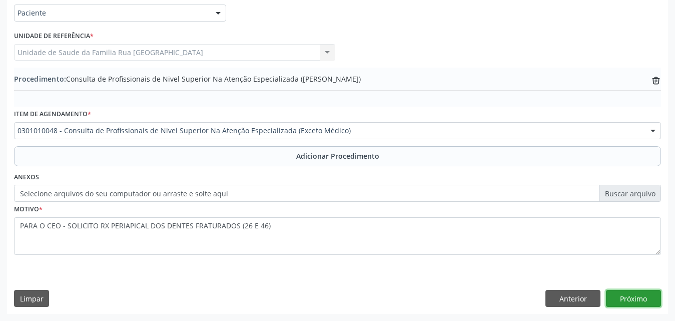
click at [619, 295] on button "Próximo" at bounding box center [633, 298] width 55 height 17
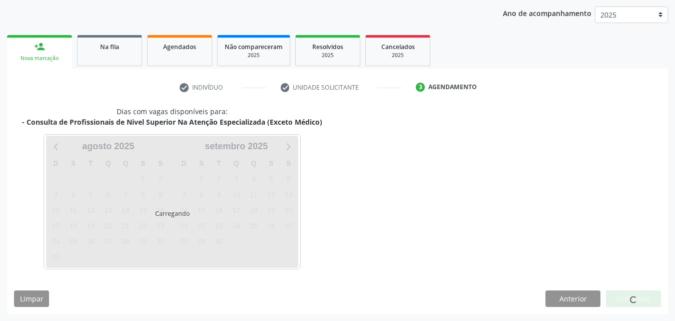
scroll to position [158, 0]
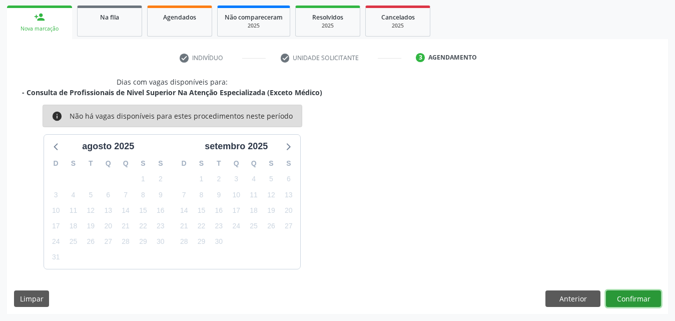
click at [620, 295] on button "Confirmar" at bounding box center [633, 298] width 55 height 17
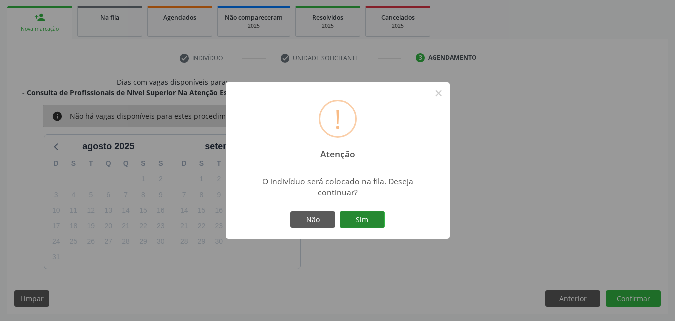
click at [375, 218] on button "Sim" at bounding box center [362, 219] width 45 height 17
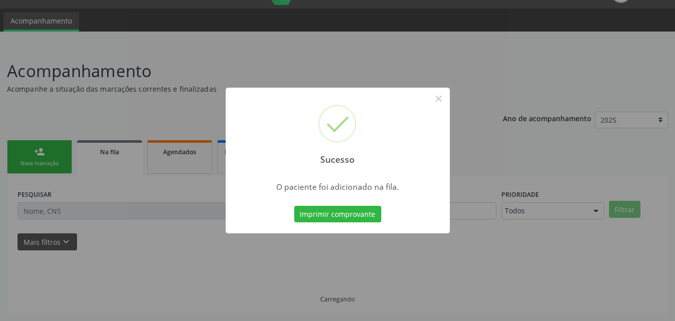
scroll to position [24, 0]
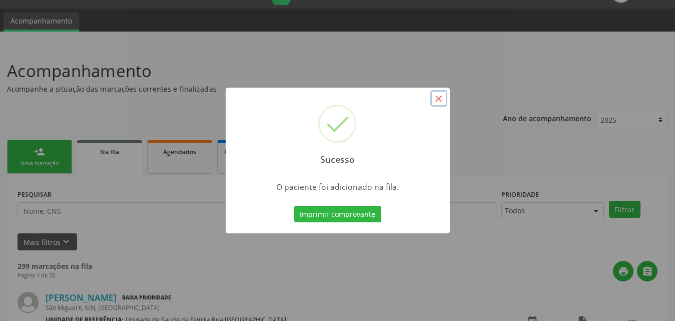
click at [435, 99] on button "×" at bounding box center [438, 98] width 17 height 17
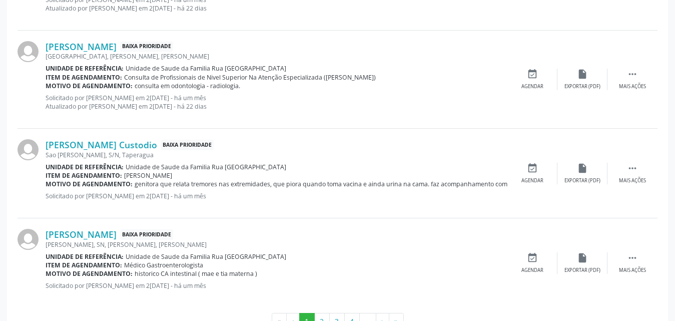
scroll to position [1400, 0]
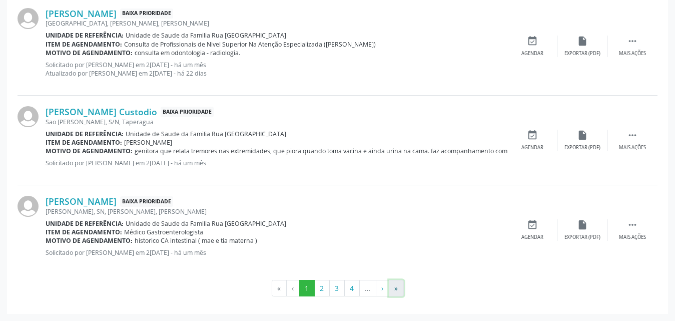
click at [399, 294] on button "»" at bounding box center [396, 288] width 15 height 17
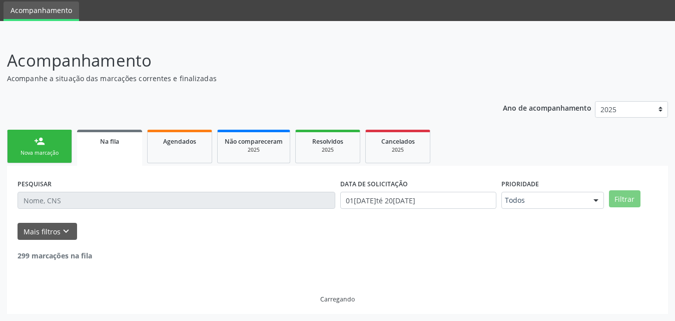
scroll to position [0, 0]
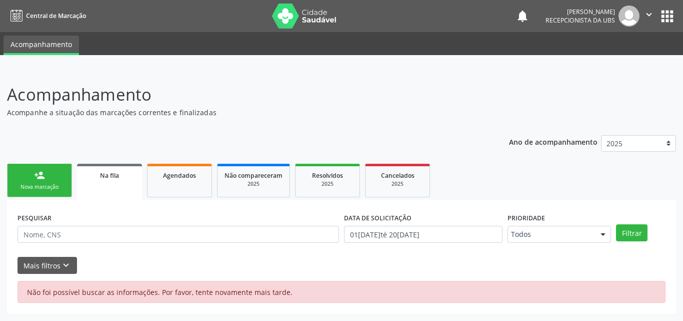
click at [110, 179] on span "Na fila" at bounding box center [109, 175] width 19 height 9
click at [173, 174] on span "Agendados" at bounding box center [179, 175] width 33 height 9
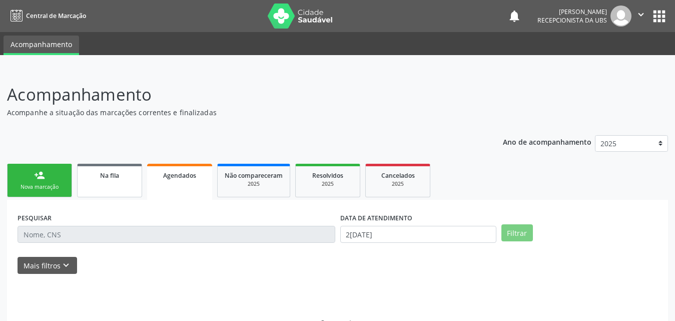
click at [115, 174] on span "Na fila" at bounding box center [109, 175] width 19 height 9
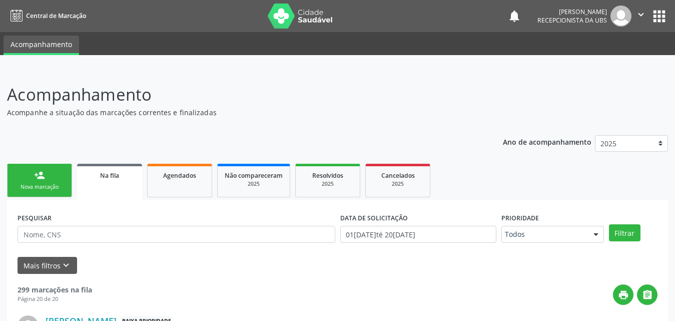
click at [19, 183] on div "Nova marcação" at bounding box center [40, 187] width 50 height 8
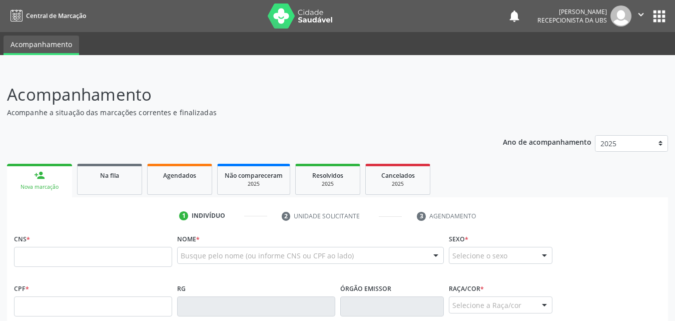
click at [37, 184] on div "Nova marcação" at bounding box center [39, 187] width 51 height 8
drag, startPoint x: 95, startPoint y: 257, endPoint x: 158, endPoint y: 258, distance: 63.0
click at [97, 256] on input "text" at bounding box center [93, 257] width 158 height 20
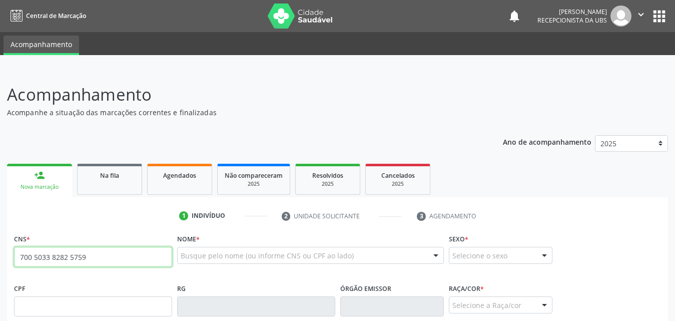
type input "700 5033 8282 5759"
type input "196.518.302-63"
type input "04/12/1966"
type input "Pedra de Moraes Soares"
type input "(82) 99314-4595"
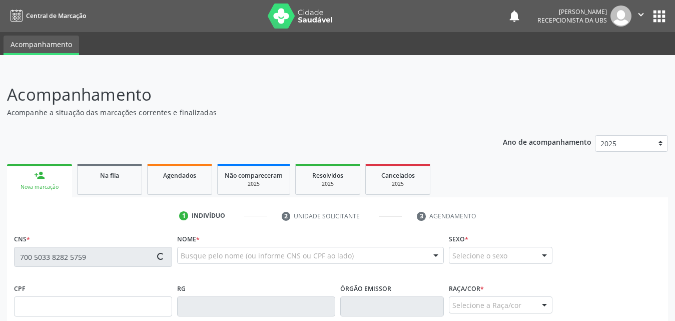
type input "S/N"
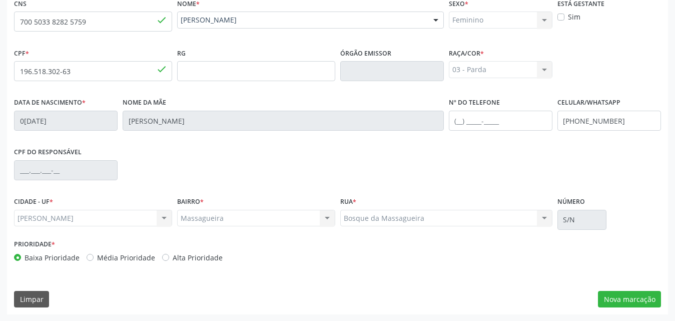
scroll to position [236, 0]
click at [611, 294] on button "Nova marcação" at bounding box center [629, 298] width 63 height 17
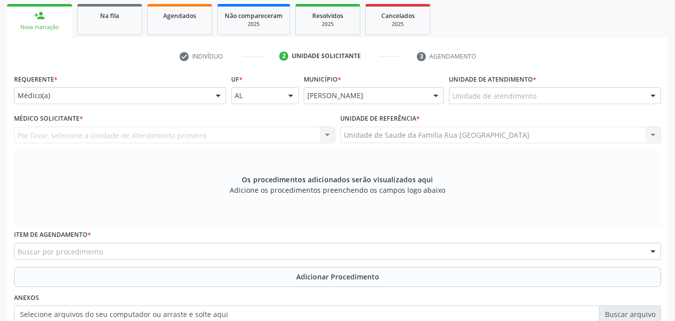
scroll to position [86, 0]
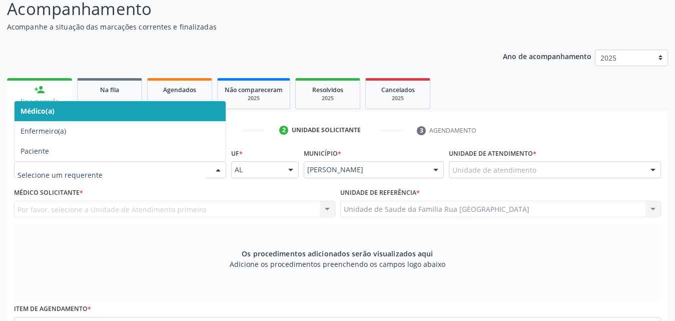
click at [219, 169] on div at bounding box center [218, 170] width 15 height 17
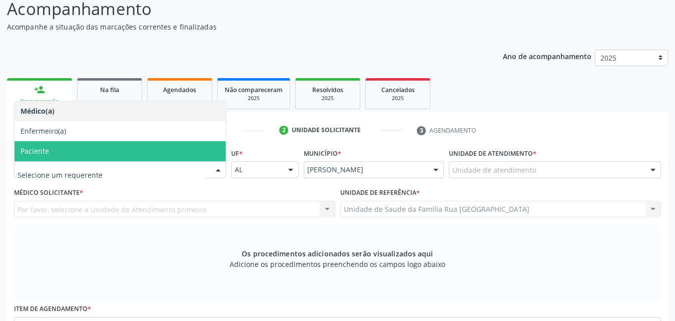
click at [80, 156] on span "Paciente" at bounding box center [120, 151] width 211 height 20
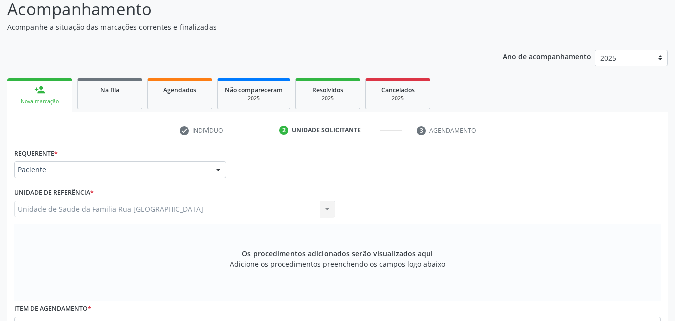
scroll to position [280, 0]
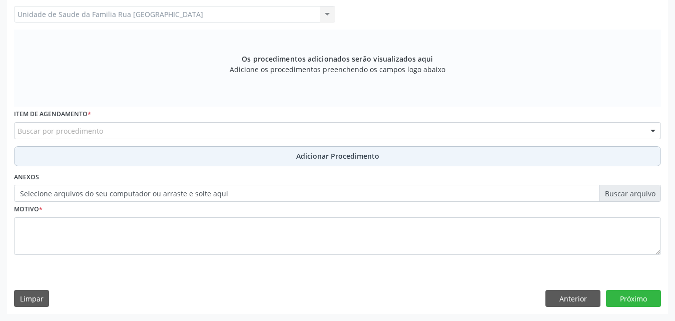
click at [181, 154] on button "Adicionar Procedimento" at bounding box center [337, 156] width 647 height 20
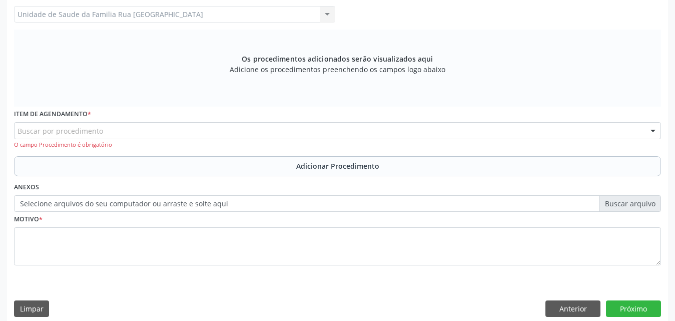
click at [178, 129] on div "Buscar por procedimento" at bounding box center [337, 130] width 647 height 17
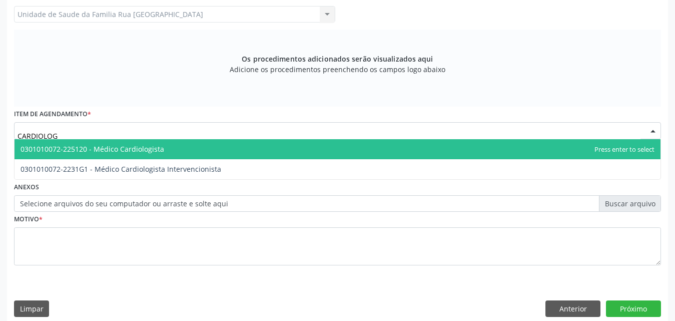
type input "CARDIOLOGI"
click at [149, 152] on span "0301010072-225120 - Médico Cardiologista" at bounding box center [93, 149] width 144 height 10
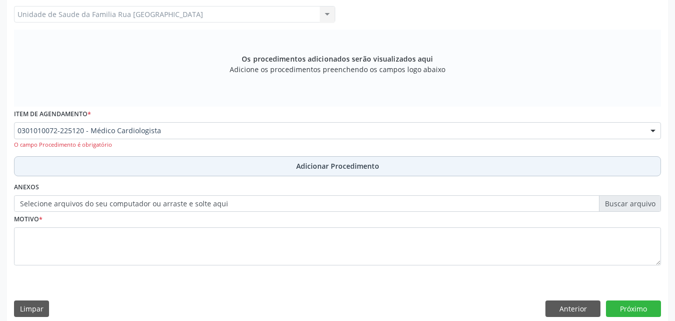
click at [342, 169] on span "Adicionar Procedimento" at bounding box center [337, 166] width 83 height 11
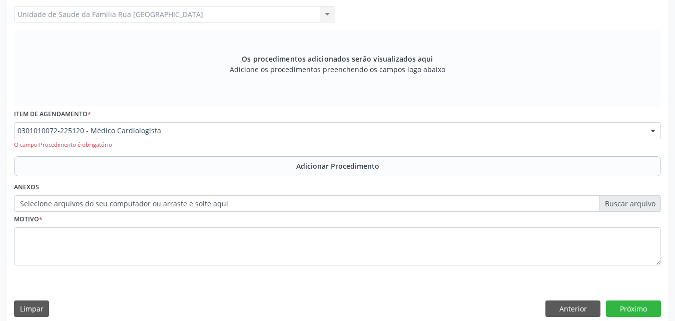
scroll to position [242, 0]
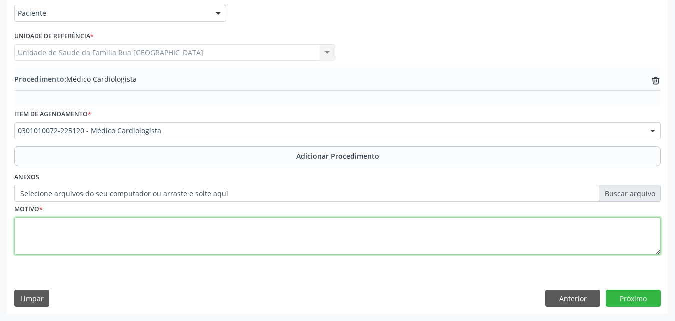
click at [83, 231] on textarea at bounding box center [337, 236] width 647 height 38
type textarea "INTERNADO POR SCA, SUGERINDO TTO CLINICO, SOLICITO SEGUIMENTO."
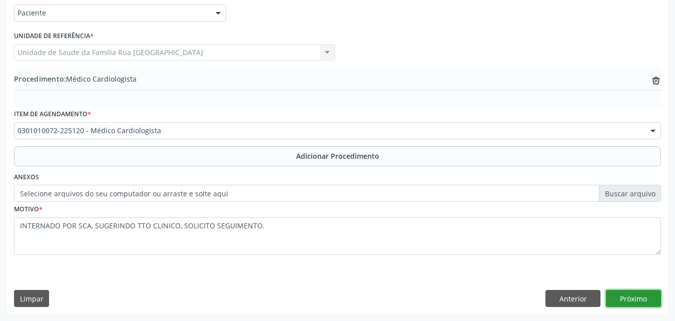
click at [631, 302] on button "Próximo" at bounding box center [633, 298] width 55 height 17
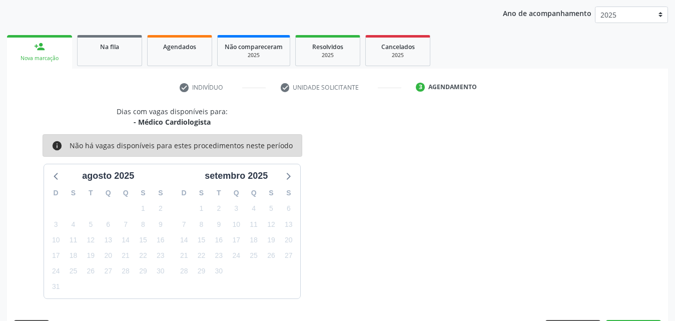
scroll to position [158, 0]
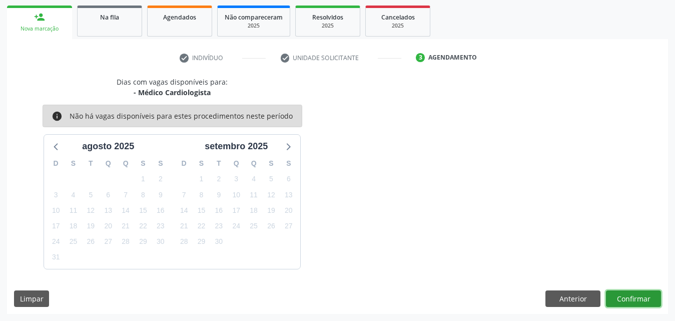
click at [633, 302] on button "Confirmar" at bounding box center [633, 298] width 55 height 17
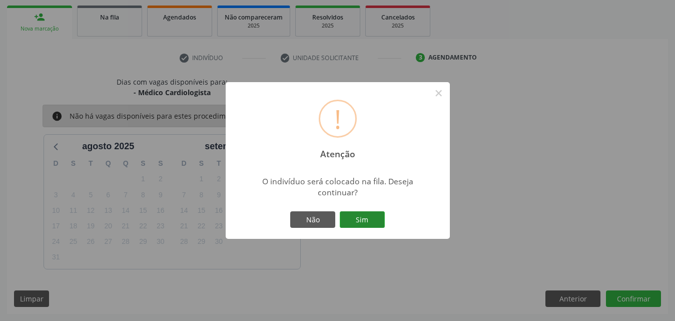
click at [364, 219] on button "Sim" at bounding box center [362, 219] width 45 height 17
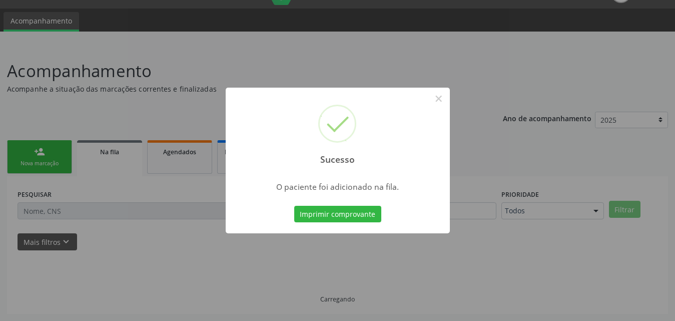
scroll to position [24, 0]
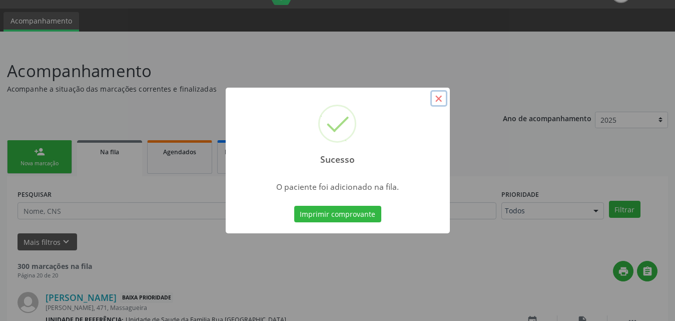
click at [437, 98] on button "×" at bounding box center [438, 98] width 17 height 17
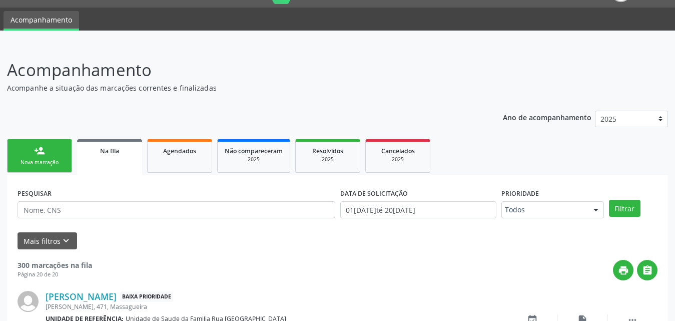
scroll to position [0, 0]
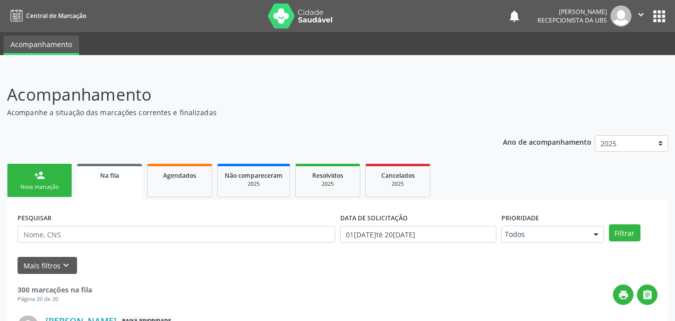
click at [51, 190] on div "Nova marcação" at bounding box center [40, 187] width 50 height 8
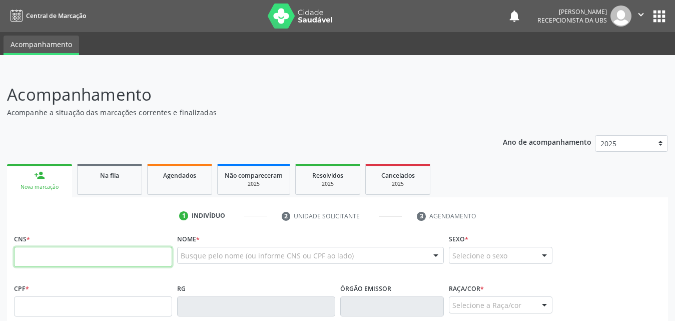
click at [84, 263] on input "text" at bounding box center [93, 257] width 158 height 20
type input "702 5052 4124 2240"
type input "101.632.374-33"
type input "10/05/2007"
type input "Maria Aparecida dos Santos"
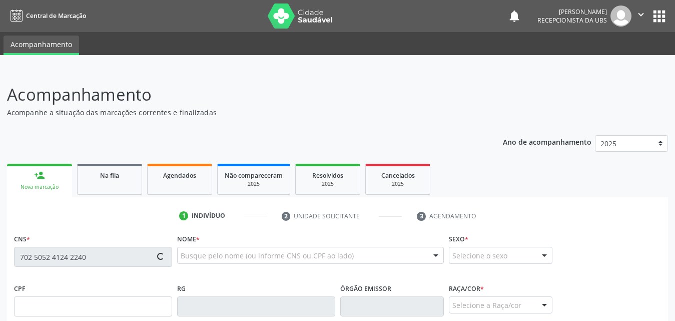
type input "(82) 99650-8737"
type input "291"
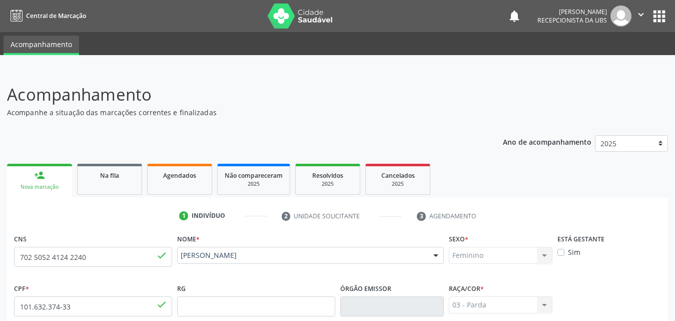
scroll to position [236, 0]
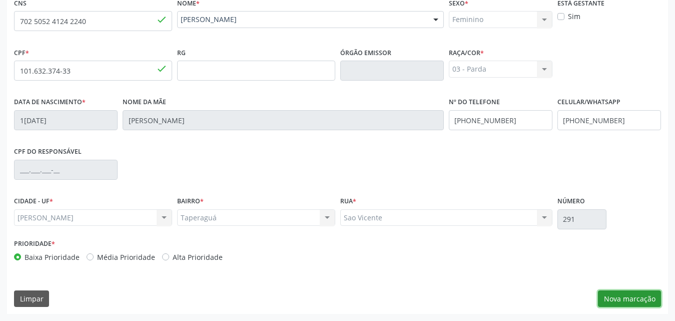
click at [628, 298] on button "Nova marcação" at bounding box center [629, 298] width 63 height 17
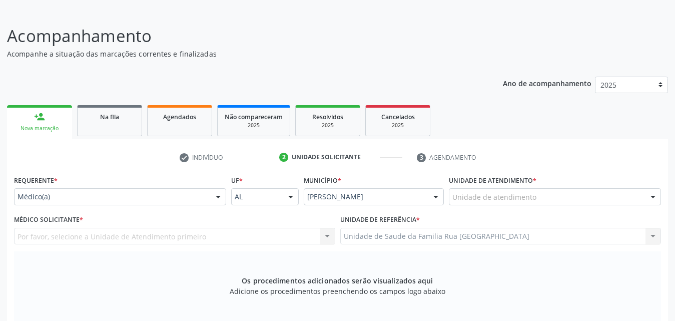
scroll to position [150, 0]
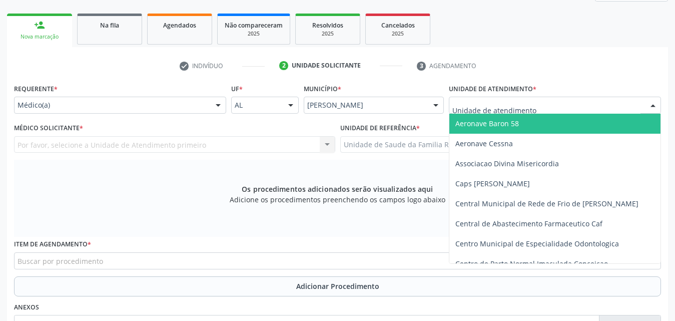
click at [639, 109] on div at bounding box center [555, 105] width 212 height 17
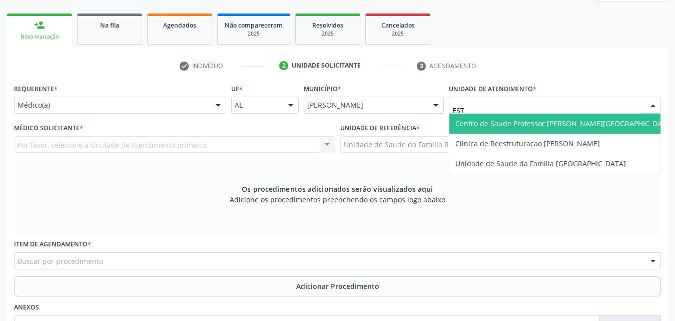
click at [544, 123] on span "Centro de Saude Professor [PERSON_NAME][GEOGRAPHIC_DATA]" at bounding box center [564, 124] width 218 height 10
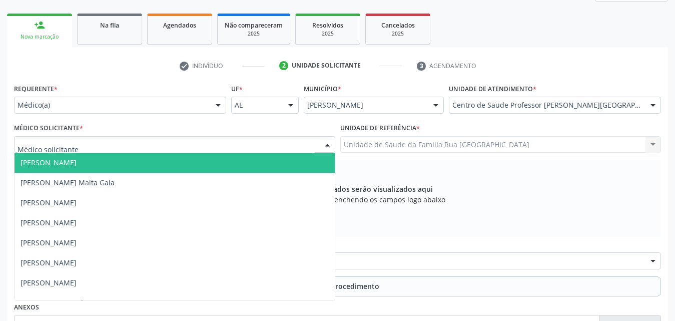
click at [285, 142] on div at bounding box center [174, 144] width 321 height 17
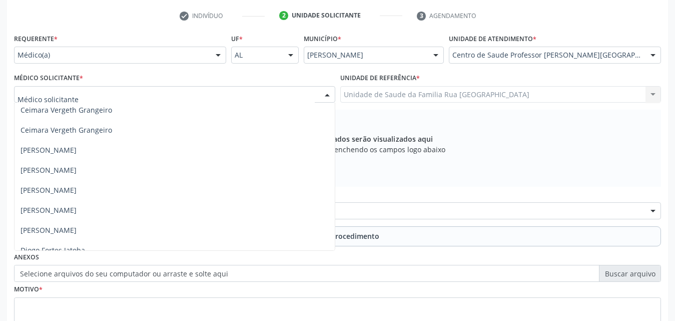
scroll to position [0, 0]
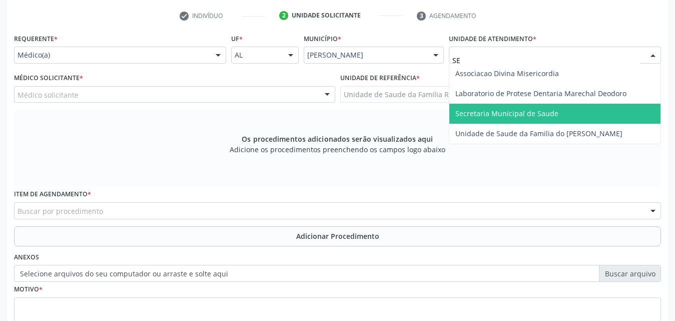
click at [551, 118] on span "Secretaria Municipal de Saude" at bounding box center [506, 114] width 103 height 10
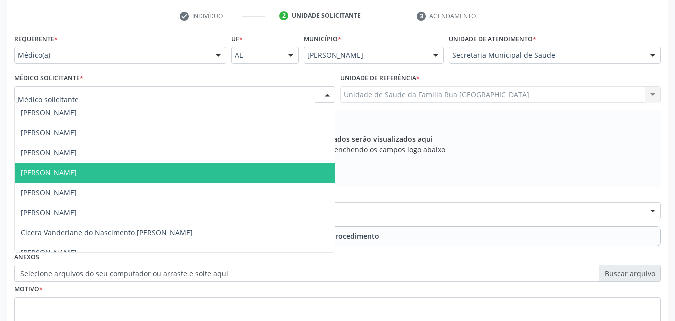
click at [323, 96] on div at bounding box center [327, 95] width 15 height 17
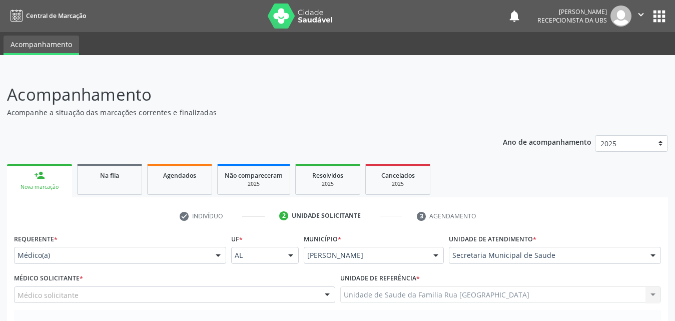
drag, startPoint x: 368, startPoint y: 112, endPoint x: 518, endPoint y: 172, distance: 161.6
click at [369, 112] on p "Acompanhe a situação das marcações correntes e finalizadas" at bounding box center [238, 112] width 463 height 11
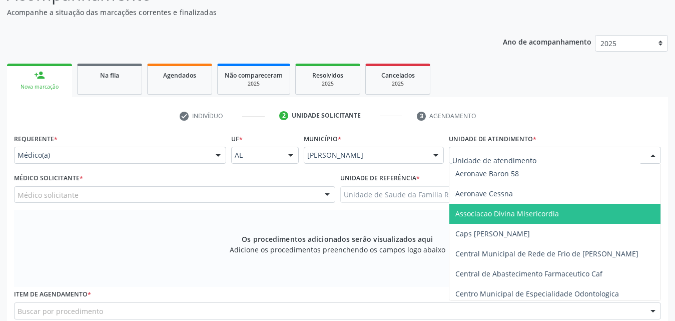
click at [654, 157] on div at bounding box center [652, 155] width 15 height 17
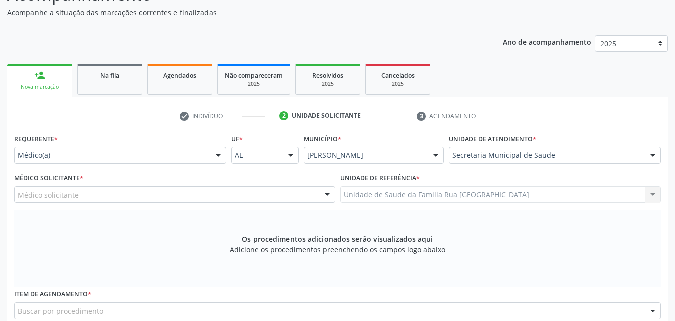
click at [153, 244] on div "Os procedimentos adicionados serão visualizados aqui Adicione os procedimentos …" at bounding box center [337, 248] width 647 height 77
drag, startPoint x: 658, startPoint y: 156, endPoint x: 646, endPoint y: 157, distance: 12.0
click at [653, 157] on div at bounding box center [652, 155] width 15 height 17
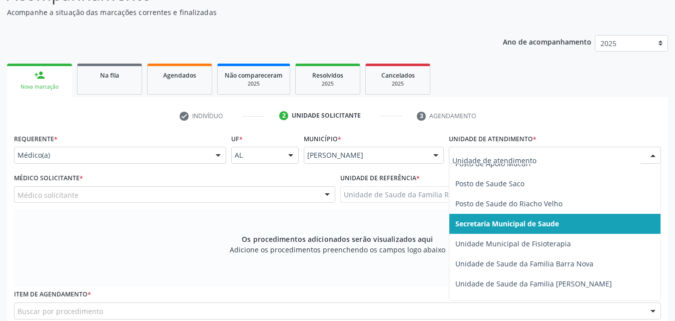
scroll to position [500, 0]
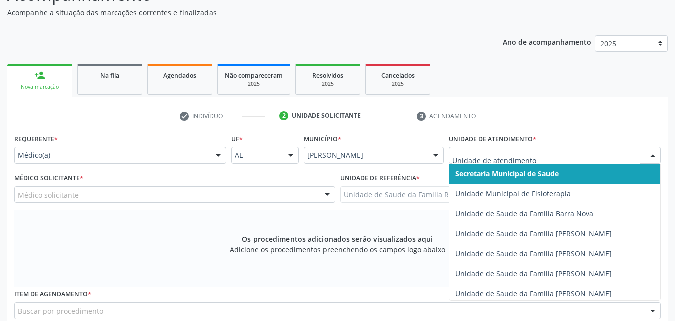
click at [531, 170] on span "Secretaria Municipal de Saude" at bounding box center [507, 174] width 104 height 10
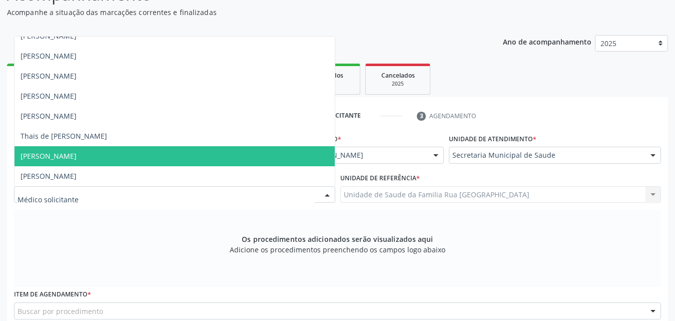
click at [328, 189] on div at bounding box center [327, 195] width 15 height 17
click at [600, 261] on div "Os procedimentos adicionados serão visualizados aqui Adicione os procedimentos …" at bounding box center [337, 248] width 647 height 77
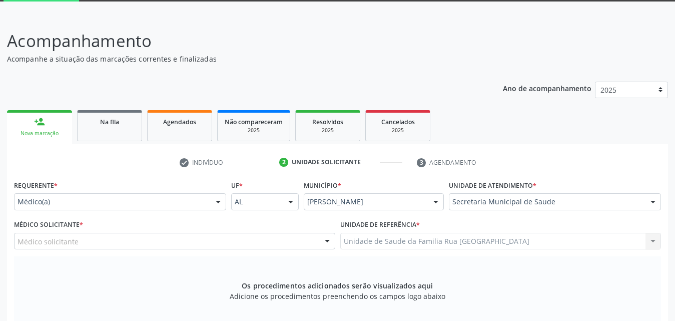
scroll to position [150, 0]
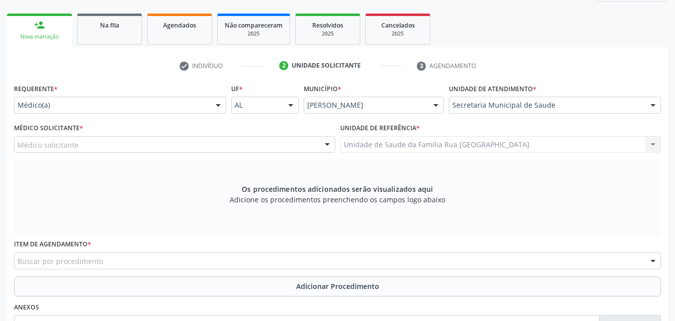
click at [651, 107] on div at bounding box center [652, 105] width 15 height 17
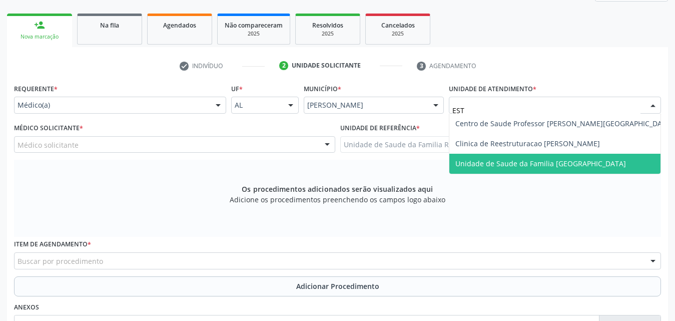
scroll to position [0, 0]
type input "ESTA"
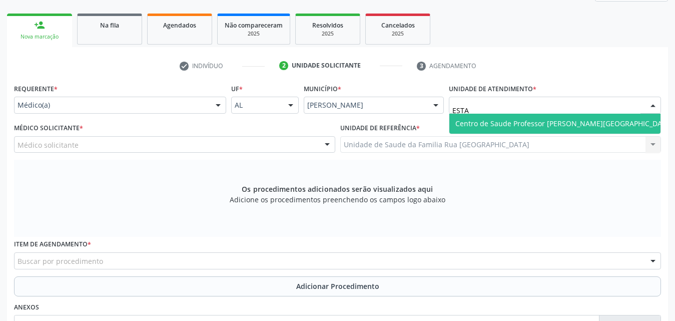
click at [539, 128] on span "Centro de Saude Professor [PERSON_NAME][GEOGRAPHIC_DATA]" at bounding box center [564, 124] width 218 height 10
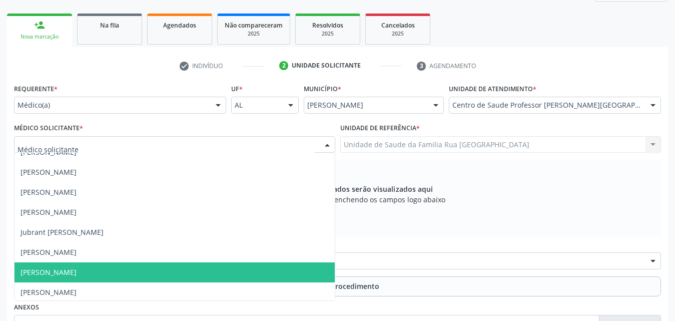
click at [322, 148] on div at bounding box center [327, 145] width 15 height 17
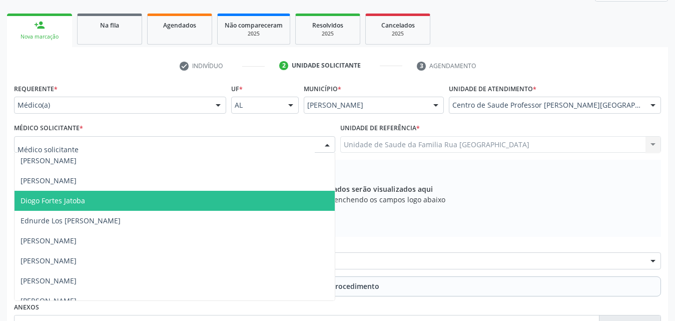
scroll to position [13, 0]
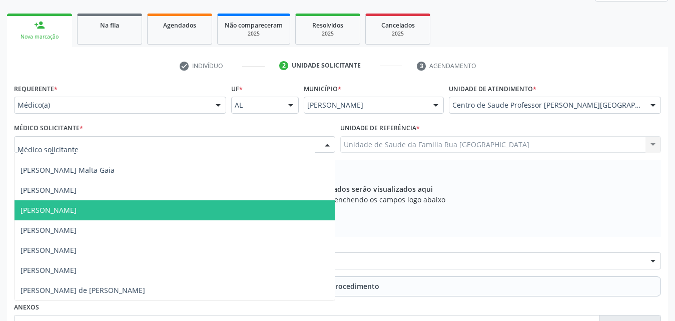
click at [464, 219] on div "Os procedimentos adicionados serão visualizados aqui Adicione os procedimentos …" at bounding box center [337, 198] width 647 height 77
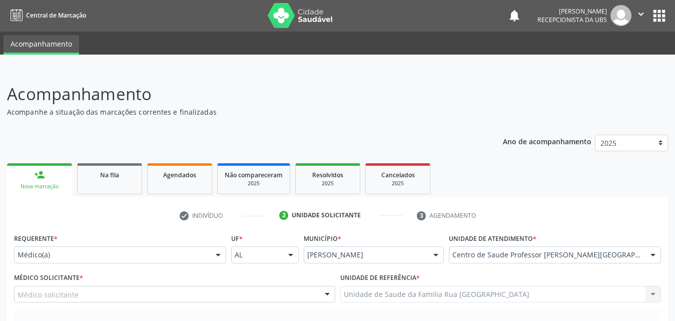
scroll to position [0, 0]
click at [639, 15] on icon "" at bounding box center [640, 14] width 11 height 11
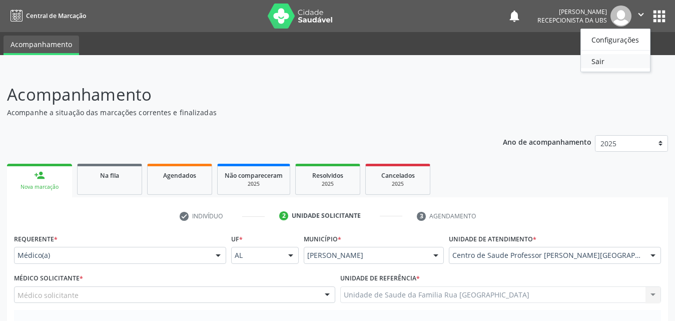
click at [600, 64] on link "Sair" at bounding box center [615, 61] width 69 height 14
